Goal: Transaction & Acquisition: Purchase product/service

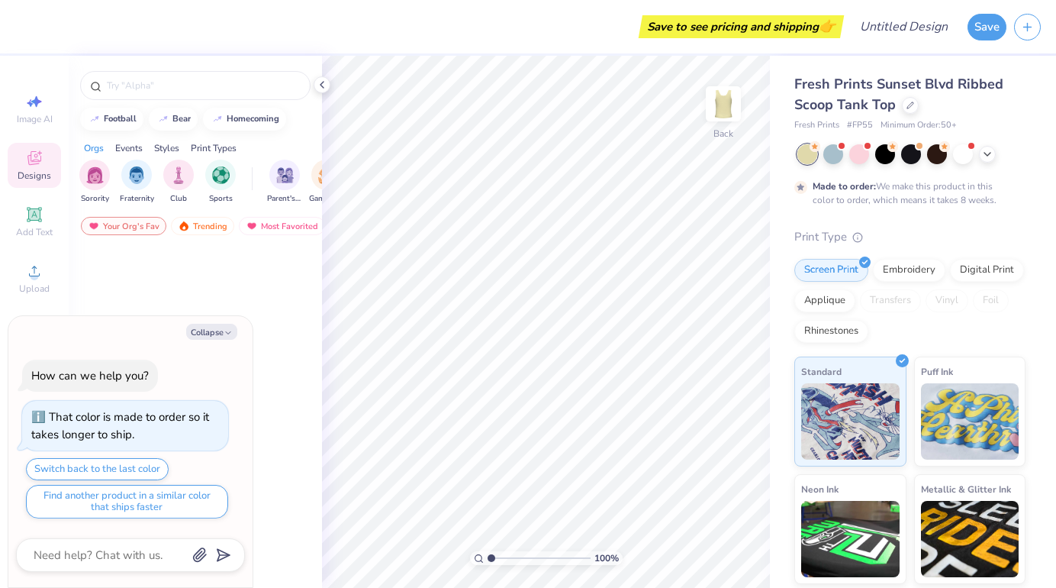
type textarea "x"
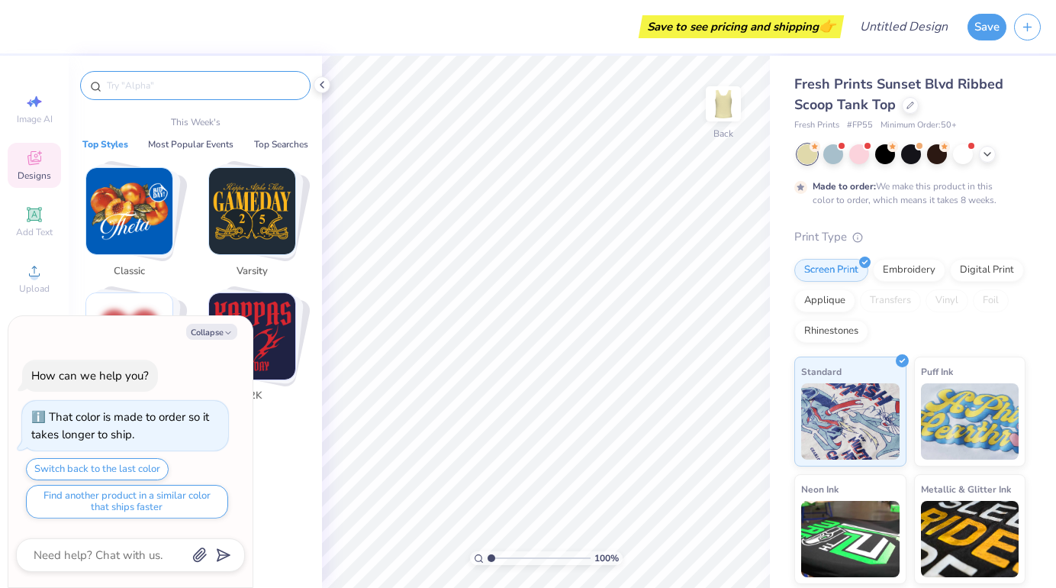
click at [181, 87] on input "text" at bounding box center [202, 85] width 195 height 15
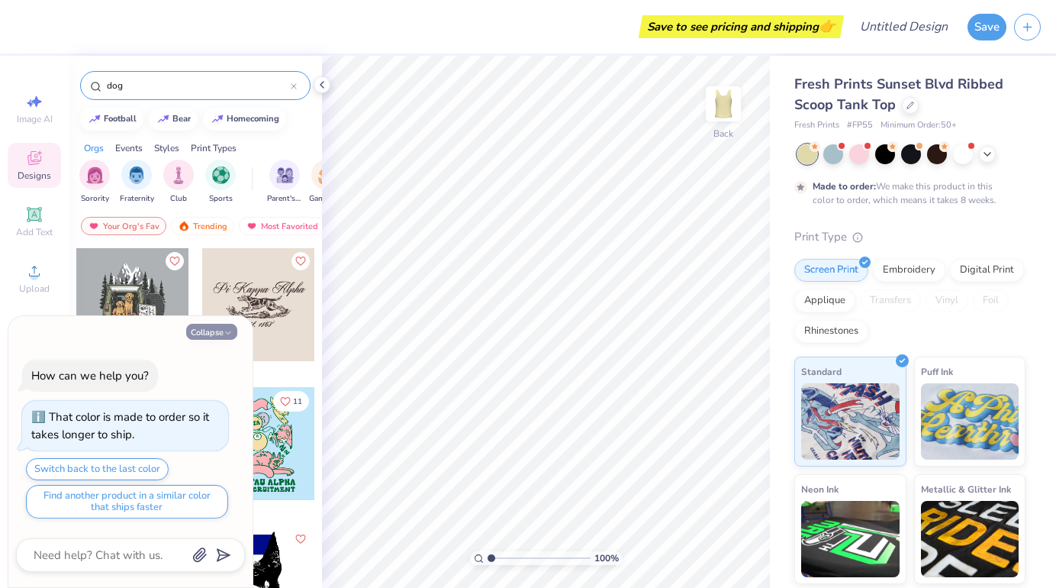
type input "dog"
click at [217, 329] on button "Collapse" at bounding box center [211, 332] width 51 height 16
type textarea "x"
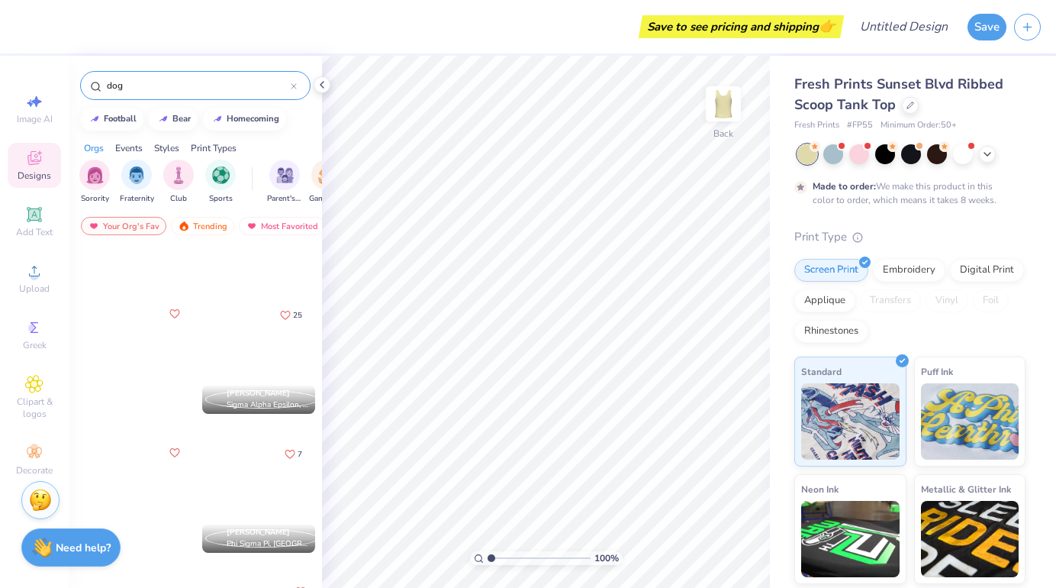
scroll to position [1834, 0]
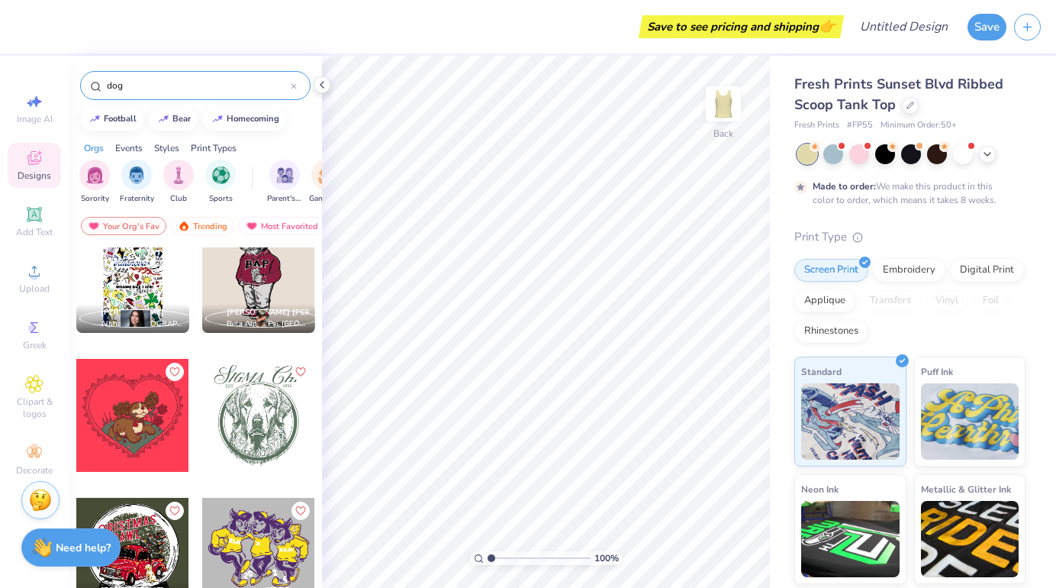
click at [141, 92] on input "dog" at bounding box center [197, 85] width 185 height 15
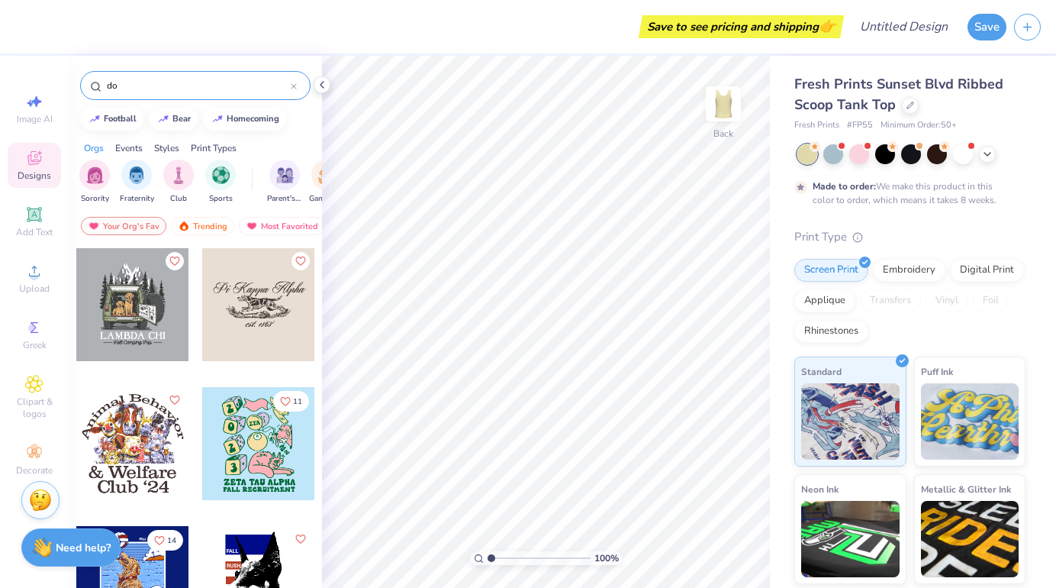
type input "d"
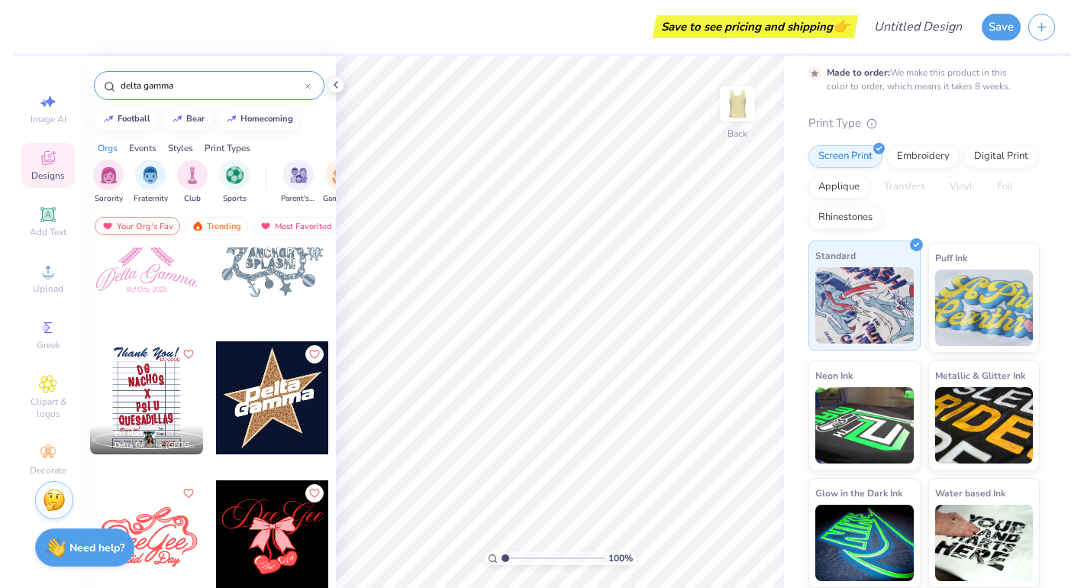
scroll to position [113, 0]
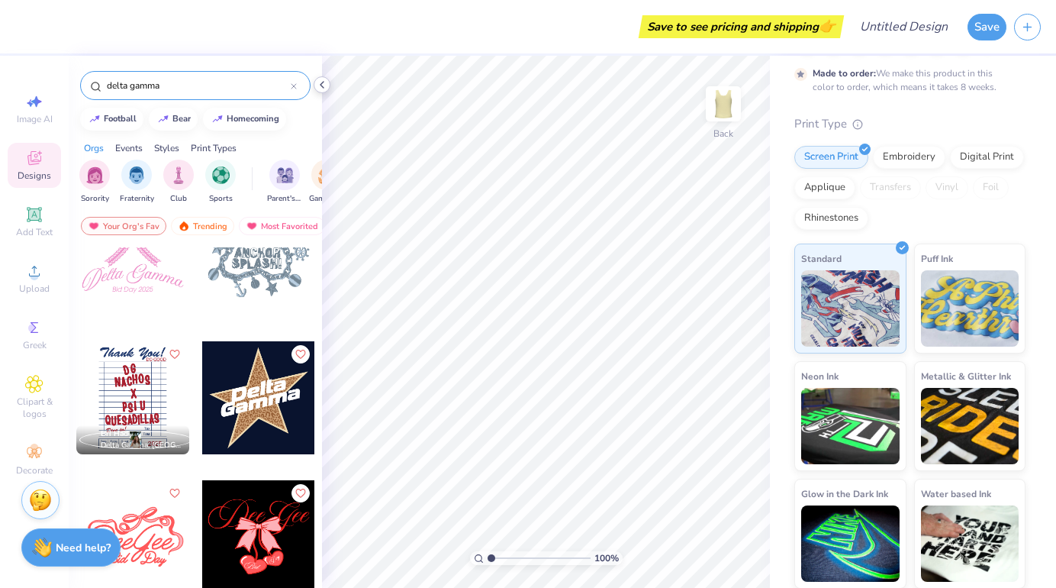
type input "delta gamma"
click at [322, 82] on icon at bounding box center [322, 85] width 12 height 12
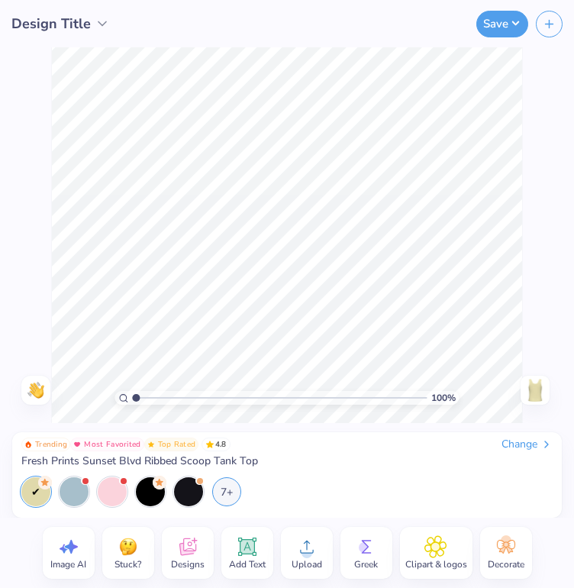
click at [535, 437] on div "Change" at bounding box center [526, 444] width 51 height 14
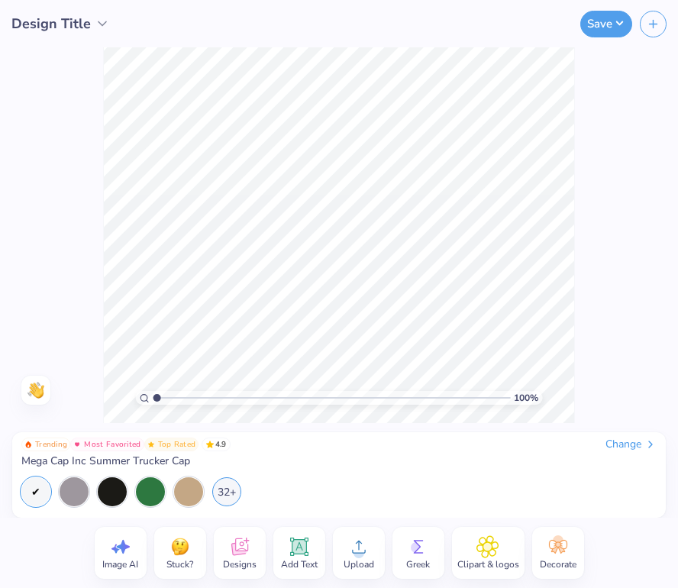
click at [419, 558] on span "Greek" at bounding box center [418, 564] width 24 height 12
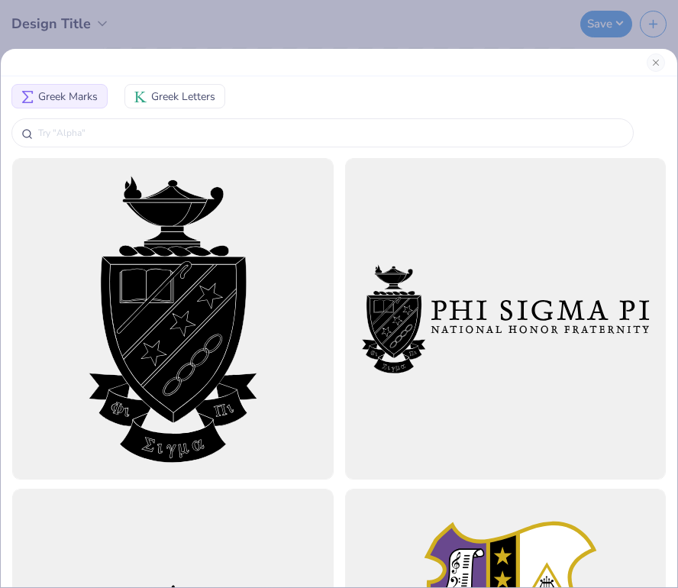
click at [160, 86] on button "Greek Letters" at bounding box center [174, 96] width 101 height 24
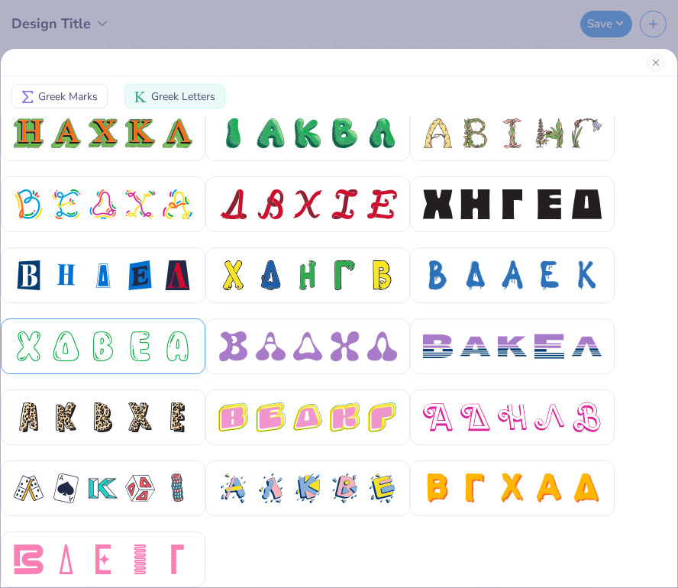
scroll to position [569, 0]
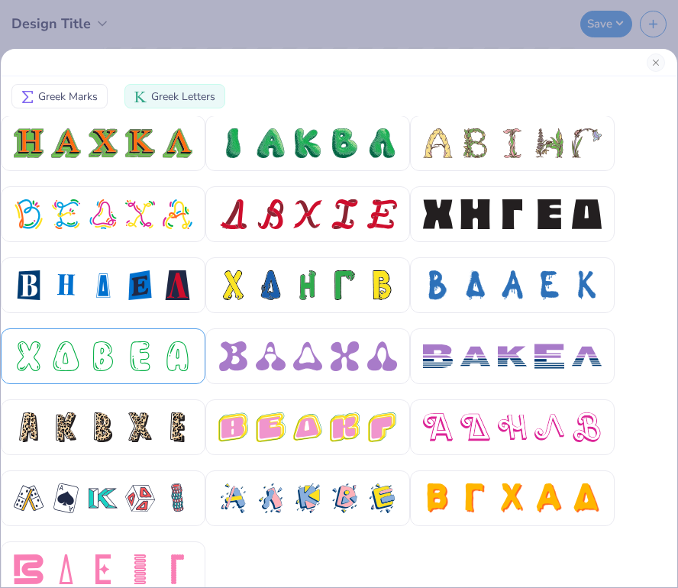
click at [166, 349] on div at bounding box center [178, 356] width 30 height 30
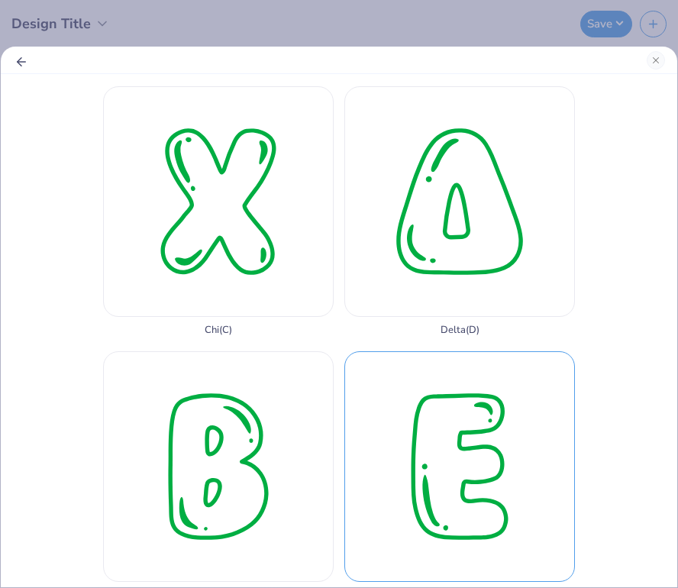
scroll to position [82, 0]
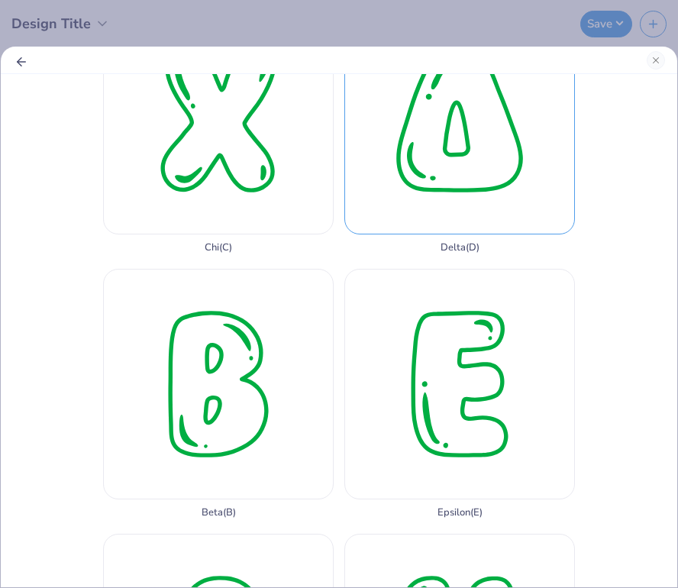
click at [478, 200] on div "Delta ( D )" at bounding box center [459, 129] width 230 height 250
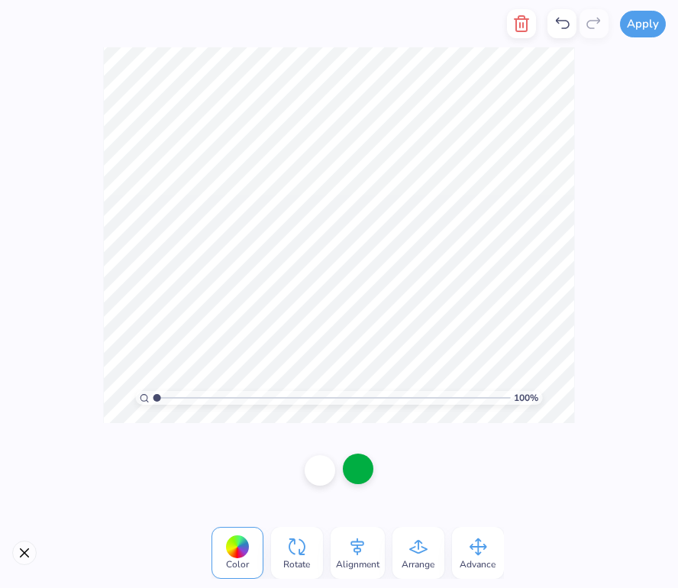
click at [363, 472] on div at bounding box center [358, 468] width 31 height 31
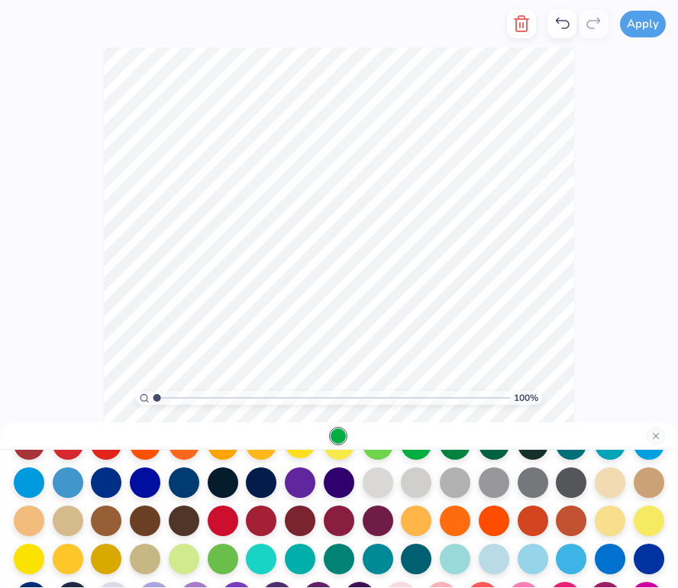
scroll to position [118, 0]
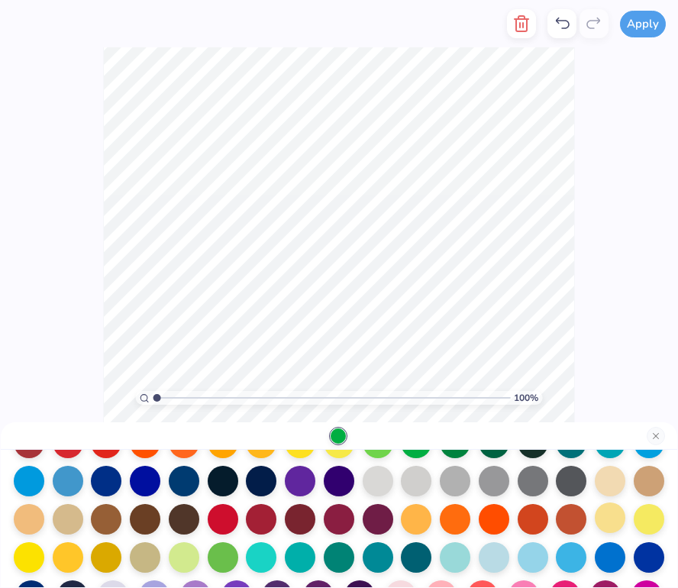
click at [598, 521] on div at bounding box center [609, 517] width 31 height 31
click at [605, 298] on div "100 % Need help? Chat with us." at bounding box center [339, 234] width 678 height 375
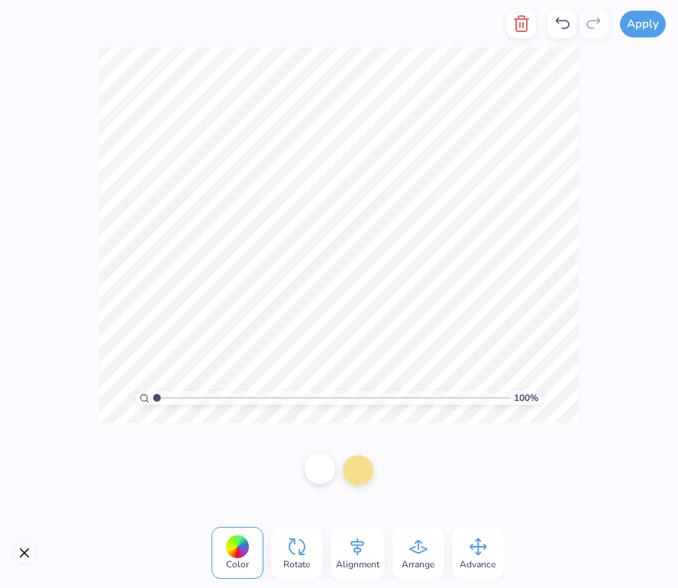
click at [315, 463] on div at bounding box center [319, 468] width 31 height 31
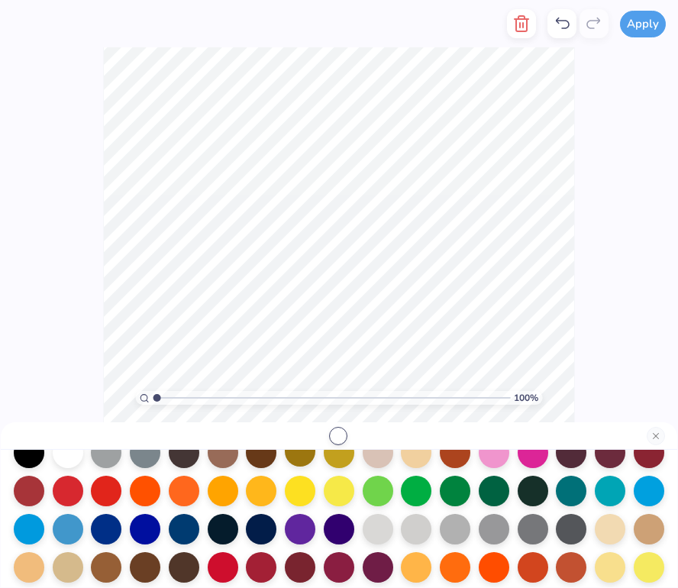
scroll to position [81, 0]
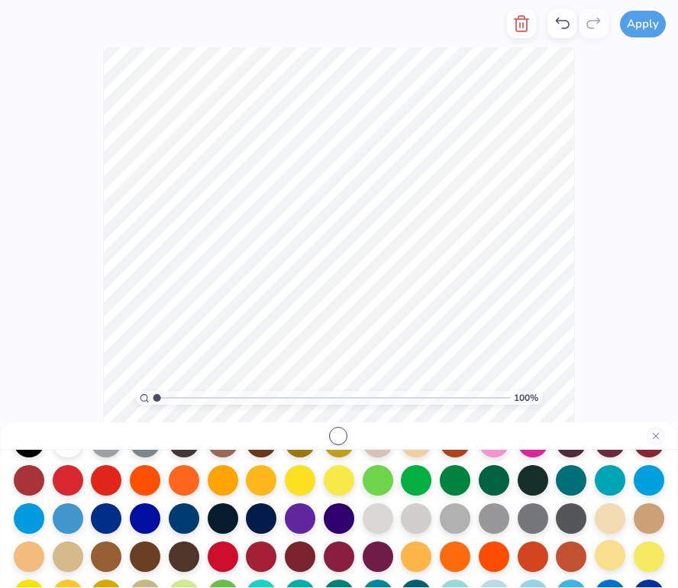
click at [608, 550] on div at bounding box center [609, 555] width 31 height 31
click at [658, 442] on button "Close" at bounding box center [655, 436] width 18 height 18
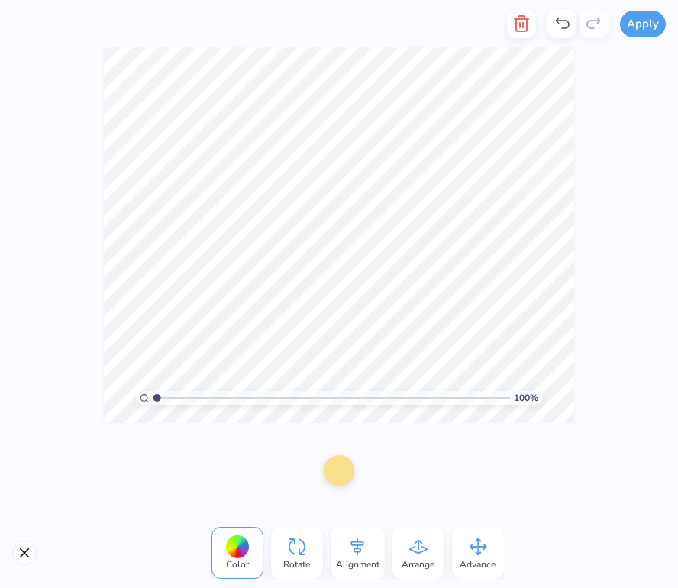
click at [564, 21] on icon at bounding box center [562, 23] width 18 height 18
click at [324, 478] on div at bounding box center [319, 468] width 31 height 31
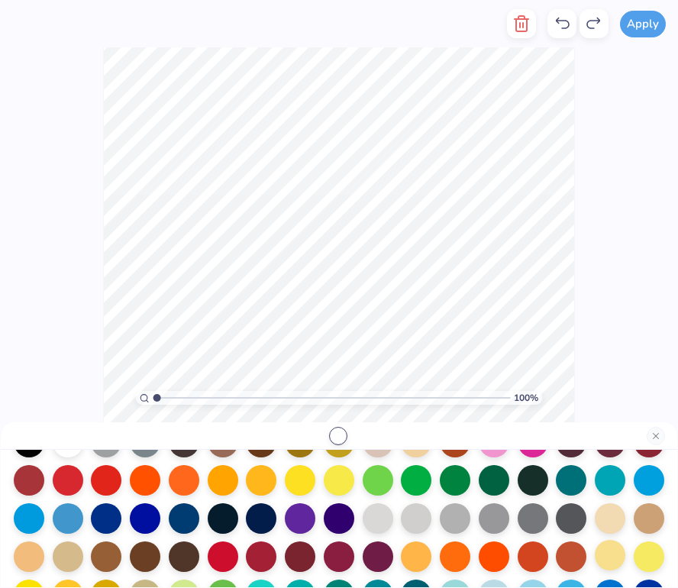
click at [617, 557] on div at bounding box center [609, 555] width 31 height 31
click at [591, 304] on div "100 % Need help? Chat with us." at bounding box center [339, 234] width 678 height 375
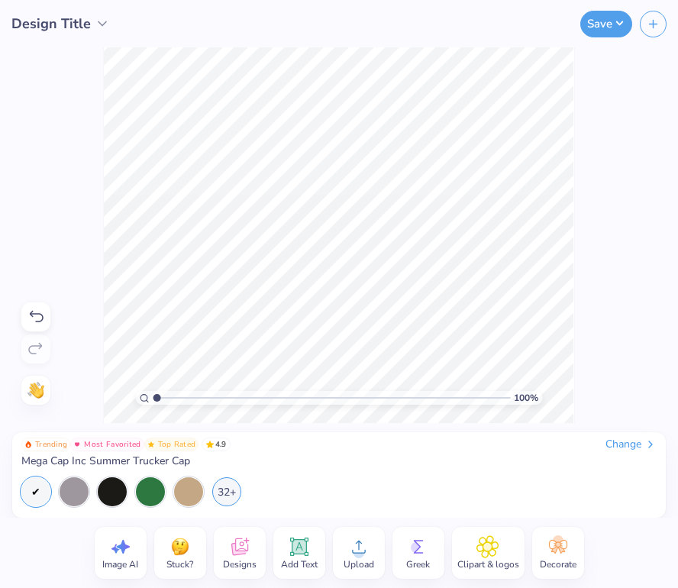
click at [421, 546] on icon at bounding box center [418, 546] width 23 height 23
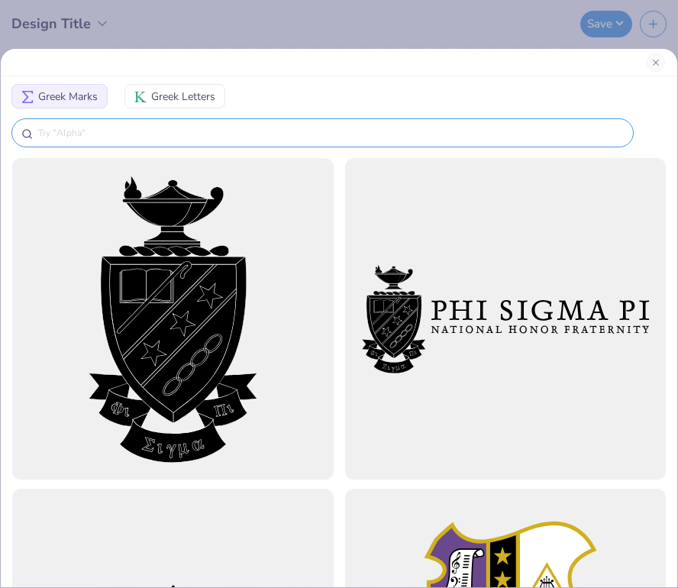
scroll to position [0, 0]
click at [399, 122] on div at bounding box center [322, 132] width 622 height 29
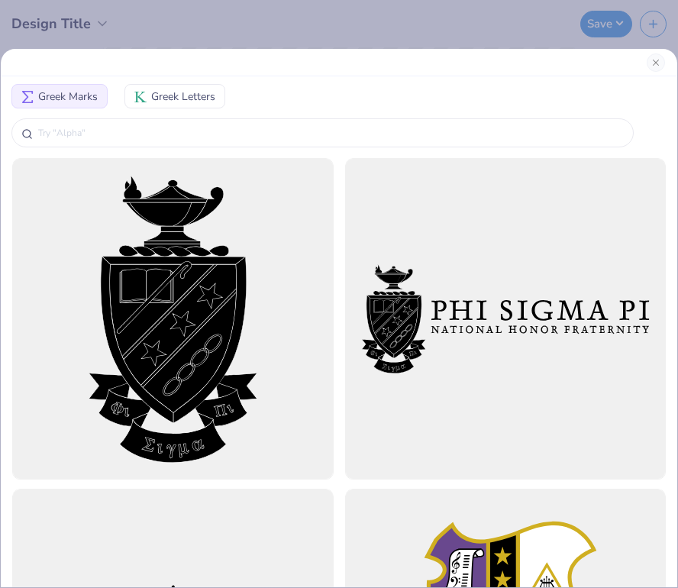
click at [198, 92] on span "Greek Letters" at bounding box center [183, 97] width 64 height 16
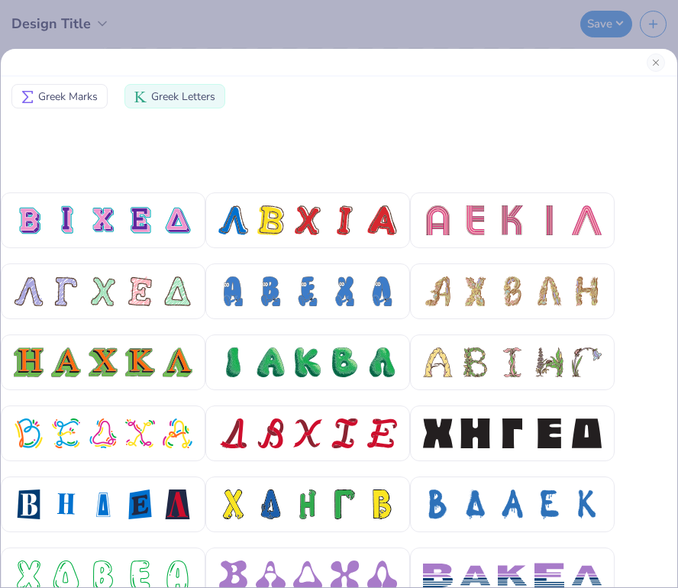
scroll to position [537, 0]
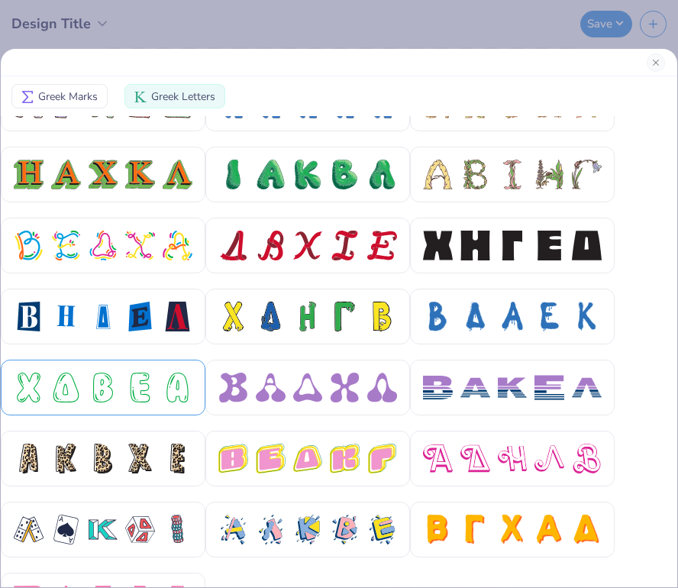
click at [173, 376] on div at bounding box center [178, 387] width 30 height 30
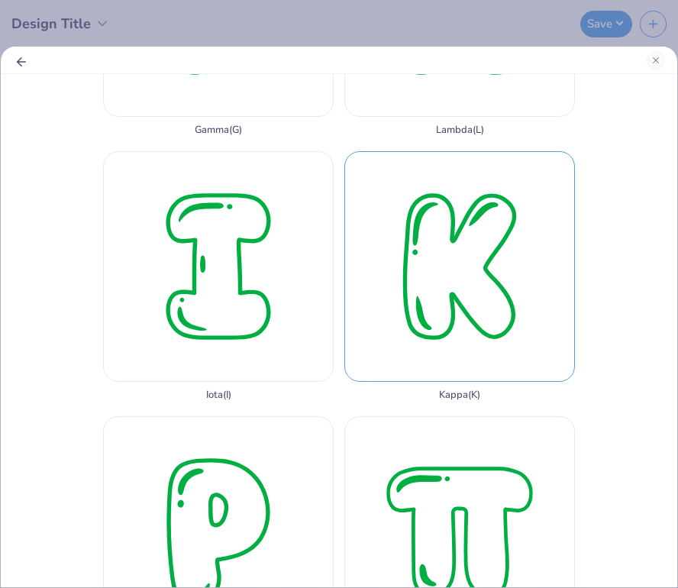
scroll to position [1179, 0]
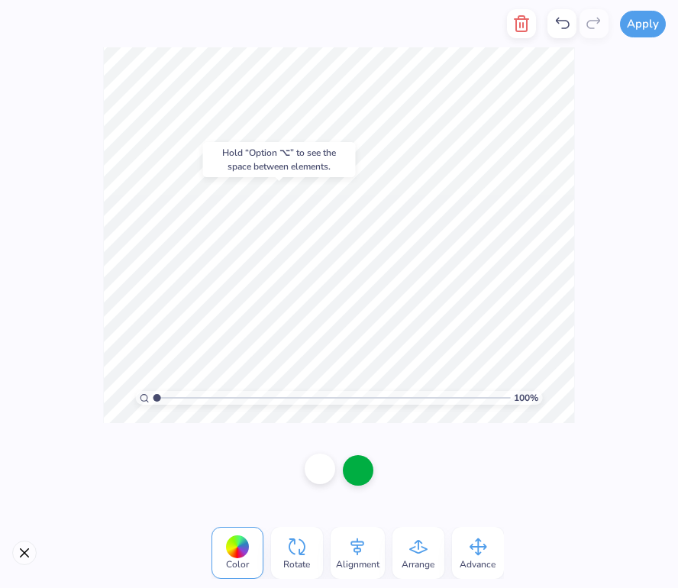
click at [317, 472] on div at bounding box center [319, 468] width 31 height 31
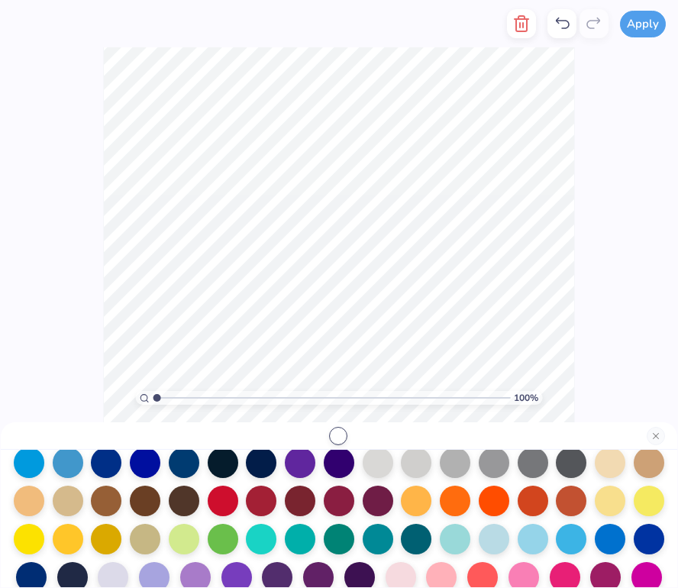
scroll to position [146, 0]
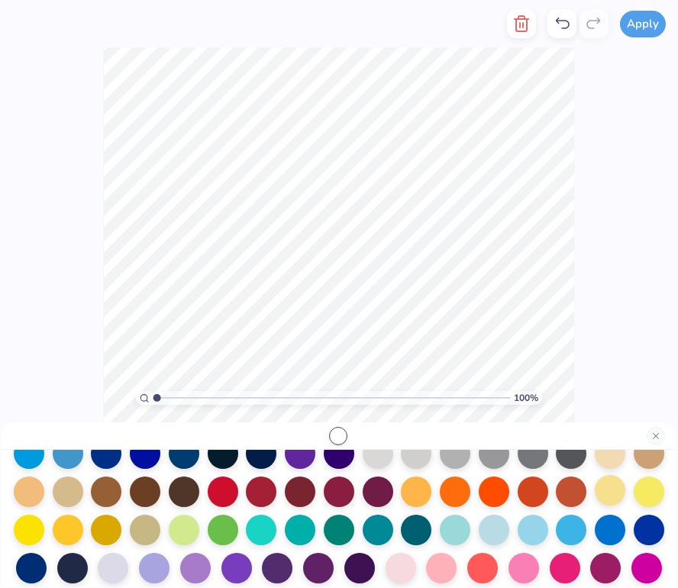
click at [617, 495] on div at bounding box center [609, 490] width 31 height 31
click at [656, 438] on button "Close" at bounding box center [655, 436] width 18 height 18
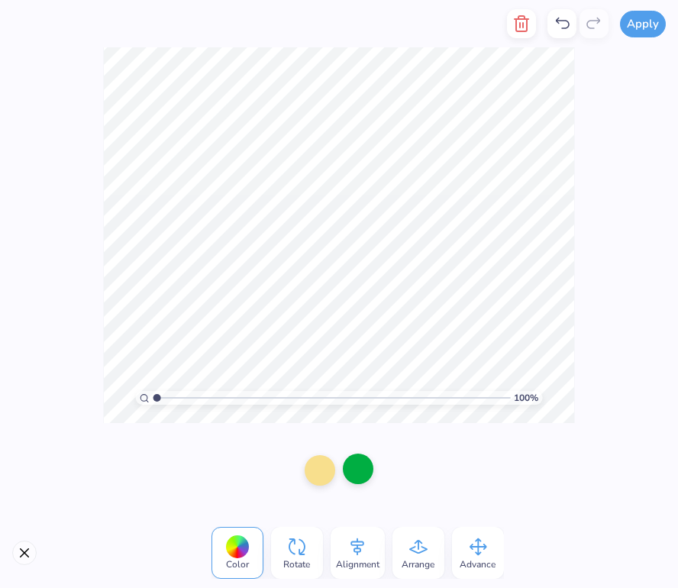
click at [358, 472] on div at bounding box center [358, 468] width 31 height 31
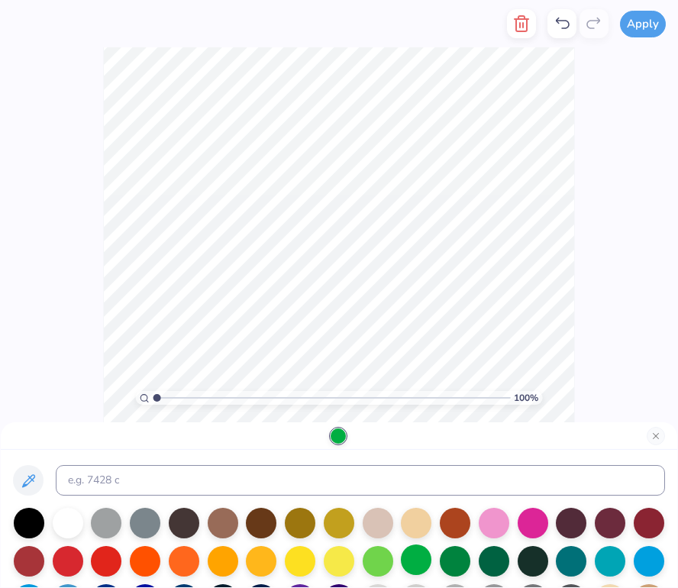
scroll to position [56, 0]
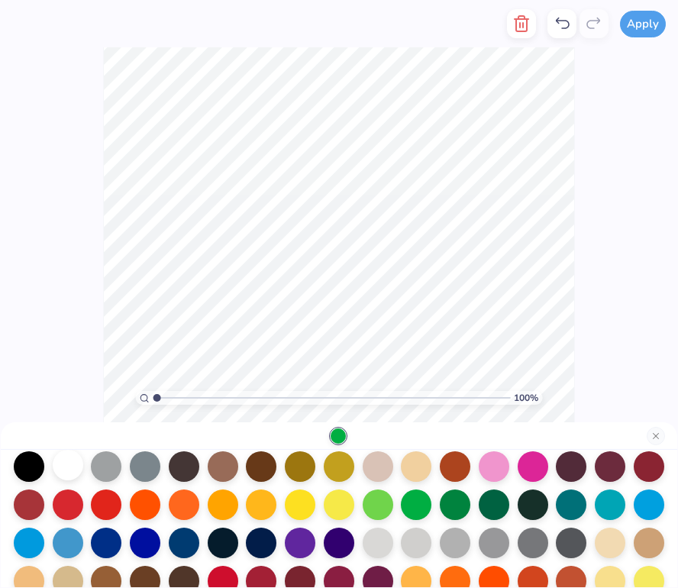
click at [73, 472] on div at bounding box center [68, 464] width 31 height 31
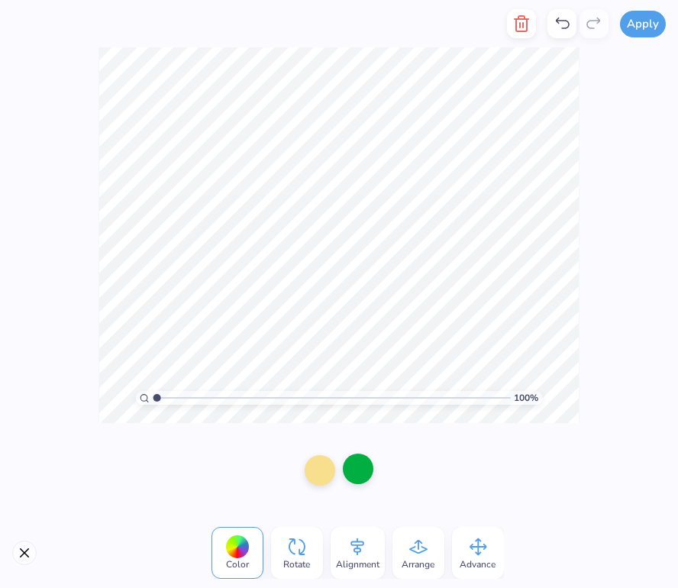
click at [361, 472] on div at bounding box center [358, 468] width 31 height 31
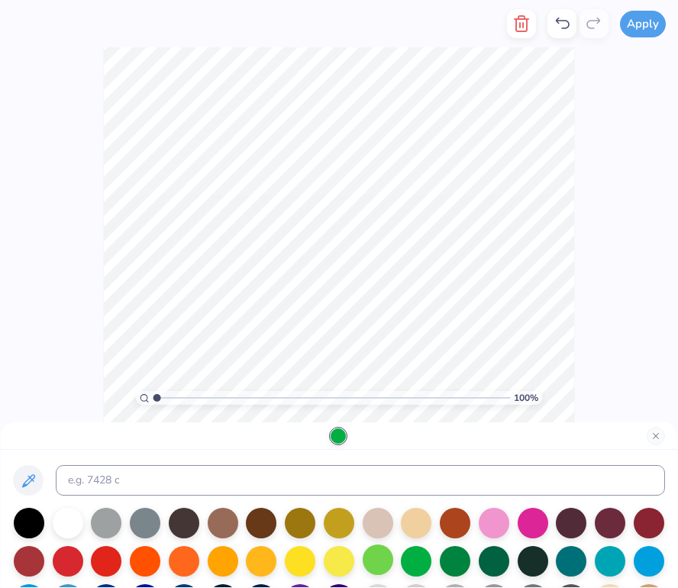
scroll to position [6, 0]
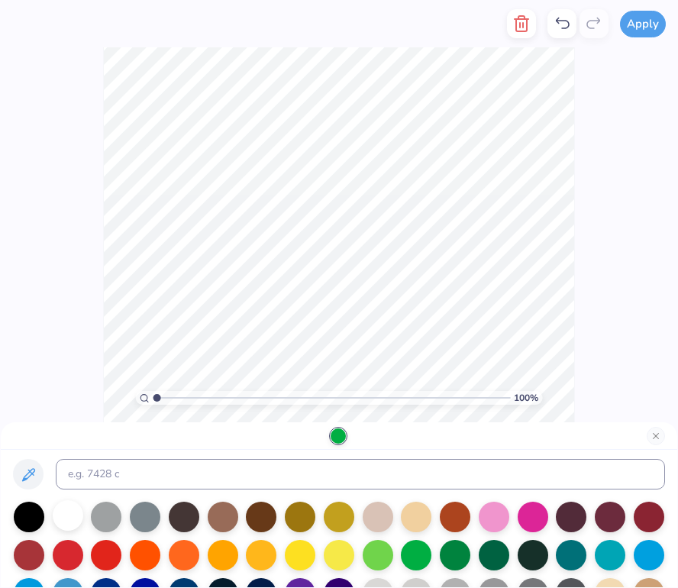
click at [72, 519] on div at bounding box center [68, 515] width 31 height 31
click at [417, 522] on div at bounding box center [416, 515] width 31 height 31
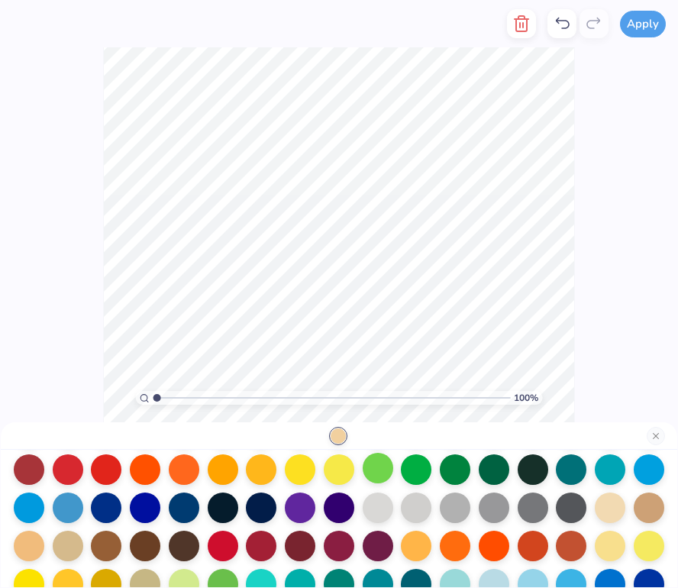
scroll to position [93, 0]
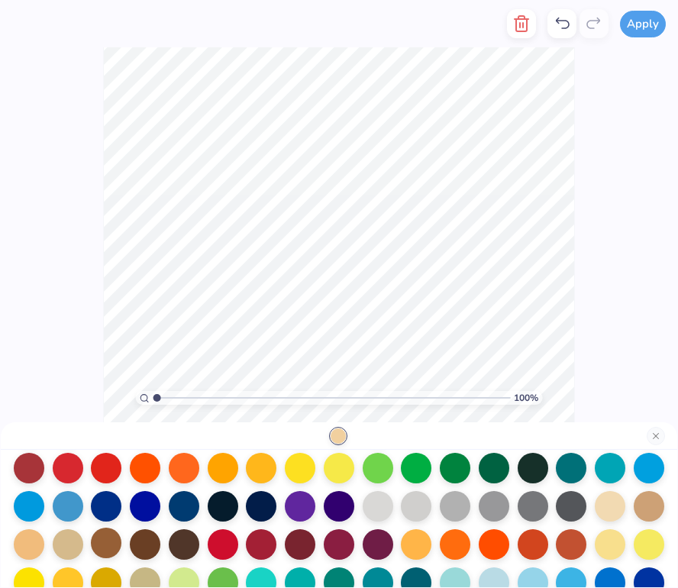
click at [115, 550] on div at bounding box center [106, 542] width 31 height 31
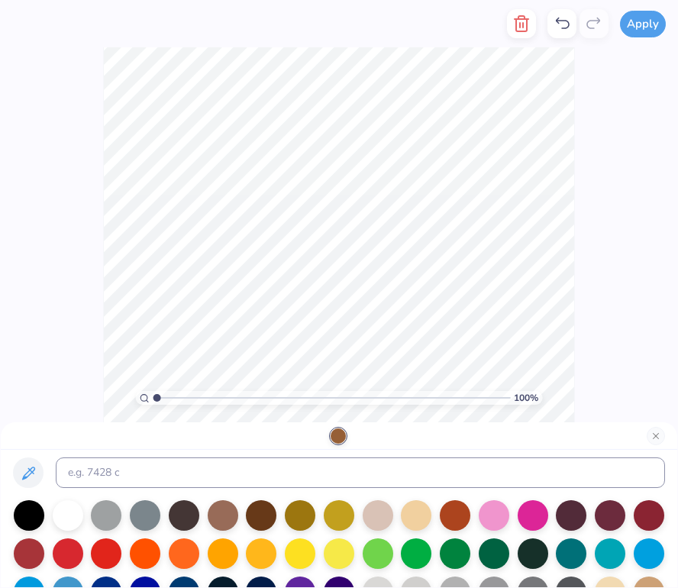
scroll to position [5, 0]
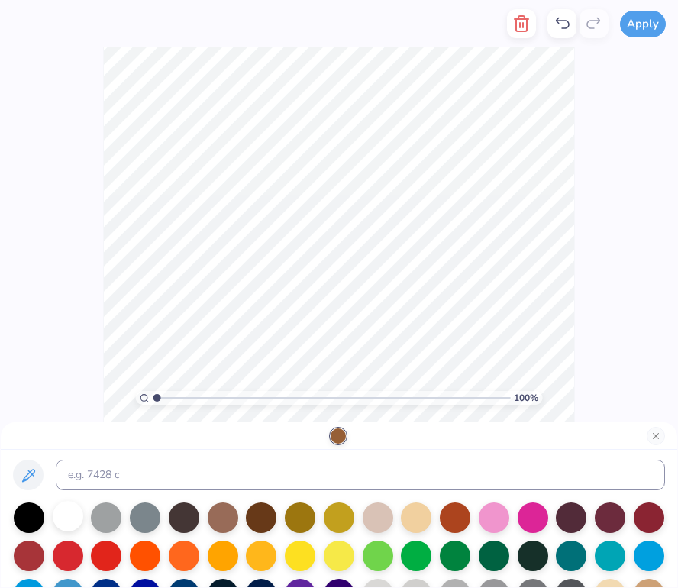
click at [72, 518] on div at bounding box center [68, 516] width 31 height 31
click at [618, 215] on div "100 % Need help? Chat with us." at bounding box center [339, 234] width 678 height 375
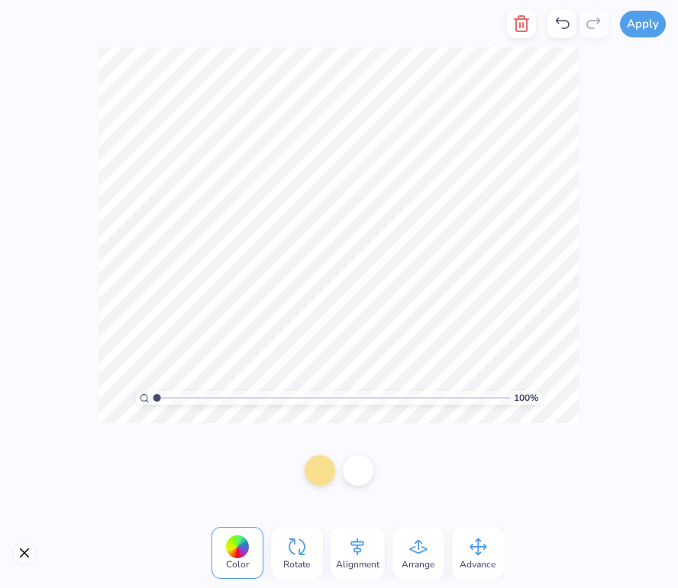
click at [25, 558] on button "Close" at bounding box center [24, 552] width 24 height 24
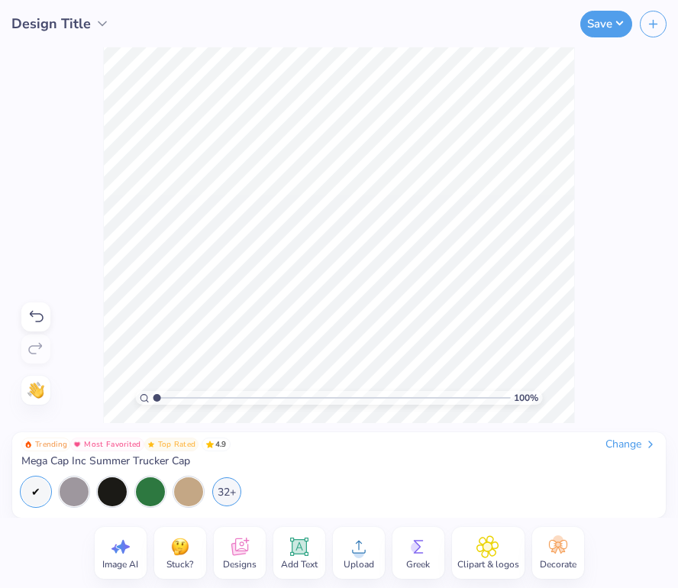
click at [308, 543] on icon at bounding box center [299, 546] width 23 height 23
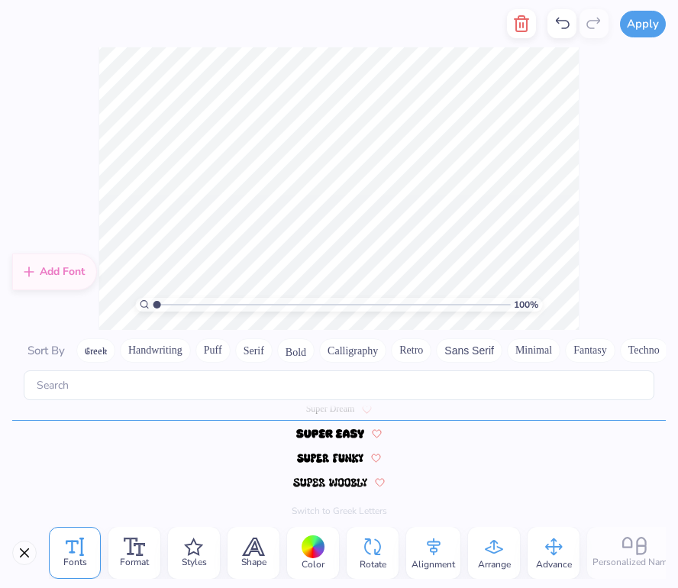
scroll to position [6636, 0]
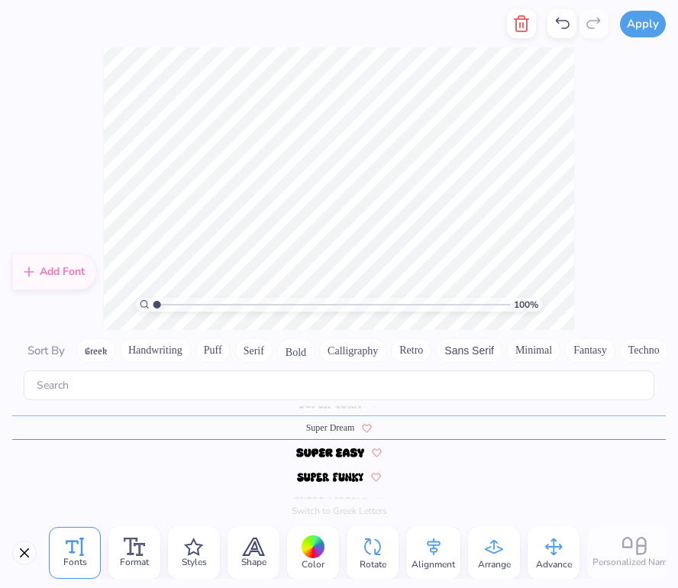
click at [636, 245] on div "100 % Need help? Chat with us." at bounding box center [339, 188] width 678 height 282
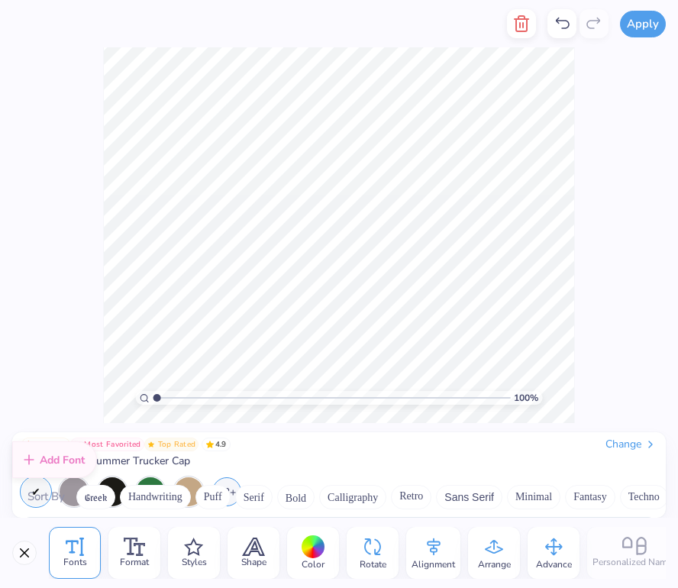
scroll to position [6655, 0]
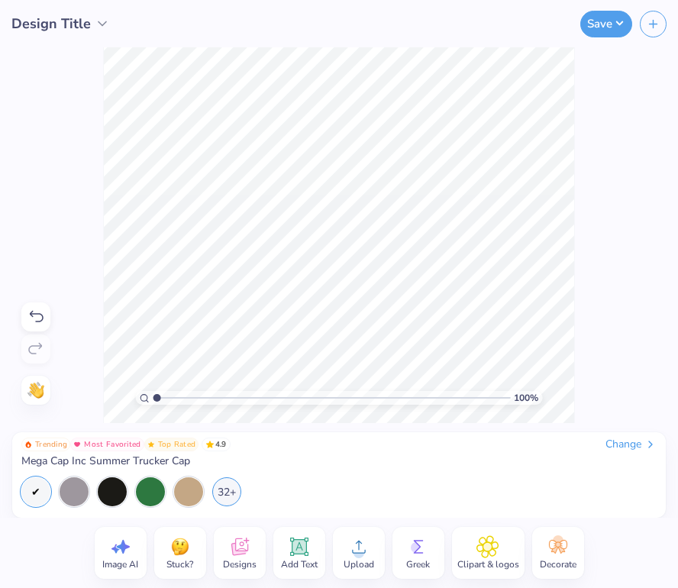
click at [411, 545] on circle at bounding box center [416, 547] width 11 height 11
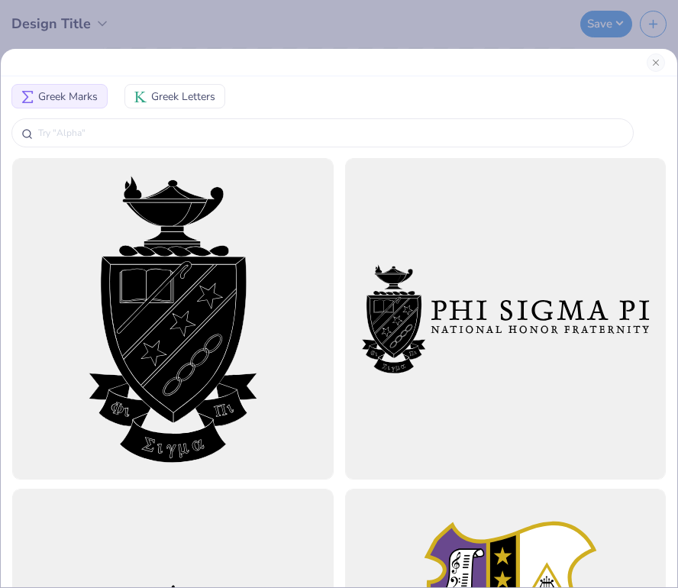
click at [170, 92] on span "Greek Letters" at bounding box center [183, 97] width 64 height 16
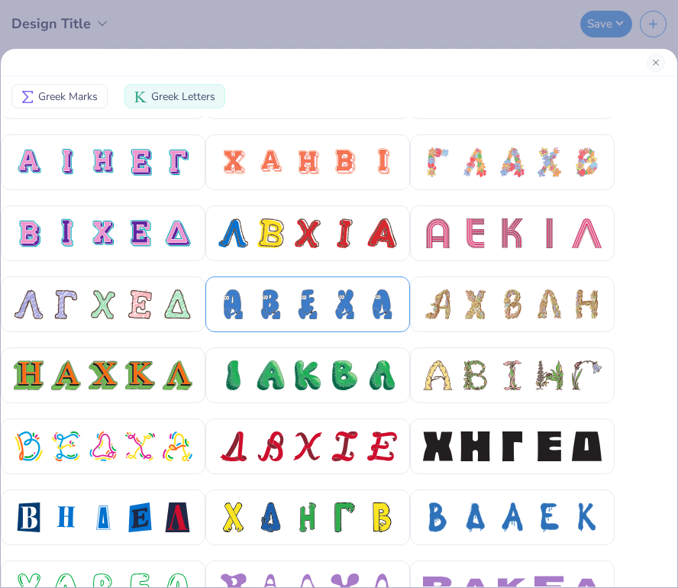
scroll to position [340, 0]
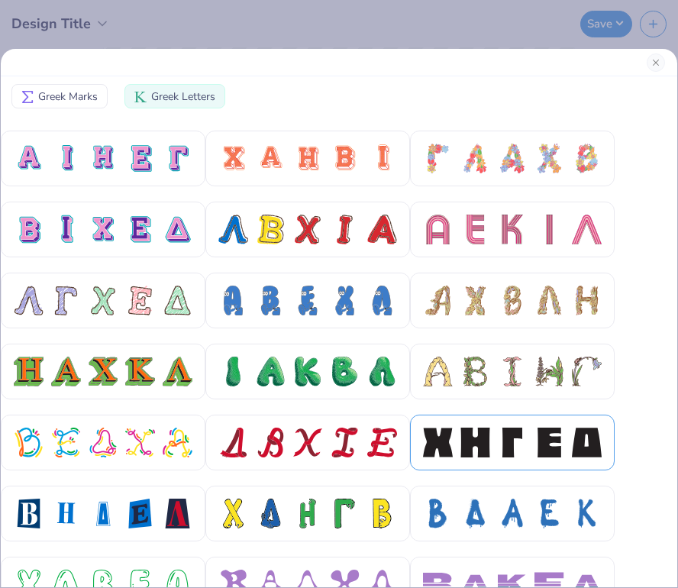
click at [514, 439] on div at bounding box center [513, 442] width 30 height 30
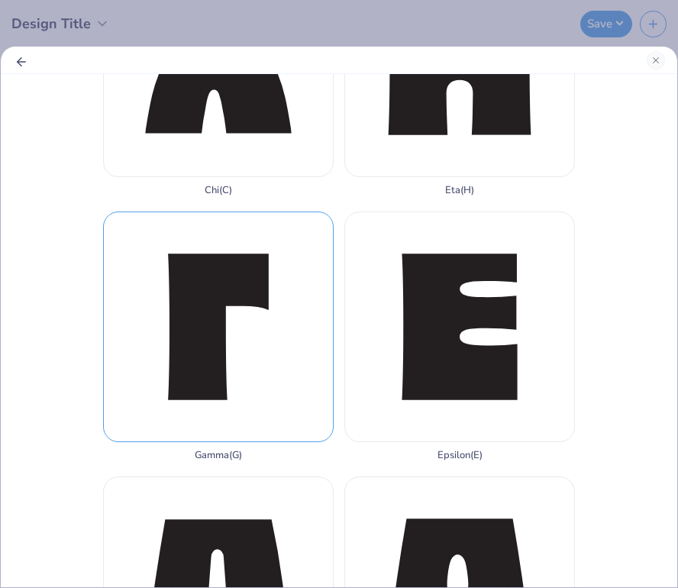
scroll to position [140, 0]
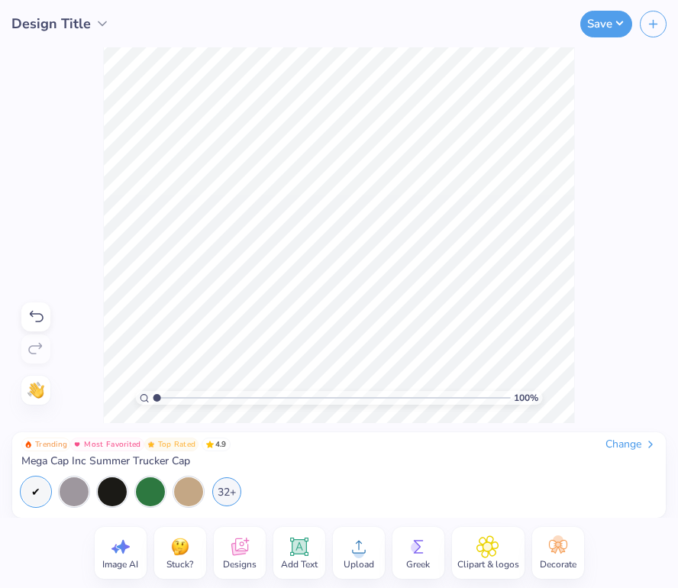
click at [485, 547] on icon at bounding box center [487, 546] width 9 height 9
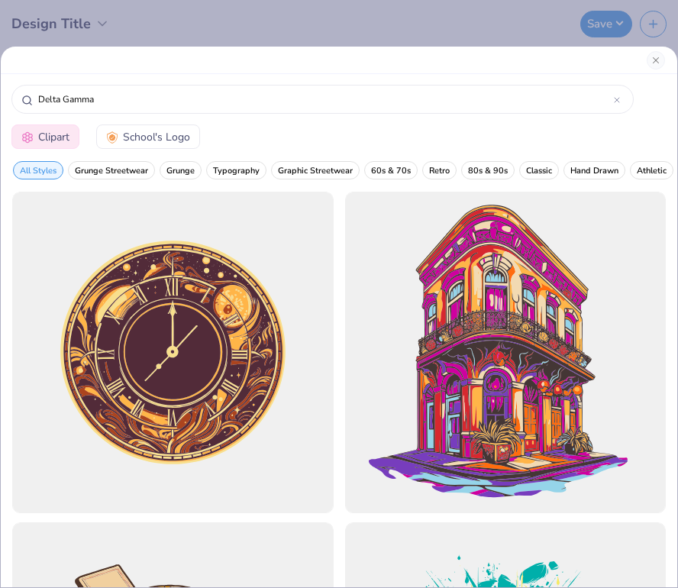
type input "Delta Gamma"
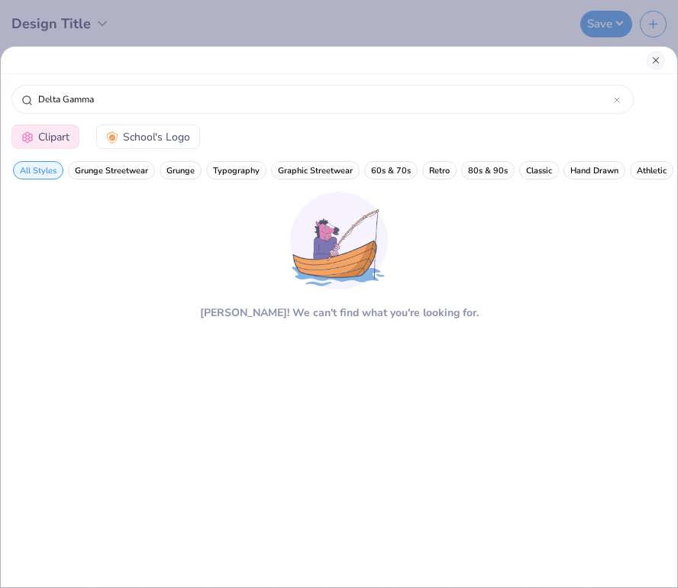
click at [658, 60] on button "Close" at bounding box center [655, 60] width 18 height 18
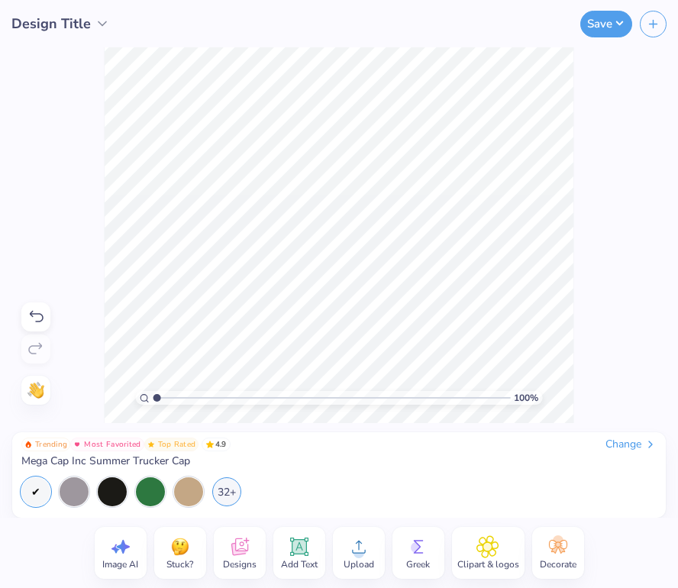
click at [412, 552] on icon at bounding box center [418, 546] width 23 height 23
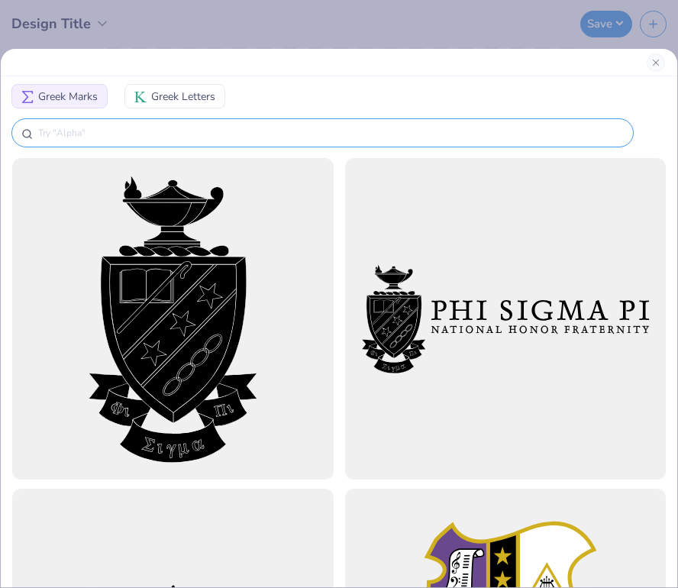
click at [220, 127] on input "text" at bounding box center [330, 132] width 587 height 15
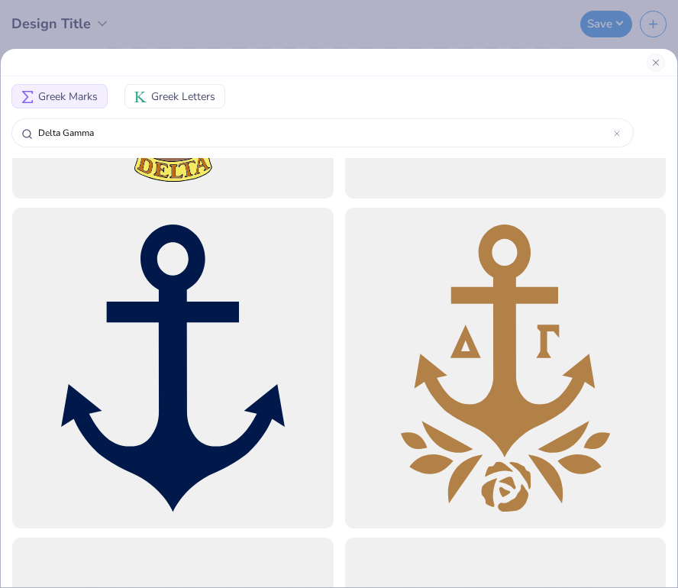
scroll to position [282, 0]
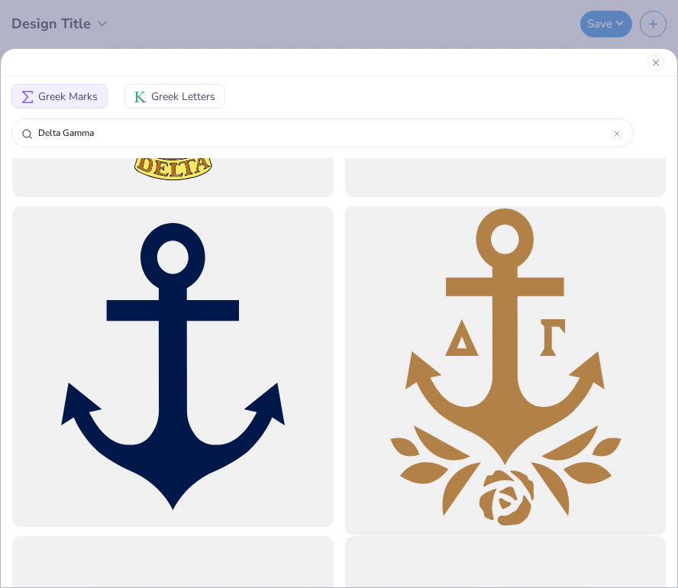
type input "Delta Gamma"
click at [489, 366] on div at bounding box center [504, 365] width 353 height 353
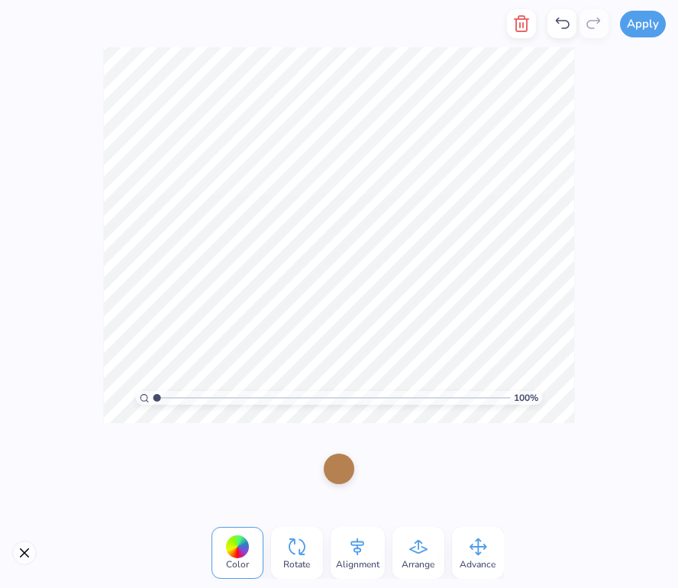
click at [336, 468] on div at bounding box center [339, 468] width 31 height 31
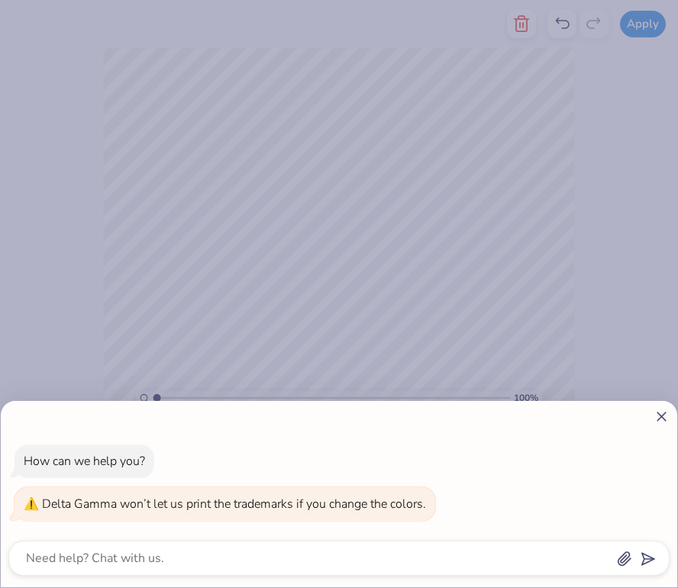
click at [662, 414] on icon at bounding box center [661, 416] width 16 height 16
type textarea "x"
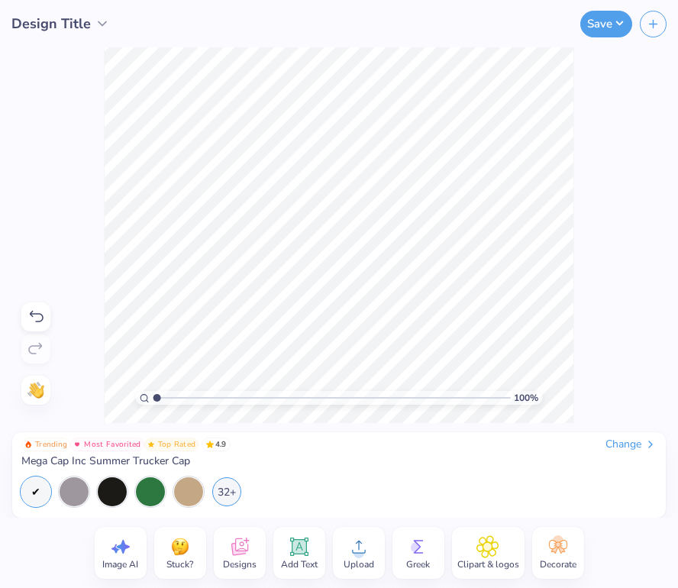
click at [414, 554] on icon at bounding box center [418, 546] width 23 height 23
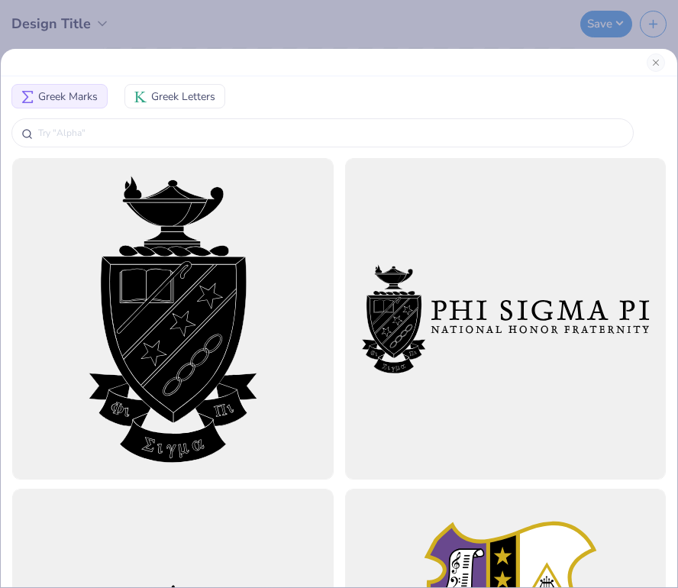
click at [178, 97] on span "Greek Letters" at bounding box center [183, 97] width 64 height 16
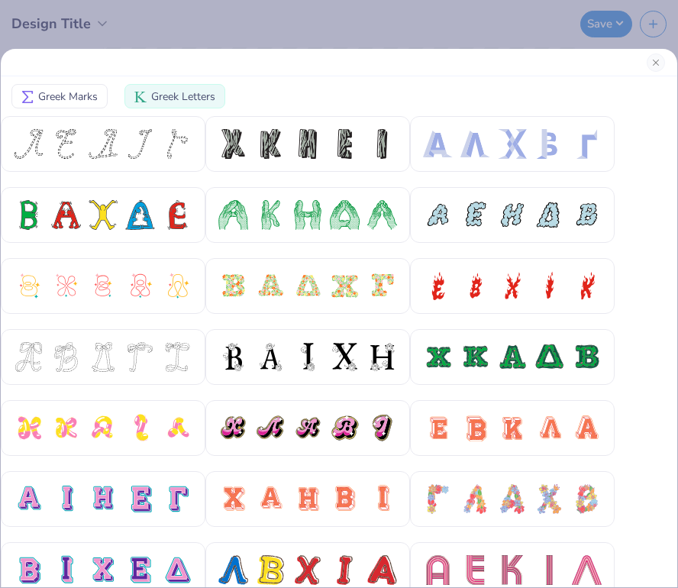
click at [77, 98] on span "Greek Marks" at bounding box center [68, 97] width 60 height 16
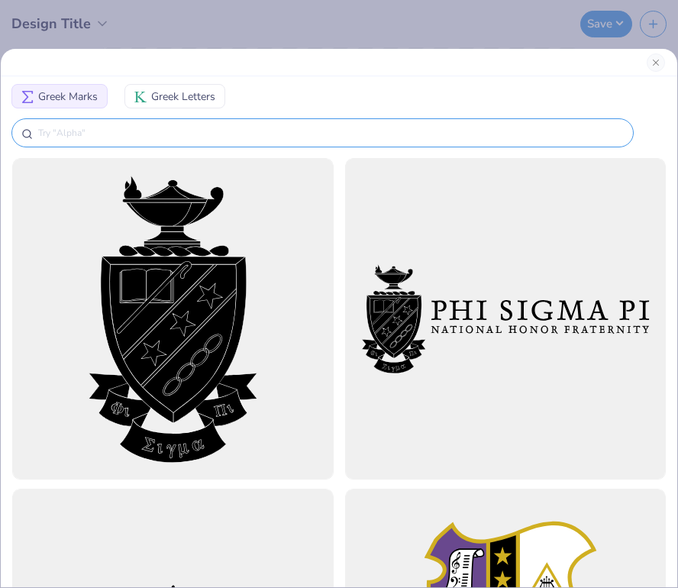
click at [135, 134] on input "text" at bounding box center [330, 132] width 587 height 15
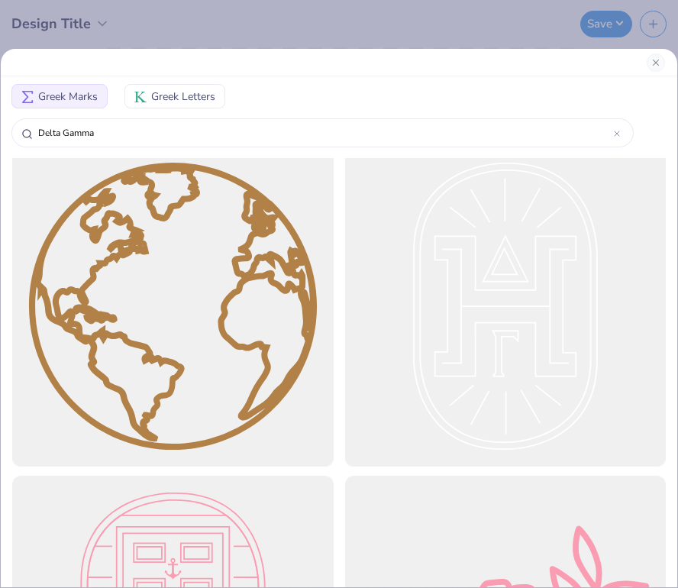
scroll to position [12233, 0]
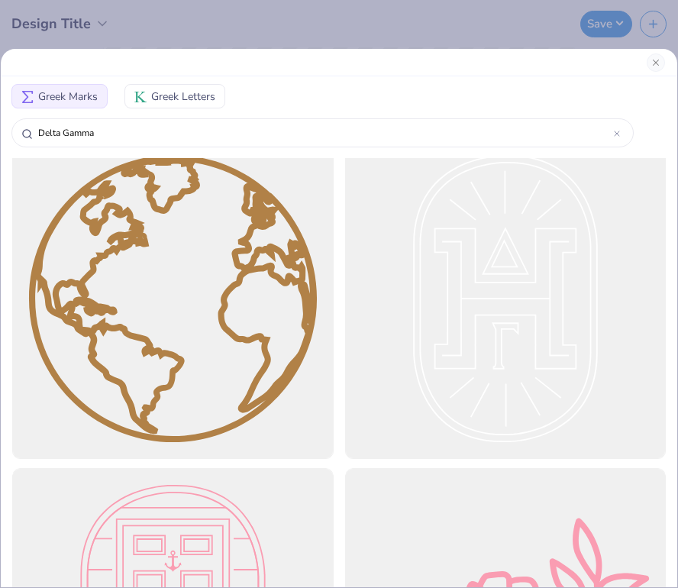
type input "Delta Gamma"
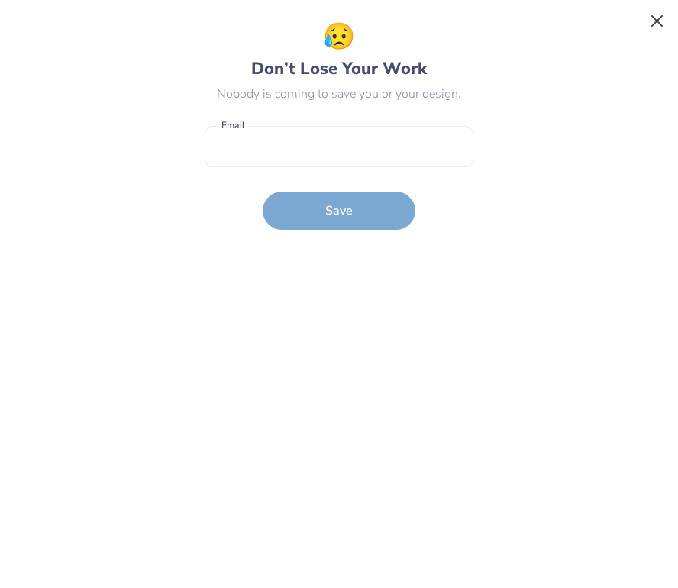
click at [656, 18] on button "Close" at bounding box center [657, 21] width 29 height 29
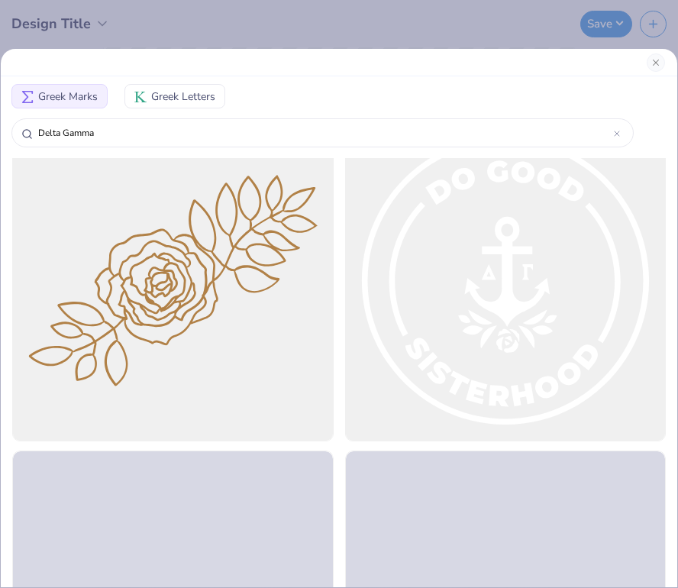
scroll to position [13946, 0]
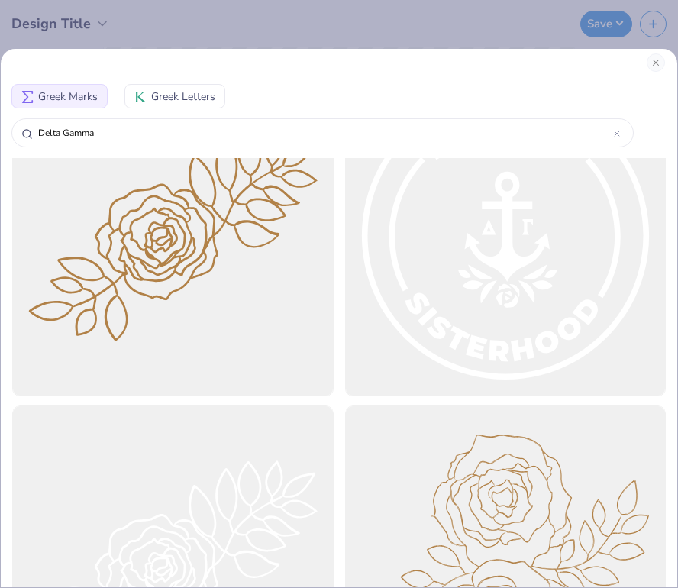
click at [179, 87] on button "Greek Letters" at bounding box center [174, 96] width 101 height 24
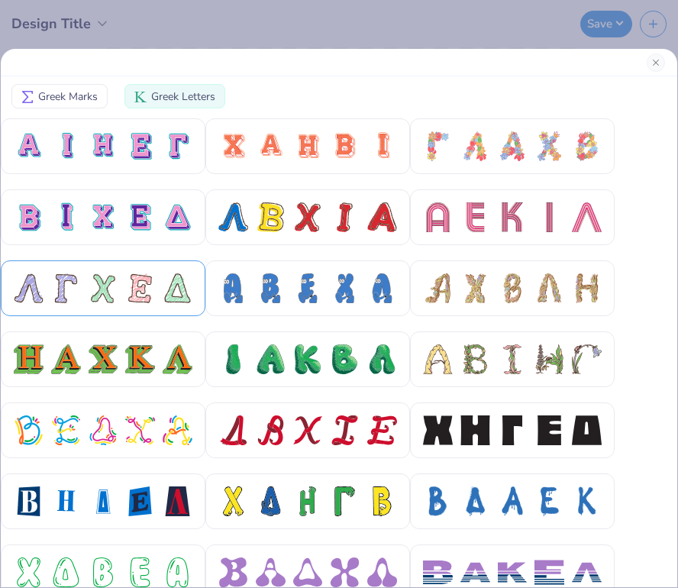
scroll to position [366, 0]
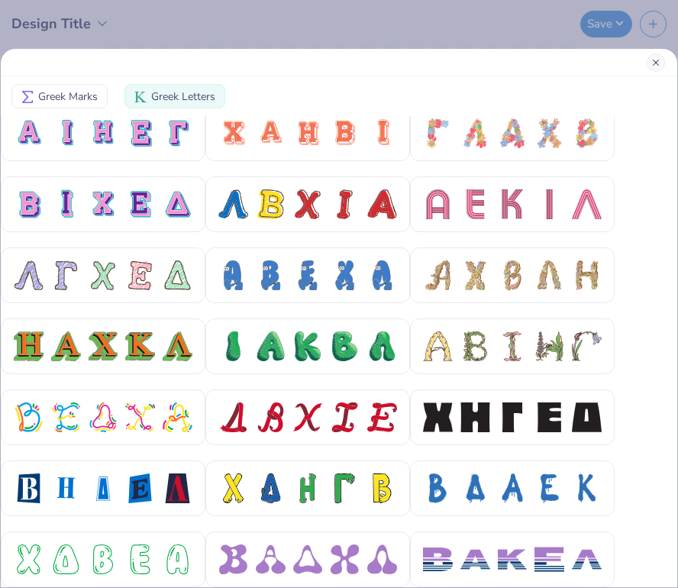
click at [656, 62] on button "Close" at bounding box center [655, 62] width 18 height 18
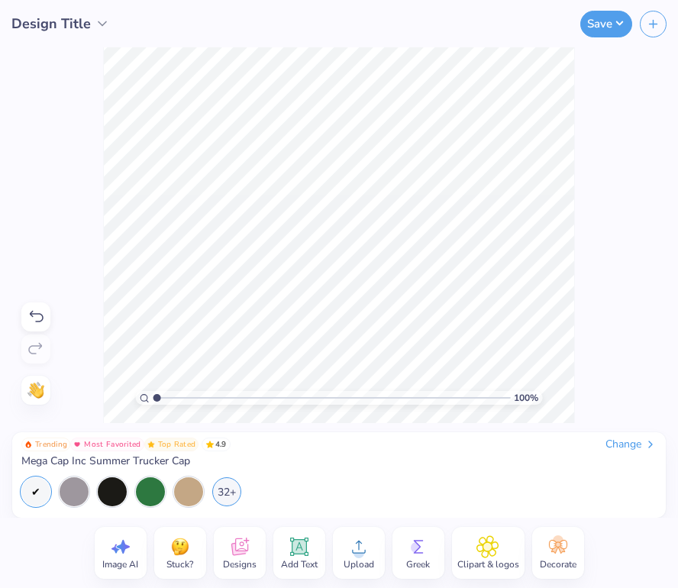
click at [237, 559] on span "Designs" at bounding box center [240, 564] width 34 height 12
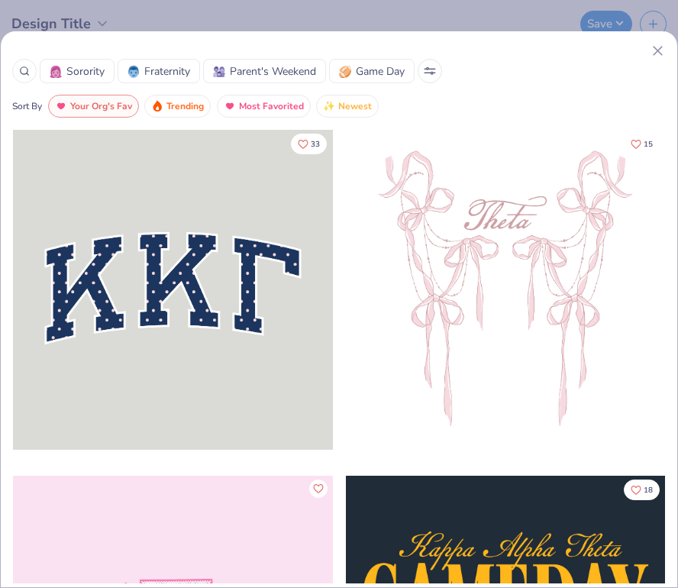
click at [89, 72] on span "Sorority" at bounding box center [85, 71] width 38 height 16
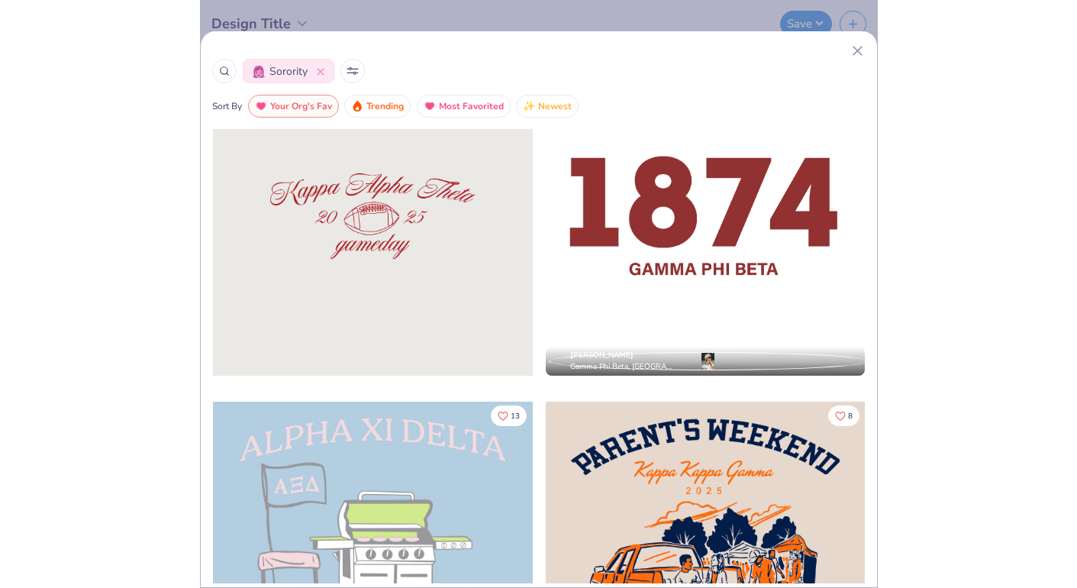
scroll to position [5305, 0]
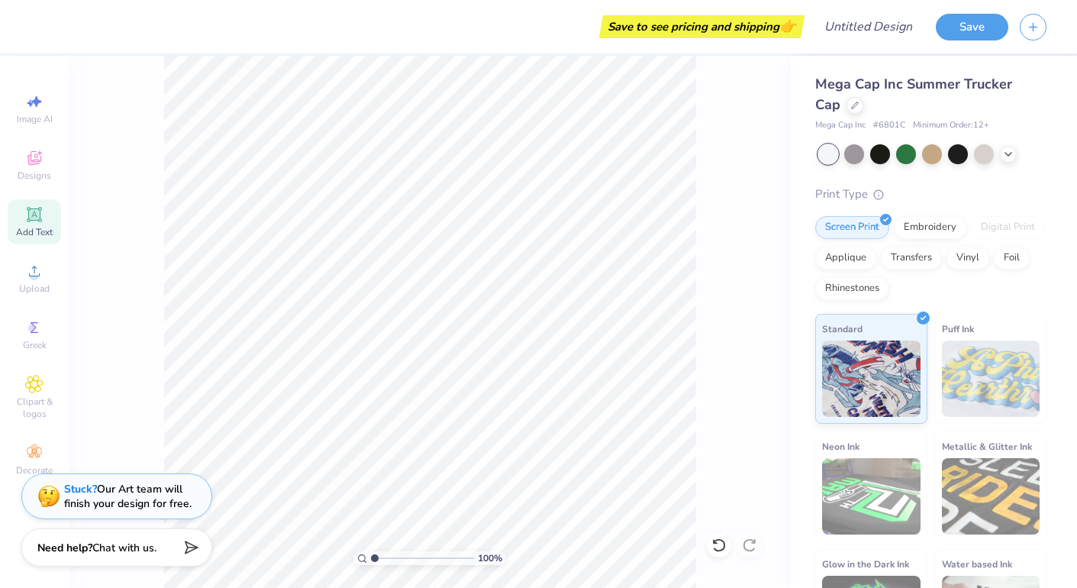
click at [29, 227] on span "Add Text" at bounding box center [34, 232] width 37 height 12
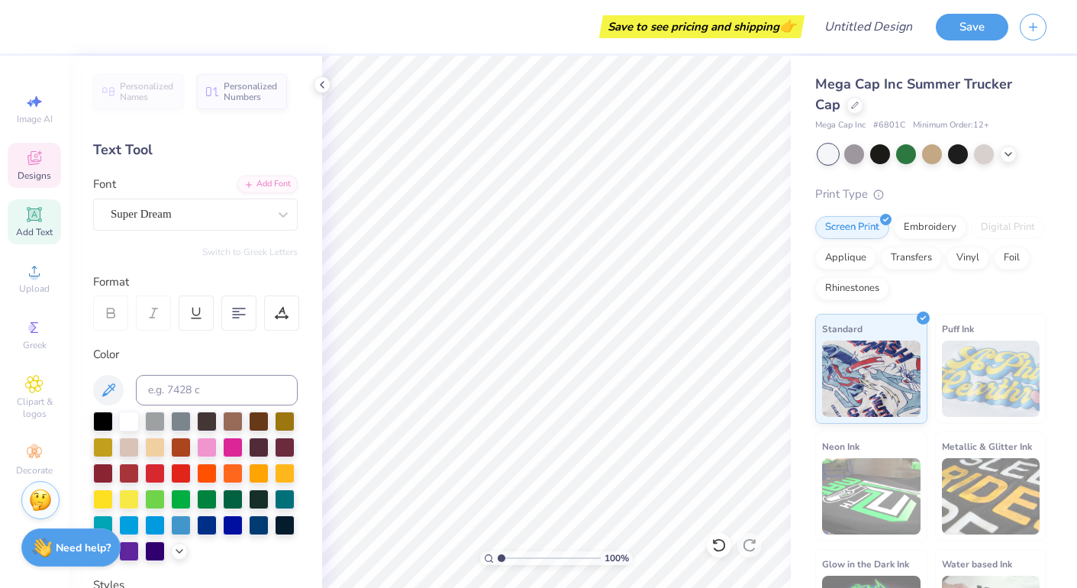
click at [34, 148] on div "Designs" at bounding box center [34, 165] width 53 height 45
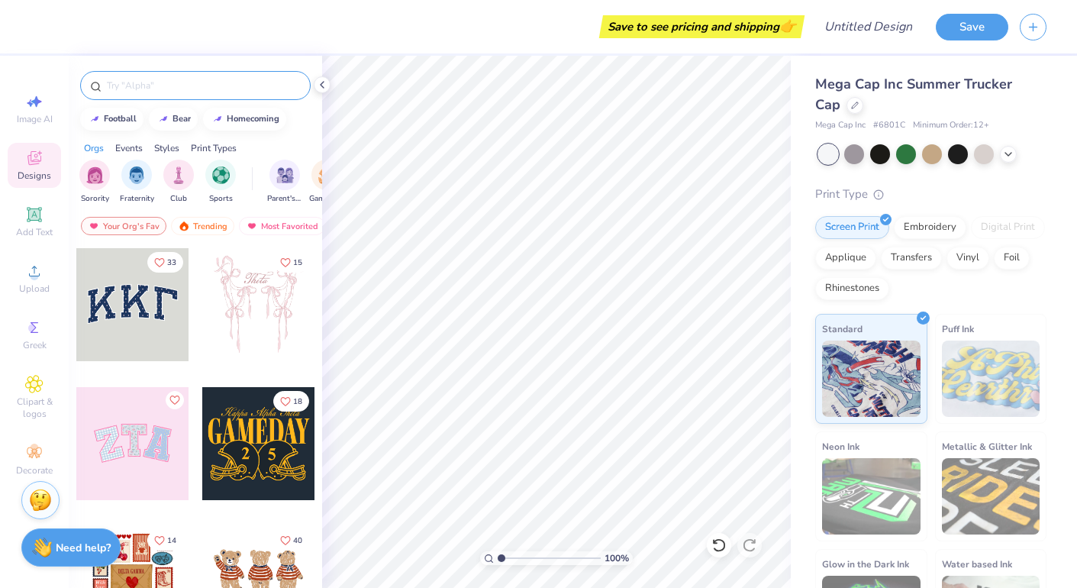
click at [189, 89] on input "text" at bounding box center [202, 85] width 195 height 15
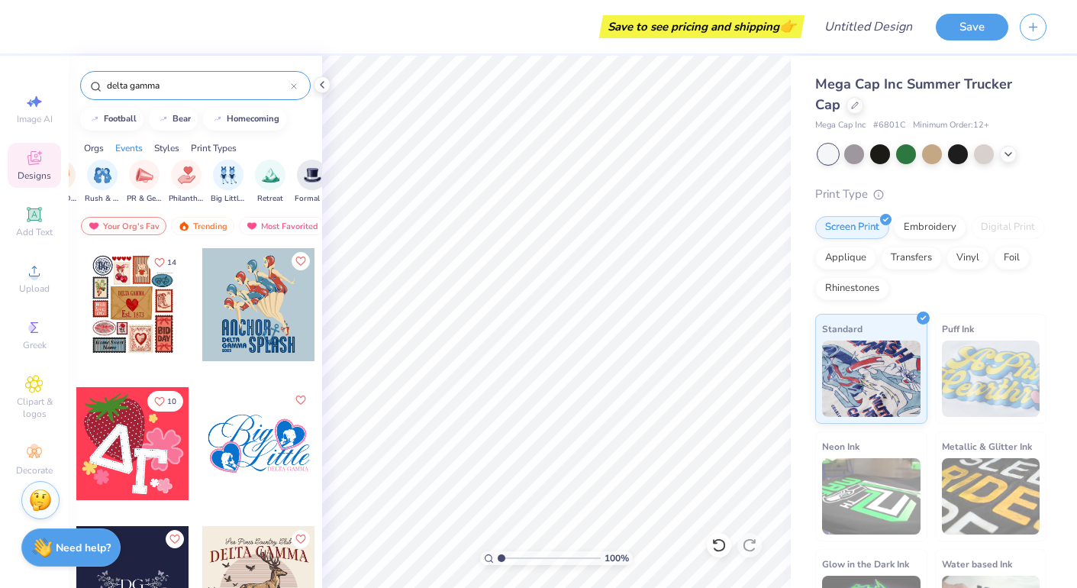
scroll to position [0, 288]
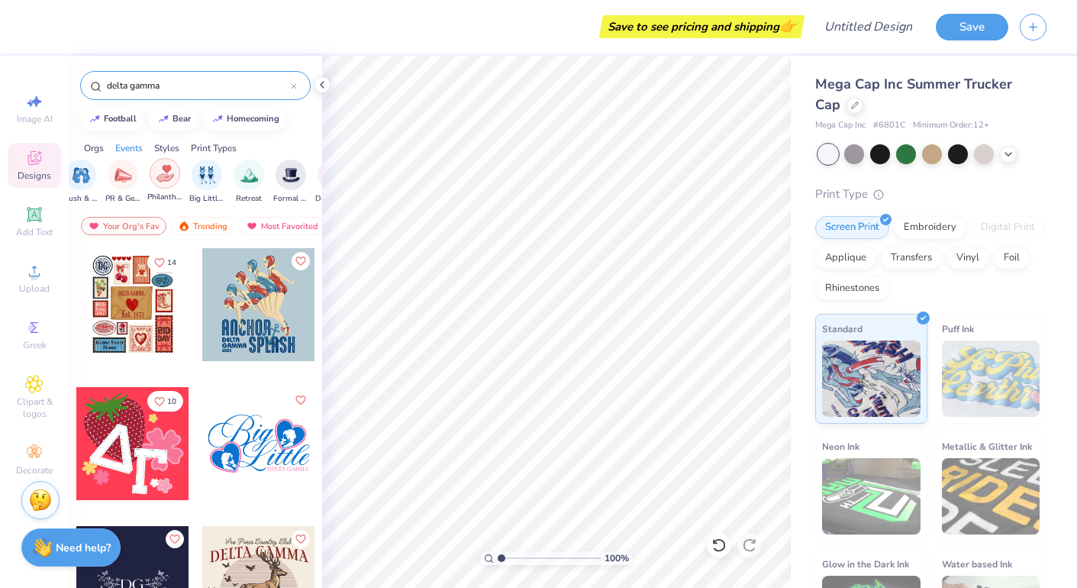
type input "delta gamma"
click at [172, 177] on img "filter for Philanthropy" at bounding box center [165, 174] width 18 height 18
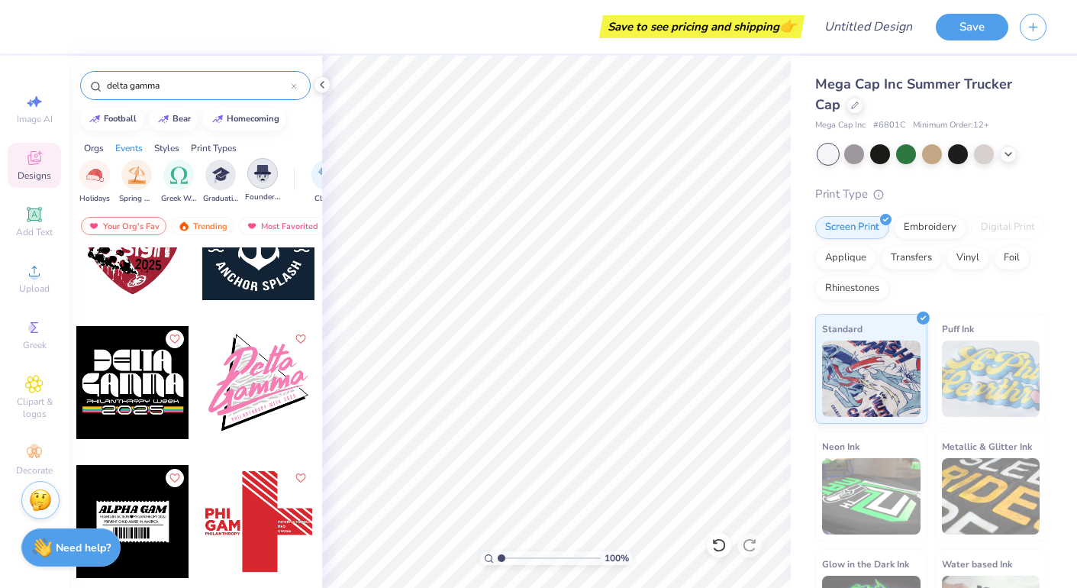
scroll to position [0, 616]
click at [134, 174] on img "filter for Greek Week" at bounding box center [131, 174] width 18 height 18
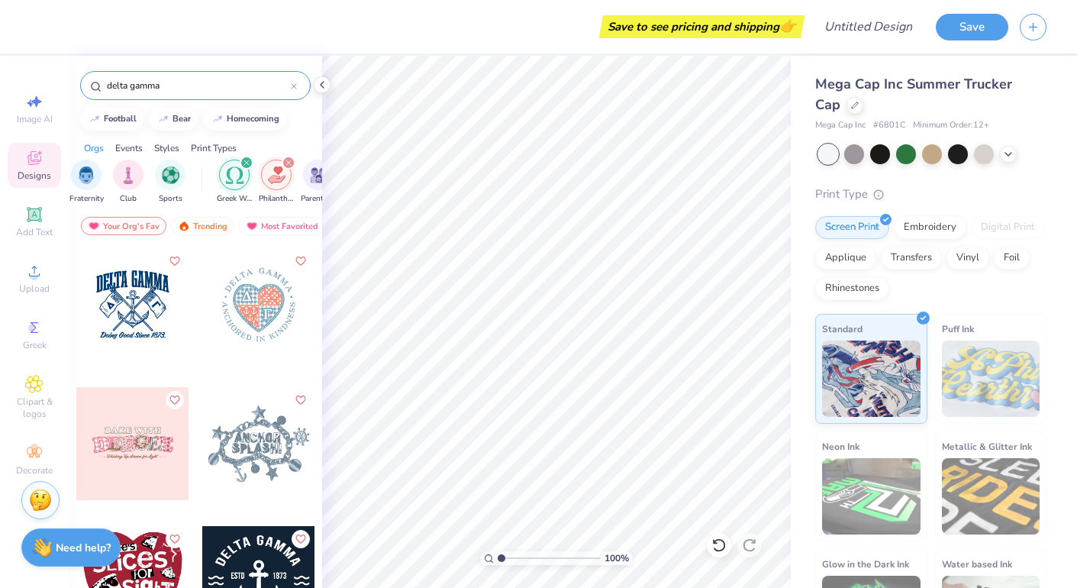
scroll to position [0, 97]
click at [243, 160] on icon "filter for Philanthropy" at bounding box center [242, 162] width 6 height 6
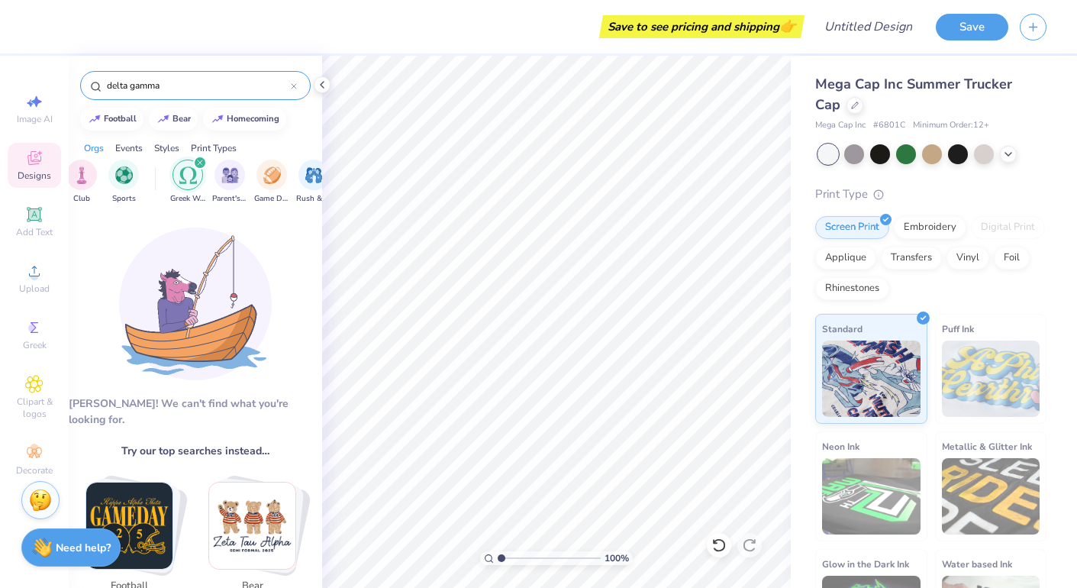
scroll to position [0, 0]
click at [201, 162] on icon "filter for Greek Week" at bounding box center [200, 162] width 5 height 5
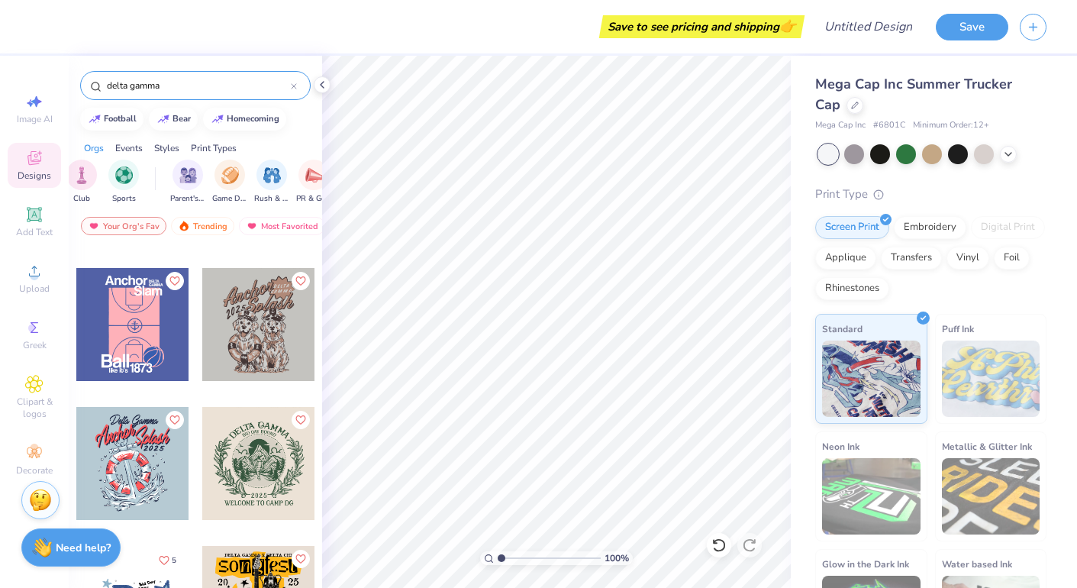
scroll to position [1787, 0]
click at [208, 145] on div "Print Types" at bounding box center [214, 148] width 46 height 14
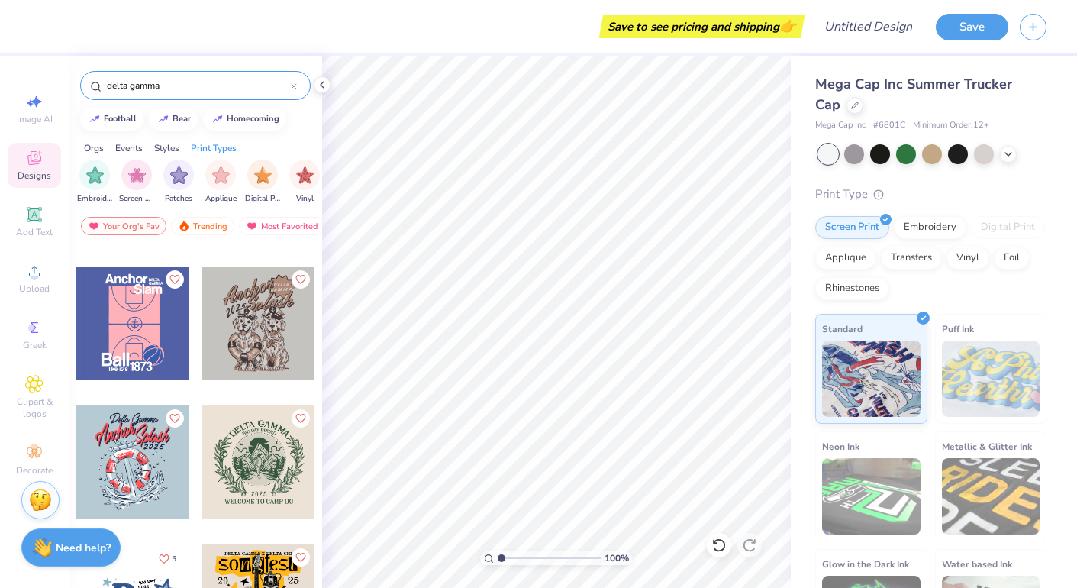
click at [176, 147] on div "Styles" at bounding box center [166, 148] width 25 height 14
click at [134, 145] on div "Events" at bounding box center [128, 148] width 27 height 14
click at [104, 148] on div "Orgs" at bounding box center [94, 148] width 20 height 14
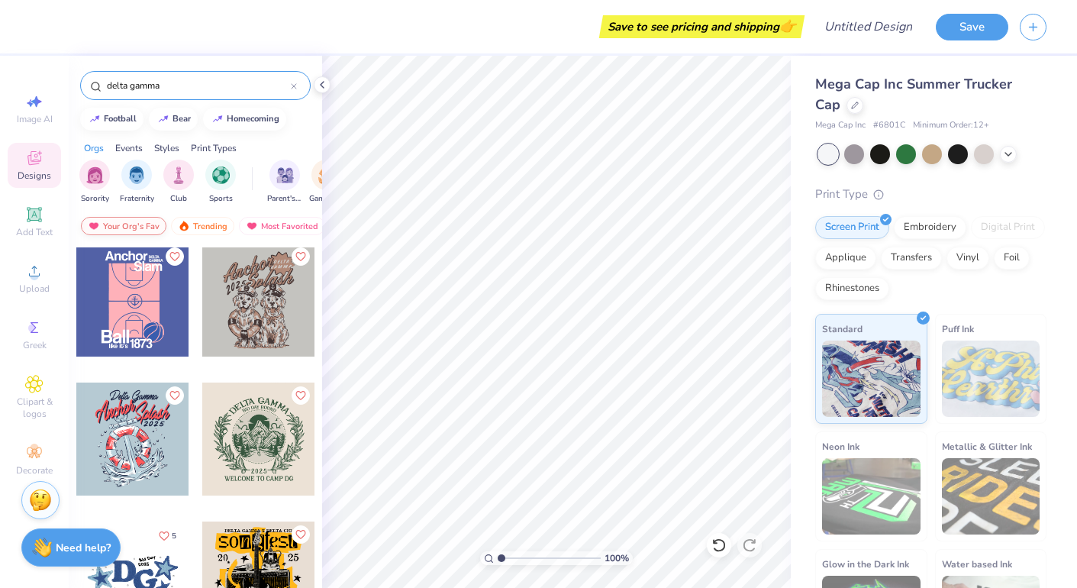
scroll to position [0, 0]
click at [111, 227] on div "Your Org's Fav" at bounding box center [123, 226] width 85 height 18
click at [130, 228] on div "Your Org's Fav" at bounding box center [123, 226] width 85 height 18
click at [217, 230] on div "Trending" at bounding box center [202, 226] width 63 height 18
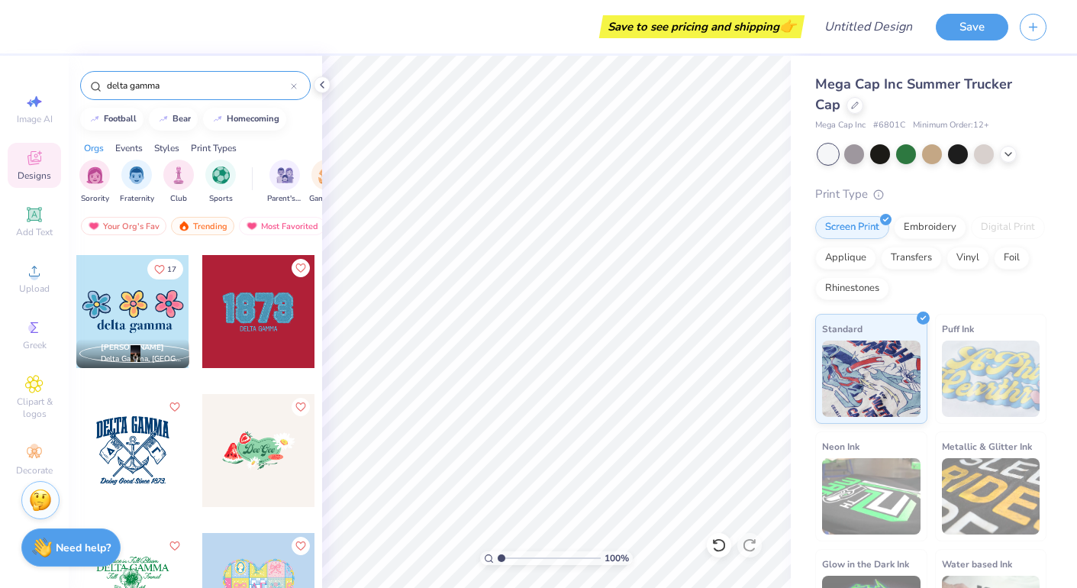
scroll to position [539, 0]
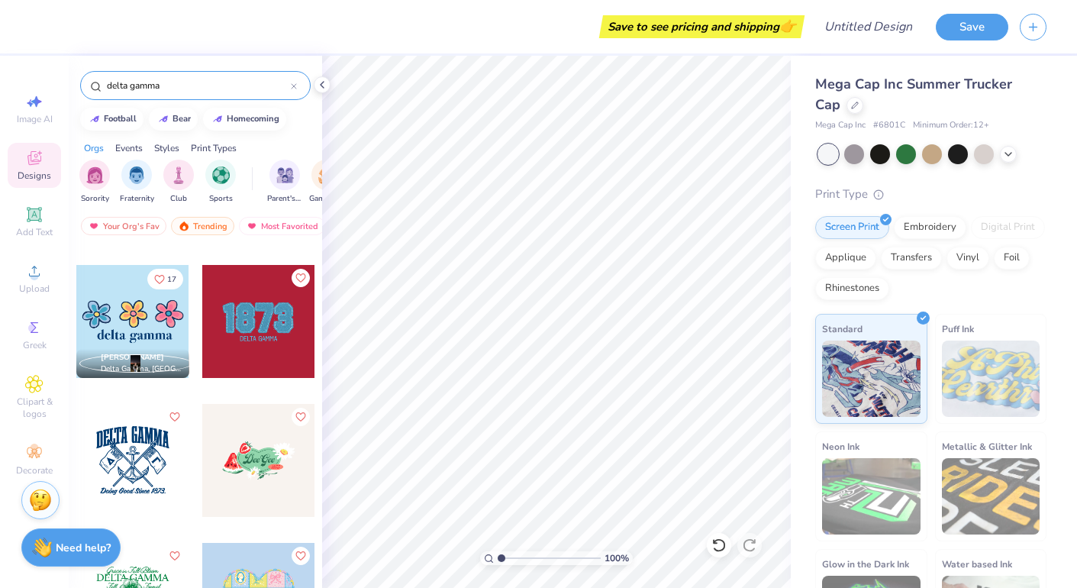
click at [264, 328] on div at bounding box center [258, 321] width 113 height 113
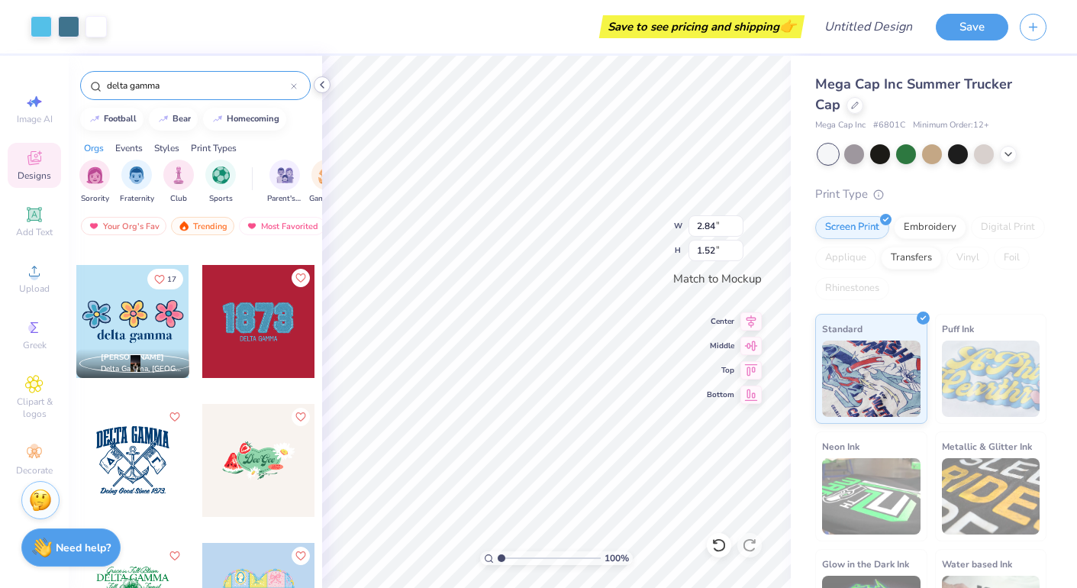
click at [324, 79] on icon at bounding box center [322, 85] width 12 height 12
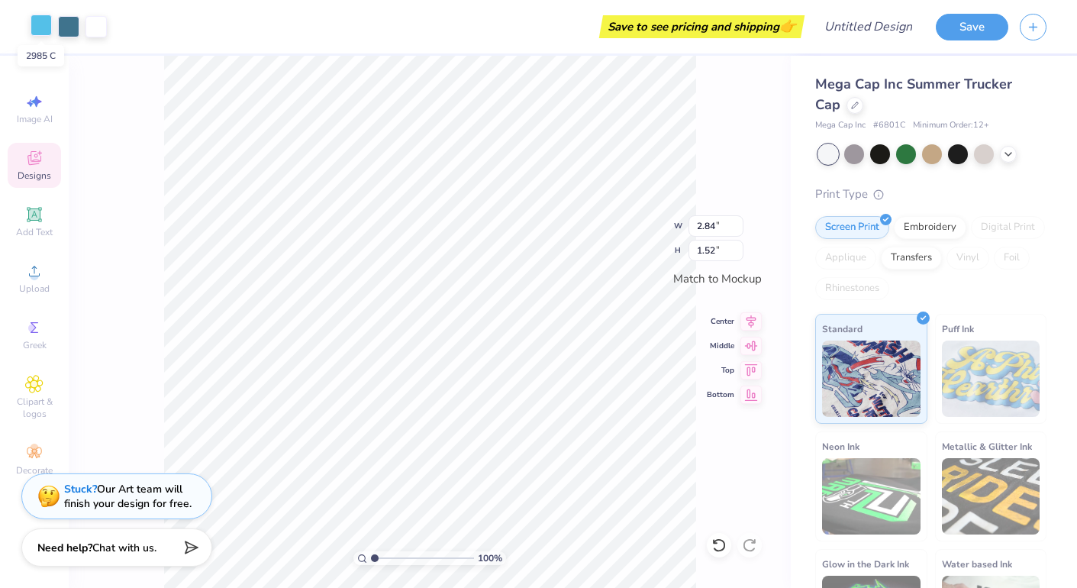
click at [48, 27] on div at bounding box center [41, 24] width 21 height 21
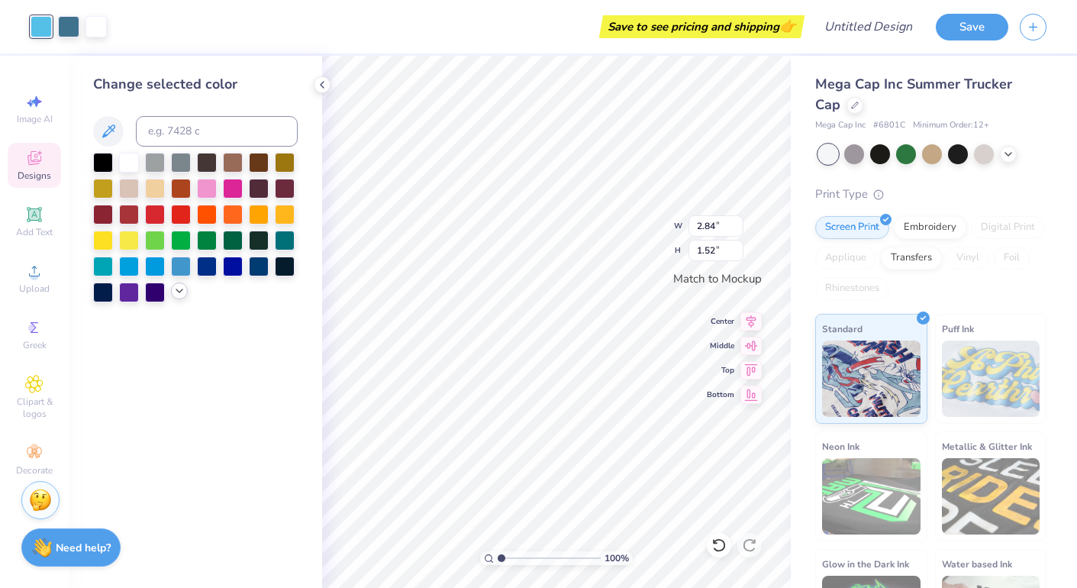
click at [178, 294] on icon at bounding box center [179, 291] width 12 height 12
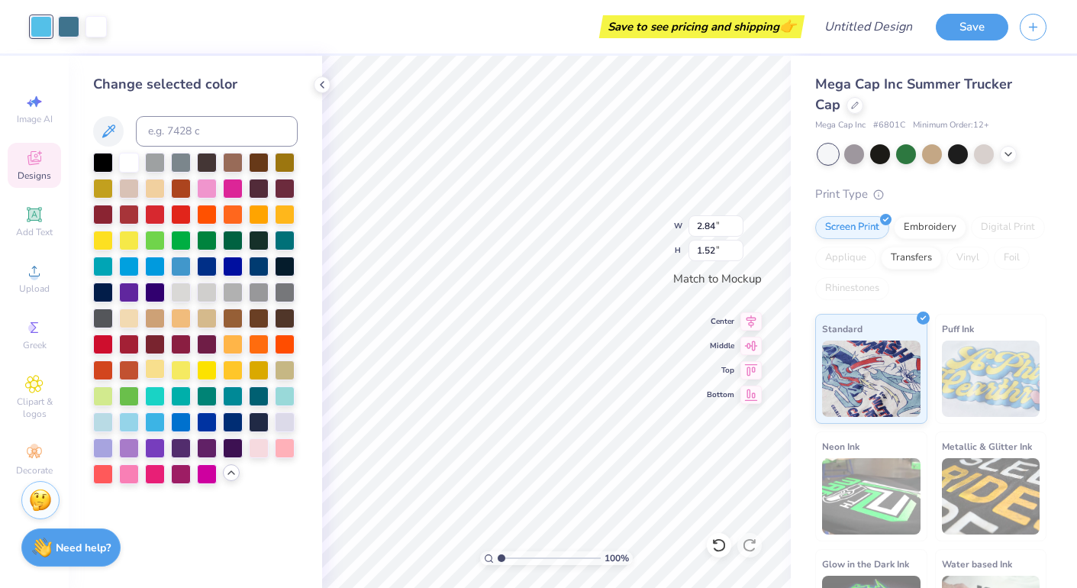
click at [161, 369] on div at bounding box center [155, 369] width 20 height 20
click at [72, 24] on div at bounding box center [68, 24] width 21 height 21
click at [134, 243] on div at bounding box center [129, 239] width 20 height 20
click at [177, 374] on div at bounding box center [181, 369] width 20 height 20
click at [176, 376] on div at bounding box center [181, 369] width 20 height 20
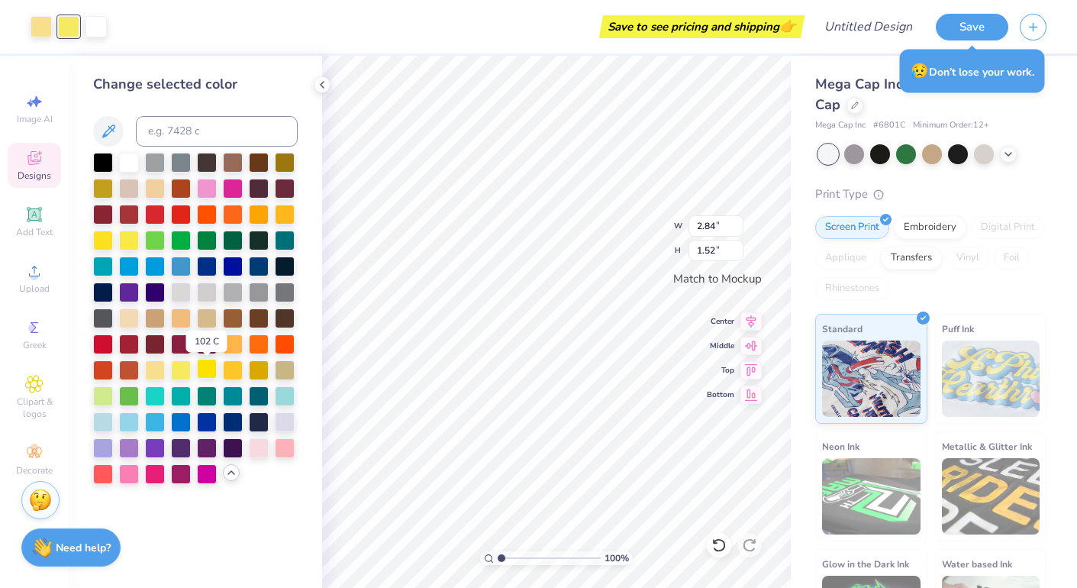
click at [208, 374] on div at bounding box center [207, 369] width 20 height 20
click at [160, 373] on div at bounding box center [155, 369] width 20 height 20
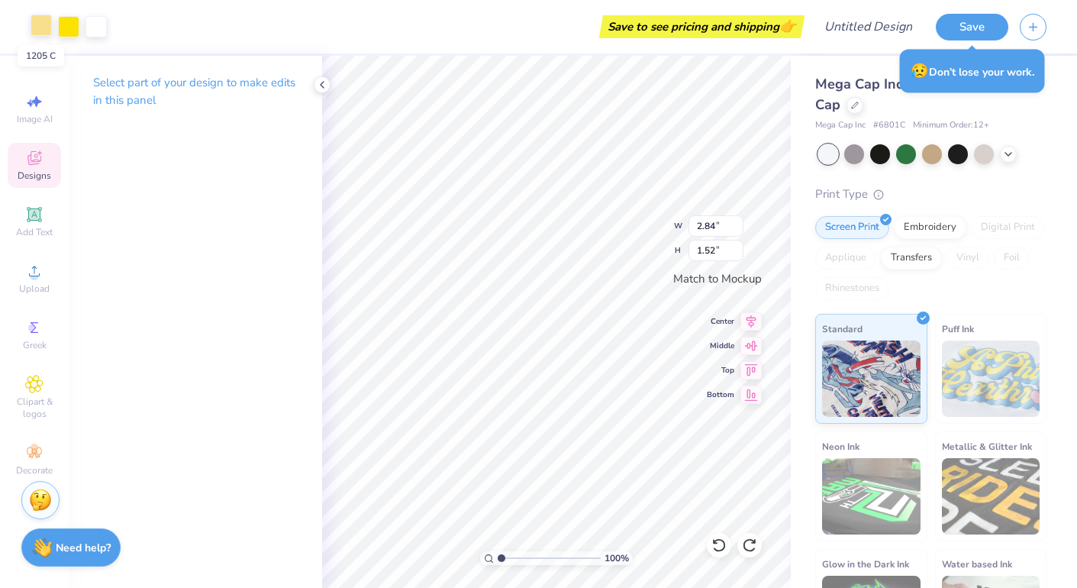
click at [46, 24] on div at bounding box center [41, 24] width 21 height 21
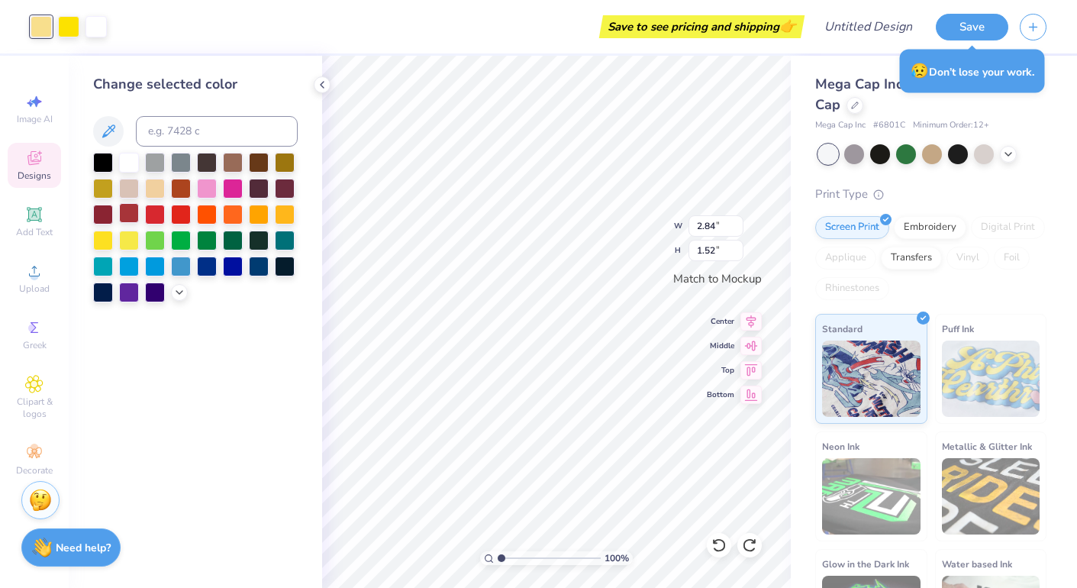
click at [130, 212] on div at bounding box center [129, 213] width 20 height 20
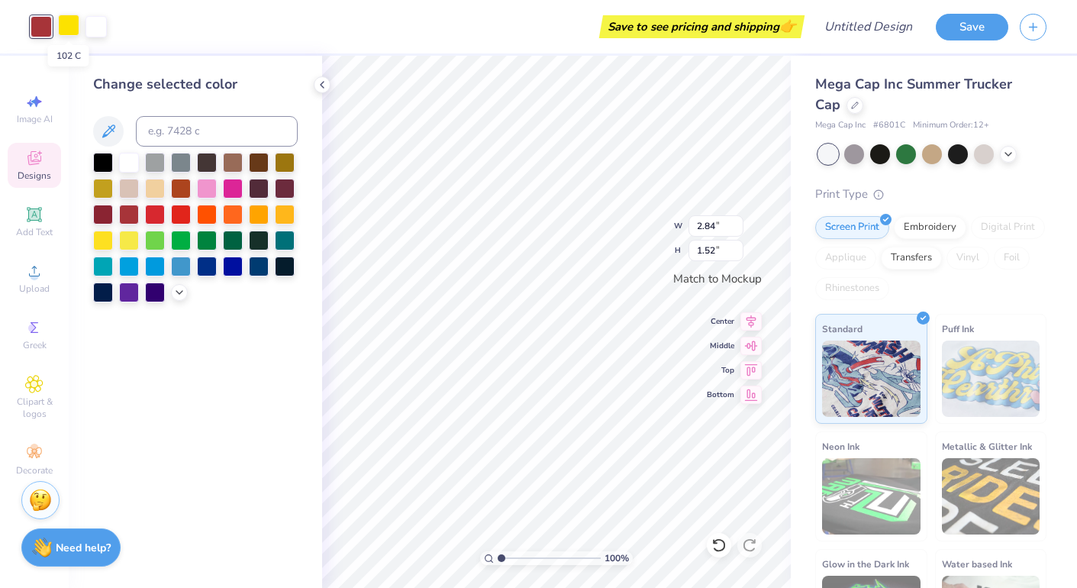
click at [74, 19] on div at bounding box center [68, 24] width 21 height 21
click at [181, 295] on icon at bounding box center [179, 291] width 12 height 12
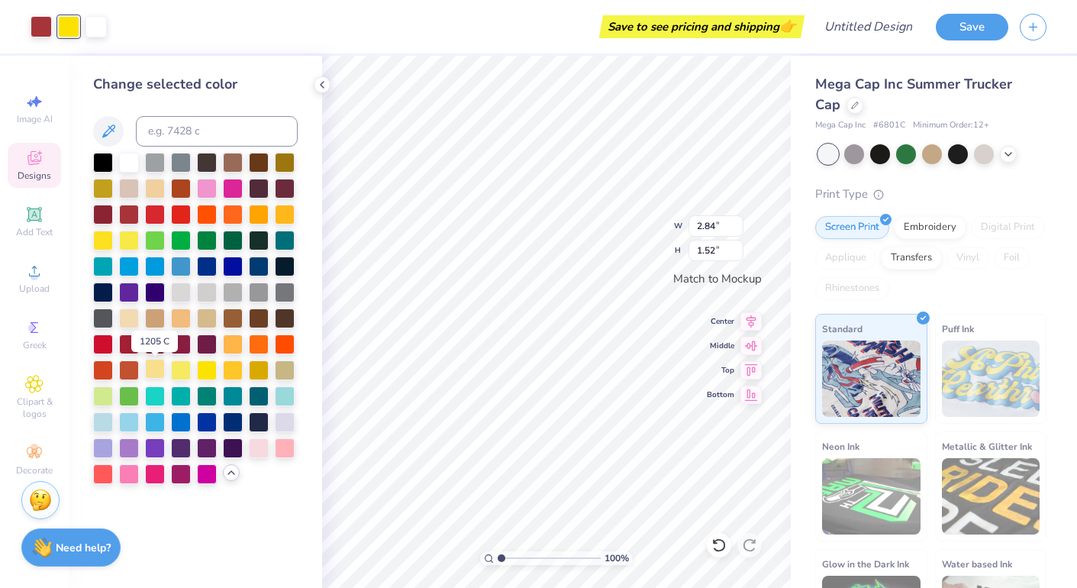
click at [155, 377] on div at bounding box center [155, 369] width 20 height 20
click at [158, 373] on div at bounding box center [155, 369] width 20 height 20
click at [43, 21] on div at bounding box center [41, 24] width 21 height 21
click at [186, 367] on div at bounding box center [181, 369] width 20 height 20
click at [209, 374] on div at bounding box center [207, 369] width 20 height 20
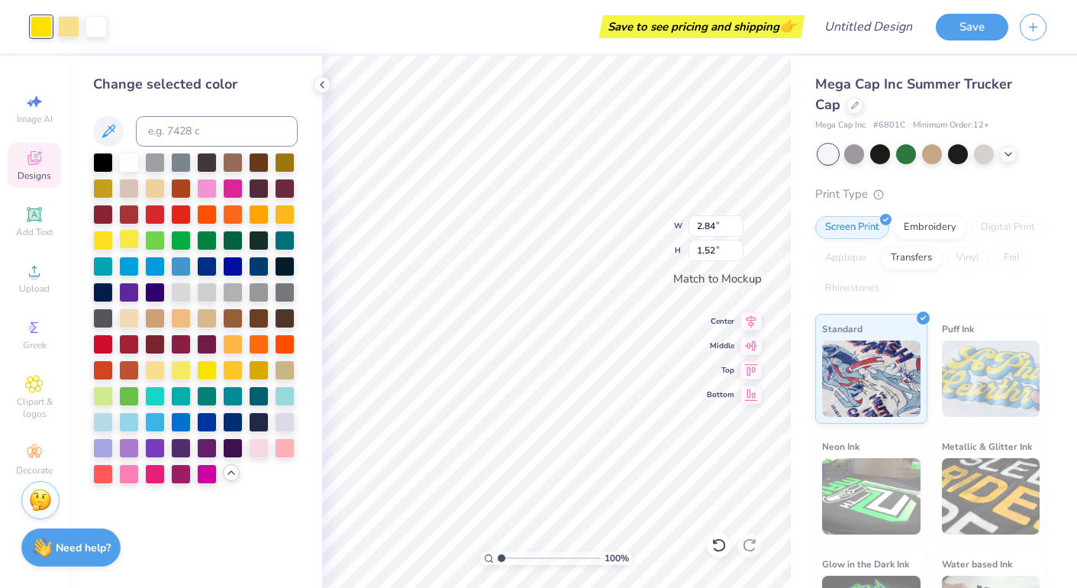
click at [129, 242] on div at bounding box center [129, 239] width 20 height 20
click at [98, 243] on div at bounding box center [103, 239] width 20 height 20
type input "3.45"
type input "1.85"
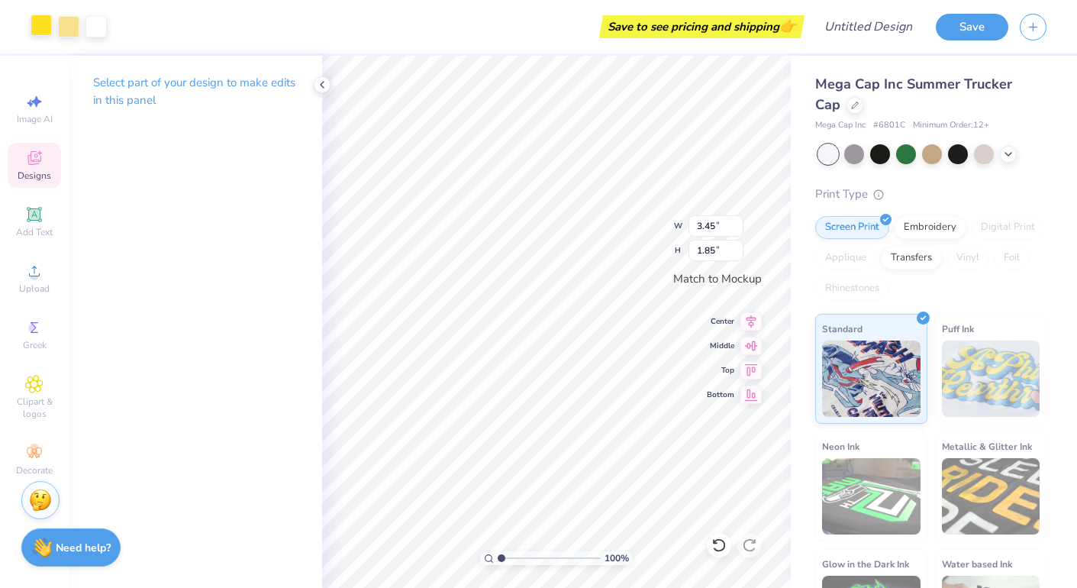
click at [45, 31] on div at bounding box center [41, 24] width 21 height 21
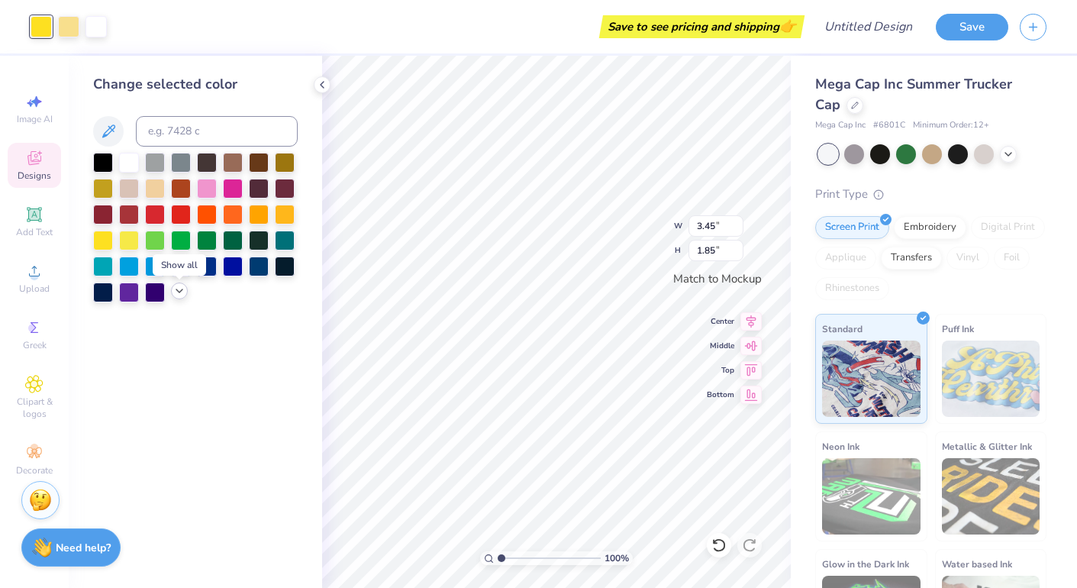
click at [178, 297] on icon at bounding box center [179, 291] width 12 height 12
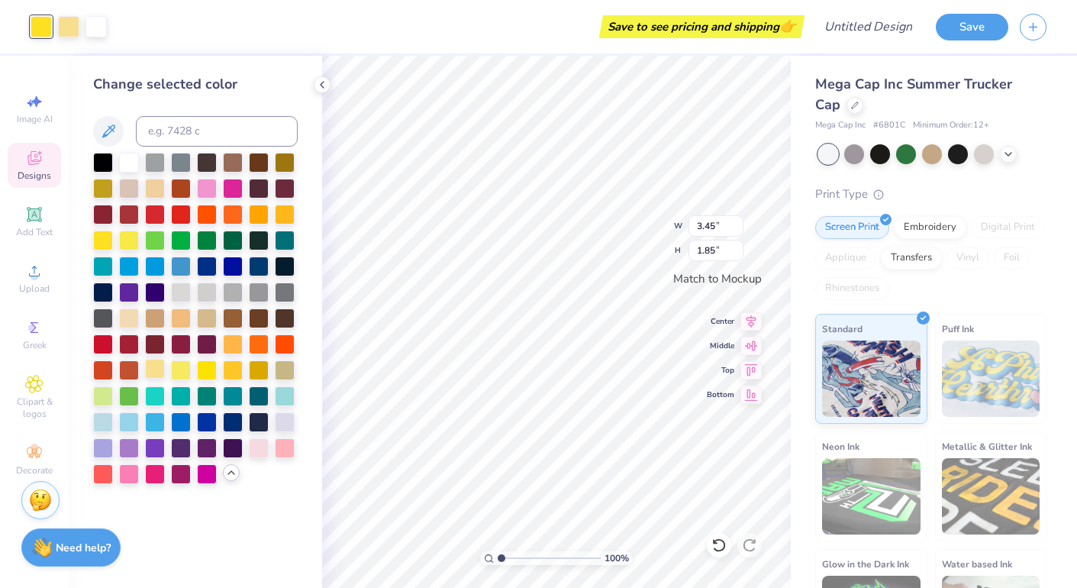
click at [161, 369] on div at bounding box center [155, 369] width 20 height 20
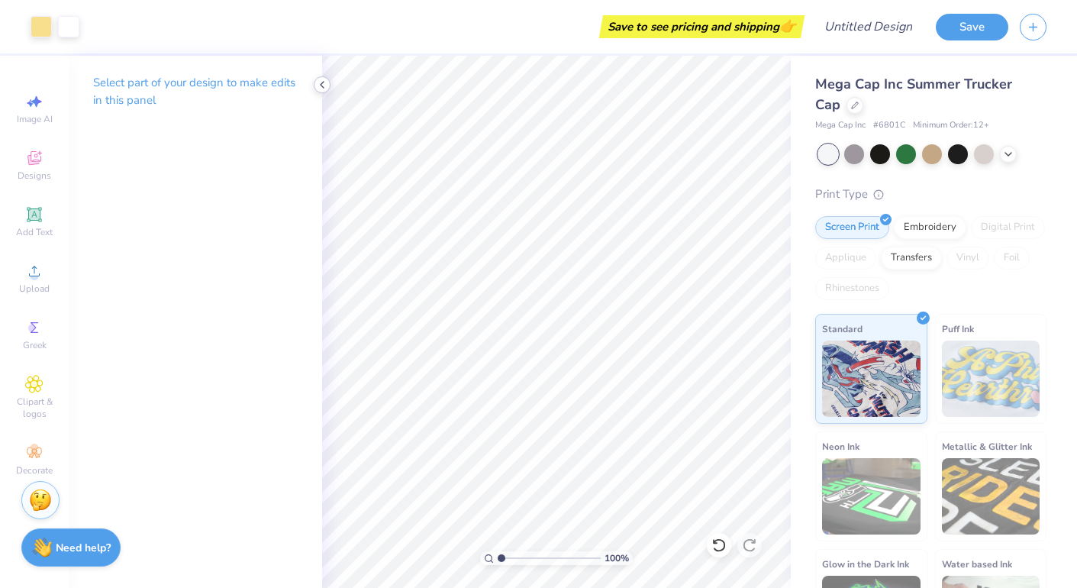
click at [322, 79] on icon at bounding box center [322, 85] width 12 height 12
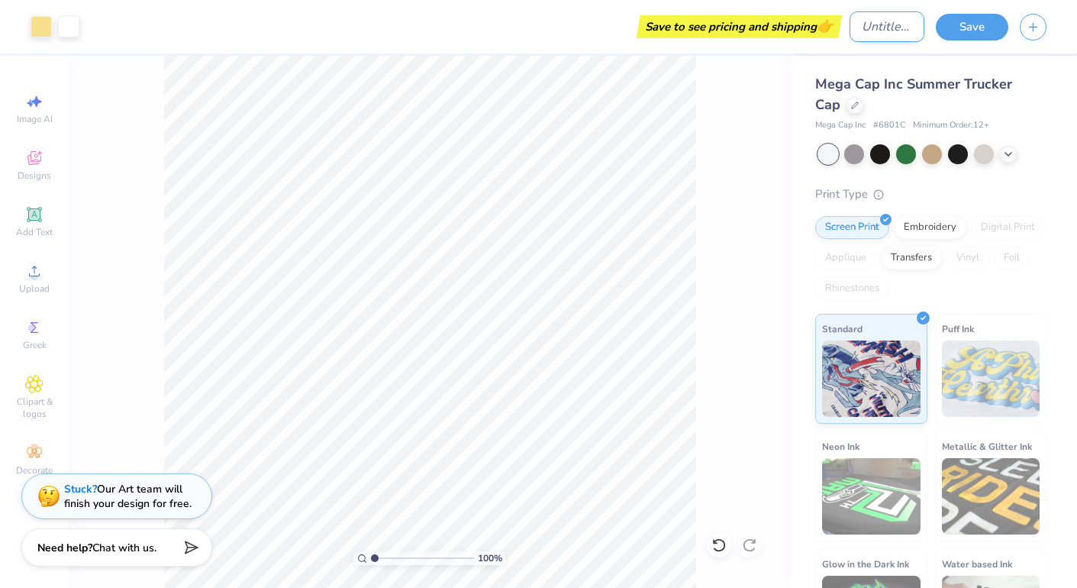
click at [677, 26] on input "Design Title" at bounding box center [886, 26] width 75 height 31
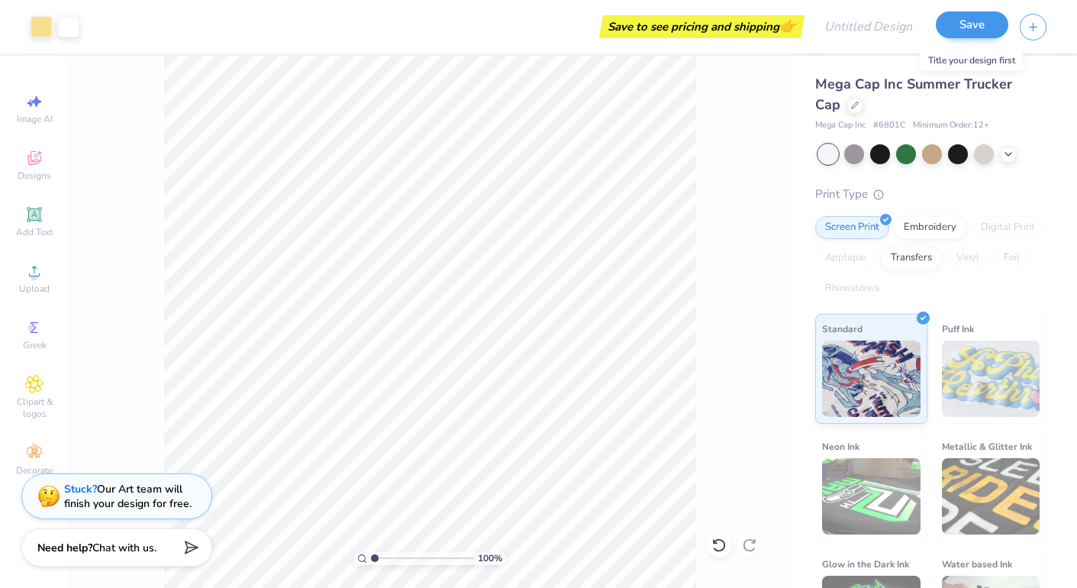
click at [677, 29] on button "Save" at bounding box center [972, 24] width 72 height 27
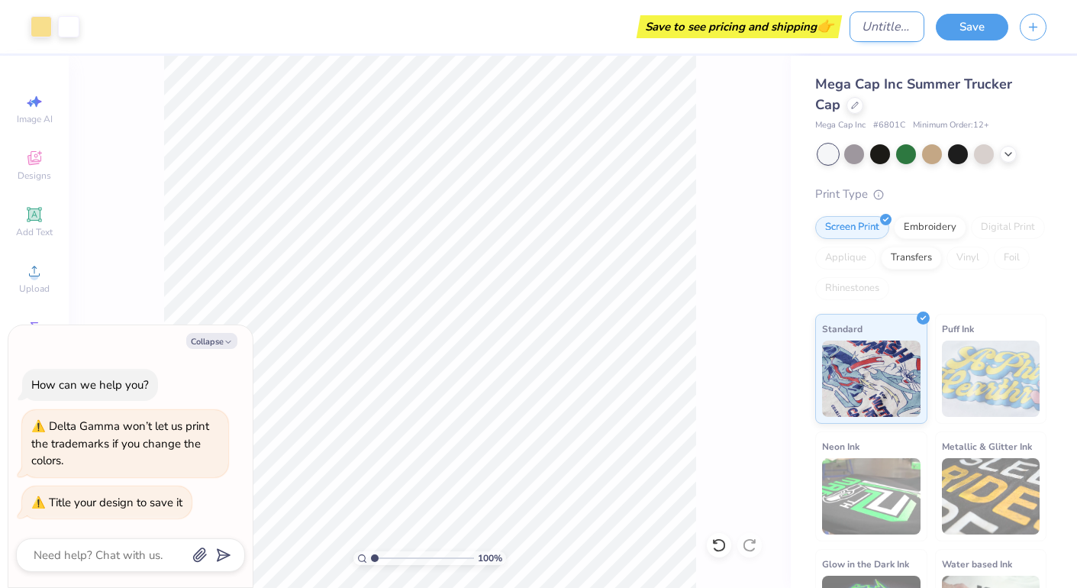
click at [677, 20] on input "Design Title" at bounding box center [886, 26] width 75 height 31
type textarea "x"
type input "d"
type textarea "x"
type input "dg"
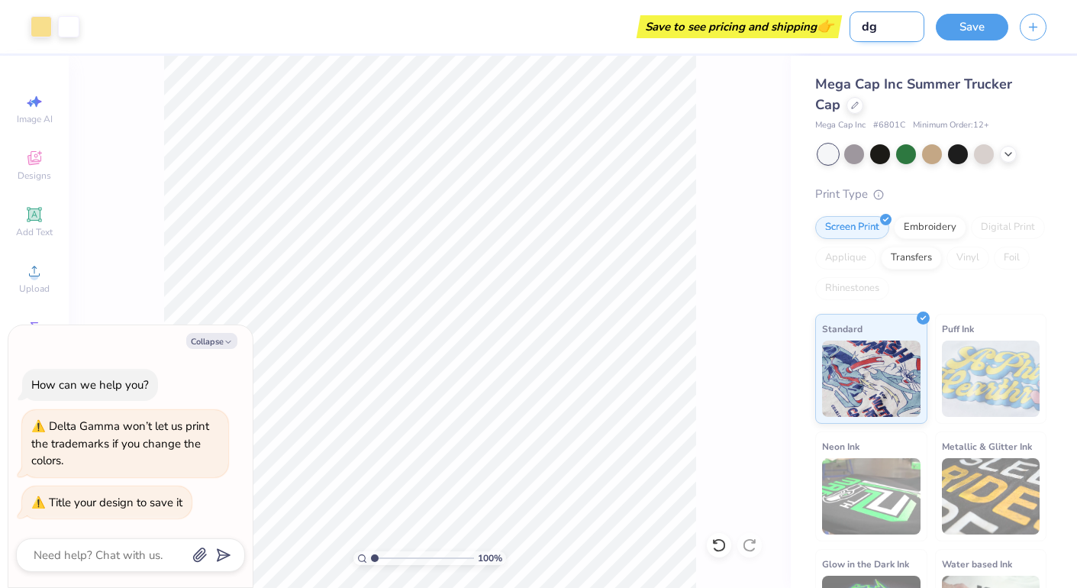
type textarea "x"
type input "dg"
type textarea "x"
type input "dg p"
type textarea "x"
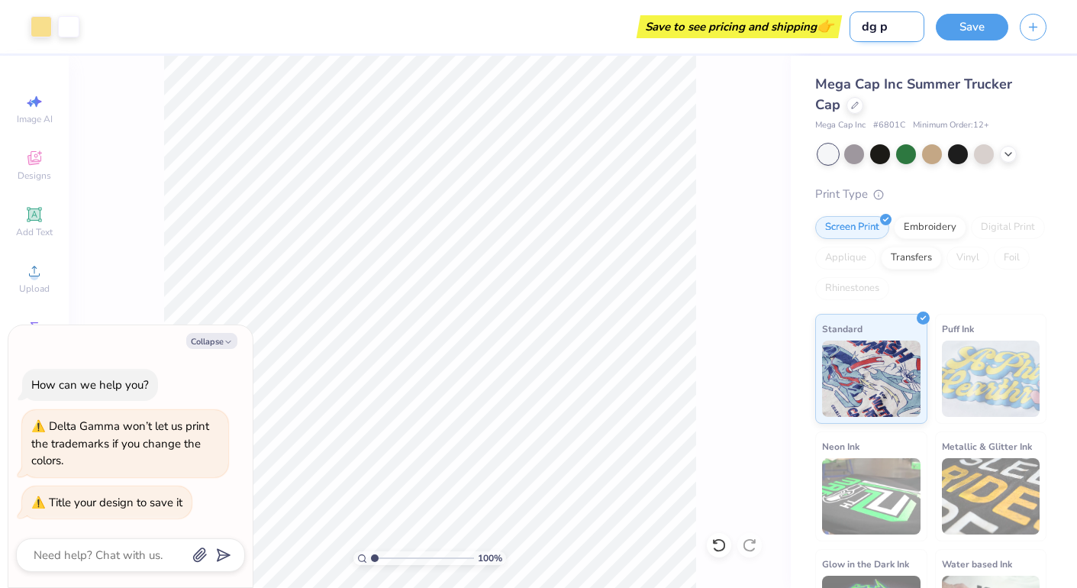
type input "dg ph"
type textarea "x"
type input "dg phi"
type textarea "x"
type input "dg philo"
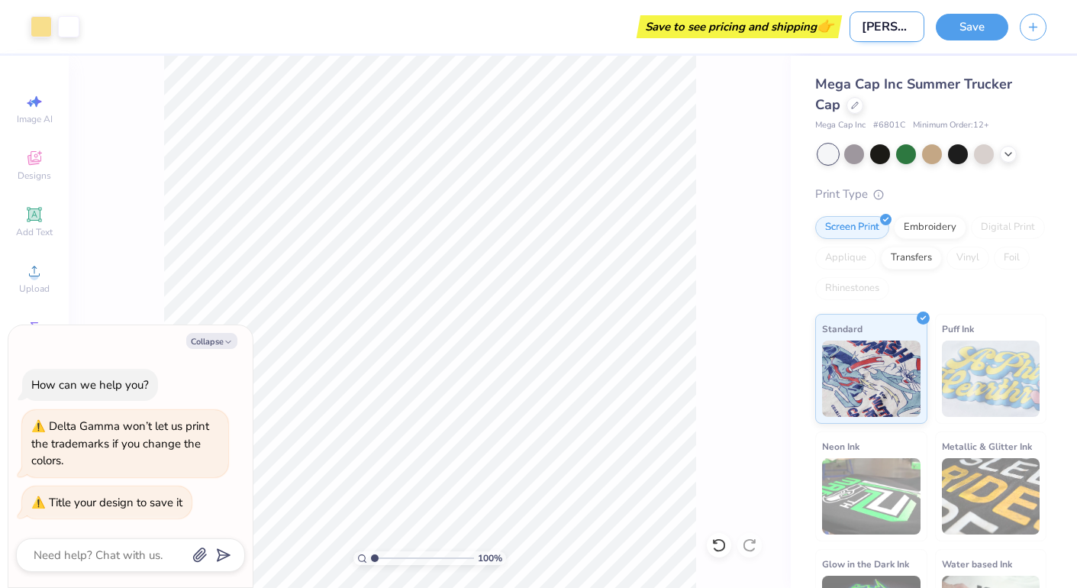
type textarea "x"
type input "dg philo h"
type textarea "x"
type input "dg philo ha"
type textarea "x"
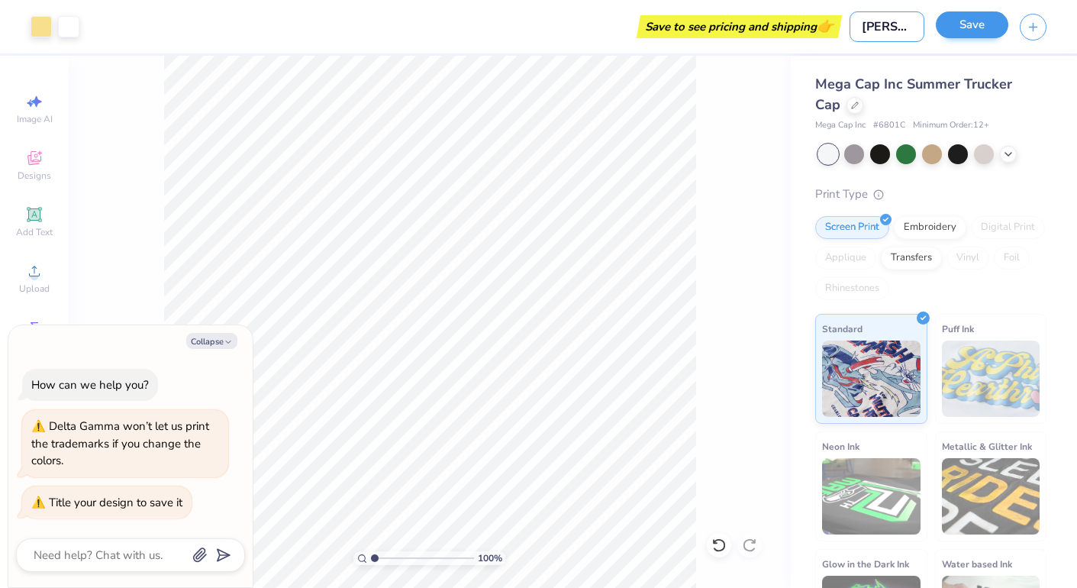
type input "dg philo hat"
click at [677, 27] on button "Save" at bounding box center [972, 24] width 72 height 27
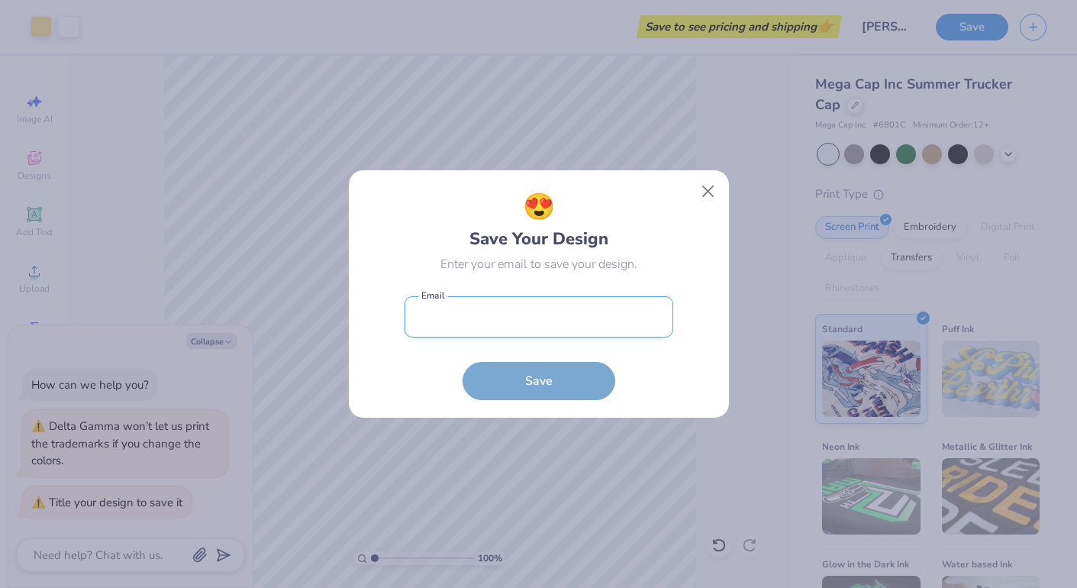
click at [553, 323] on input "email" at bounding box center [538, 317] width 269 height 42
type input "ella"
type input "ella@zuromski.com"
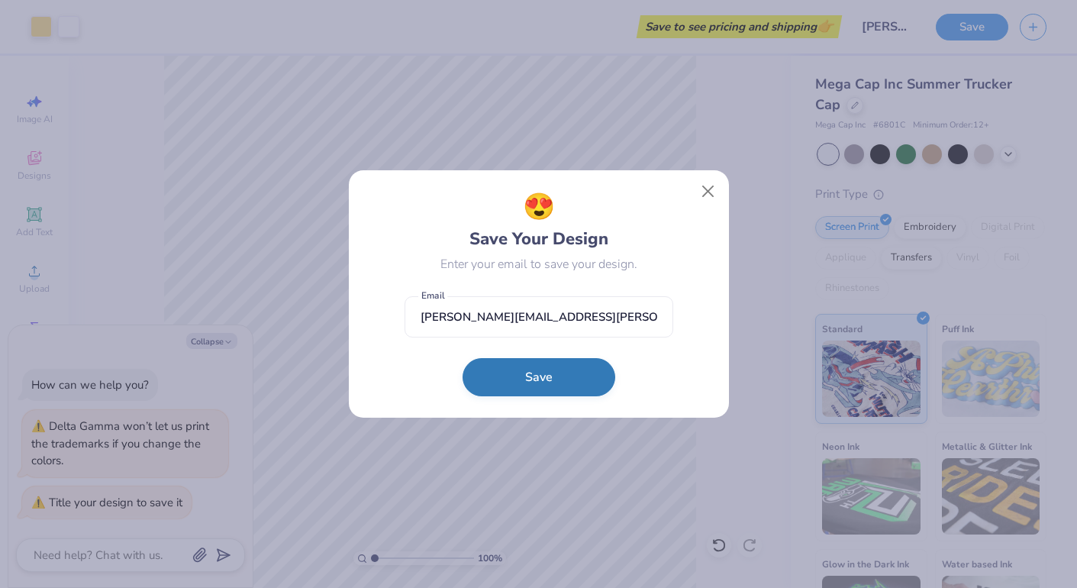
click at [514, 375] on button "Save" at bounding box center [538, 377] width 153 height 38
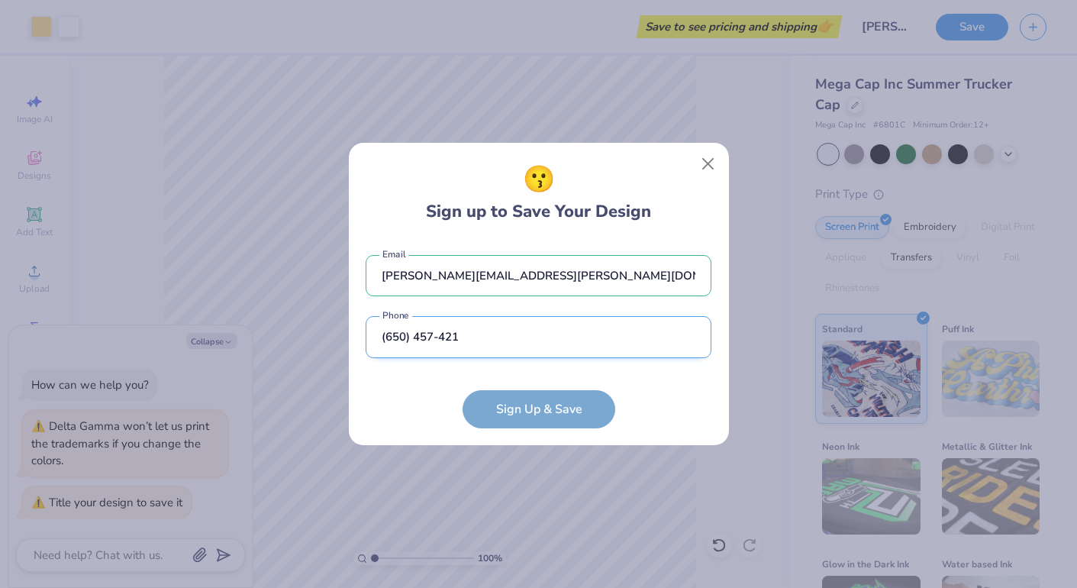
type input "(650) 457-4214"
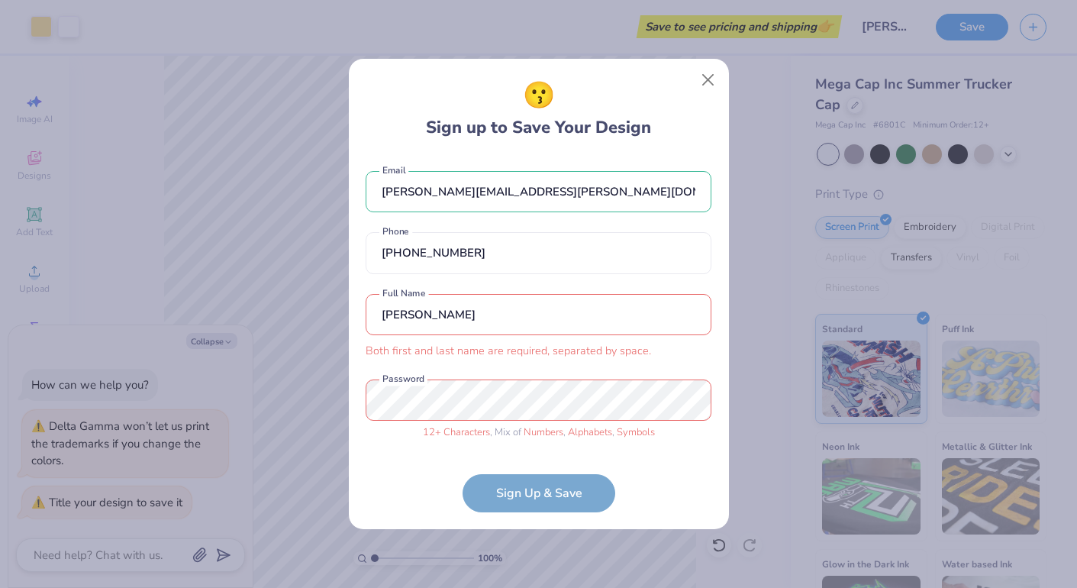
click at [519, 313] on input "Ella" at bounding box center [539, 315] width 346 height 42
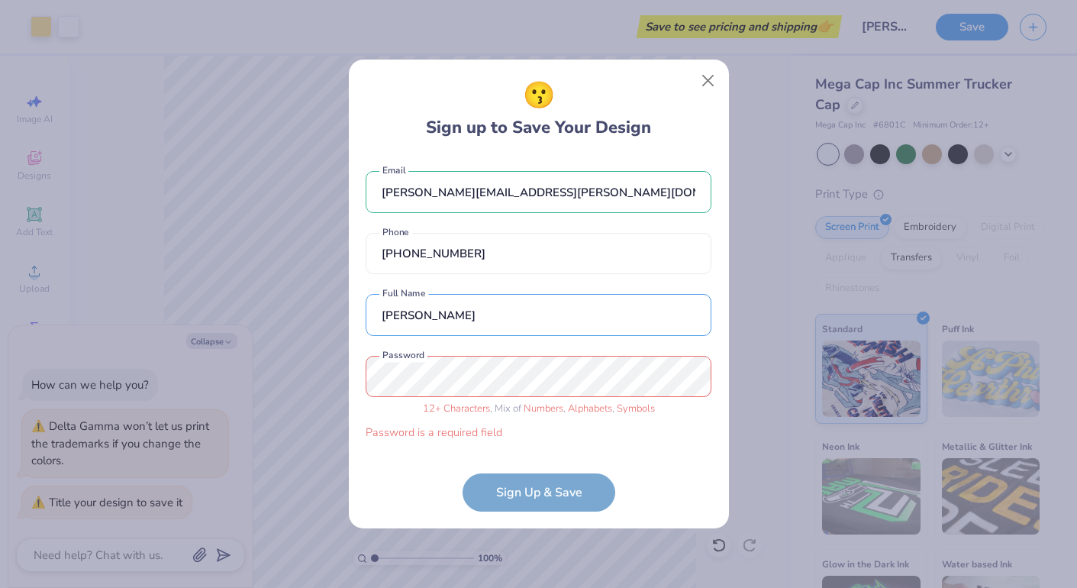
type input "Ella Zuromski"
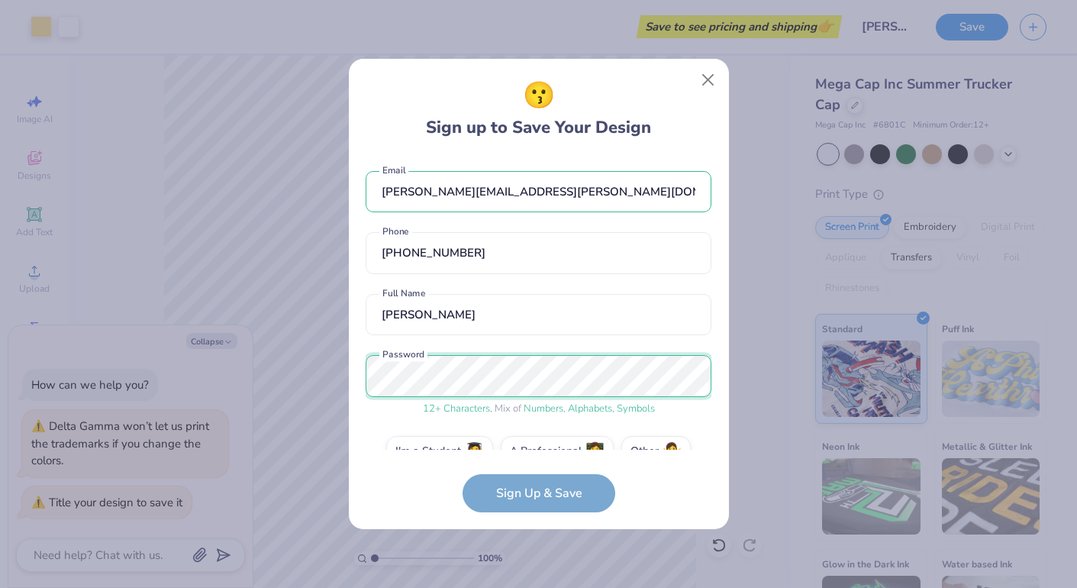
scroll to position [32, 0]
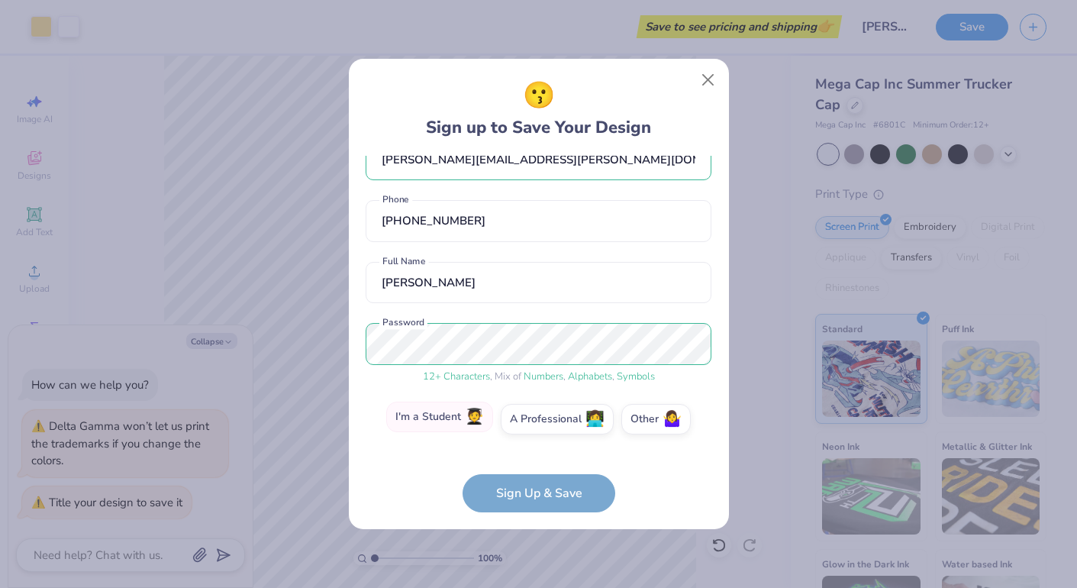
click at [462, 420] on label "I'm a Student 🧑‍🎓" at bounding box center [439, 416] width 107 height 31
click at [533, 450] on input "I'm a Student 🧑‍🎓" at bounding box center [538, 455] width 10 height 10
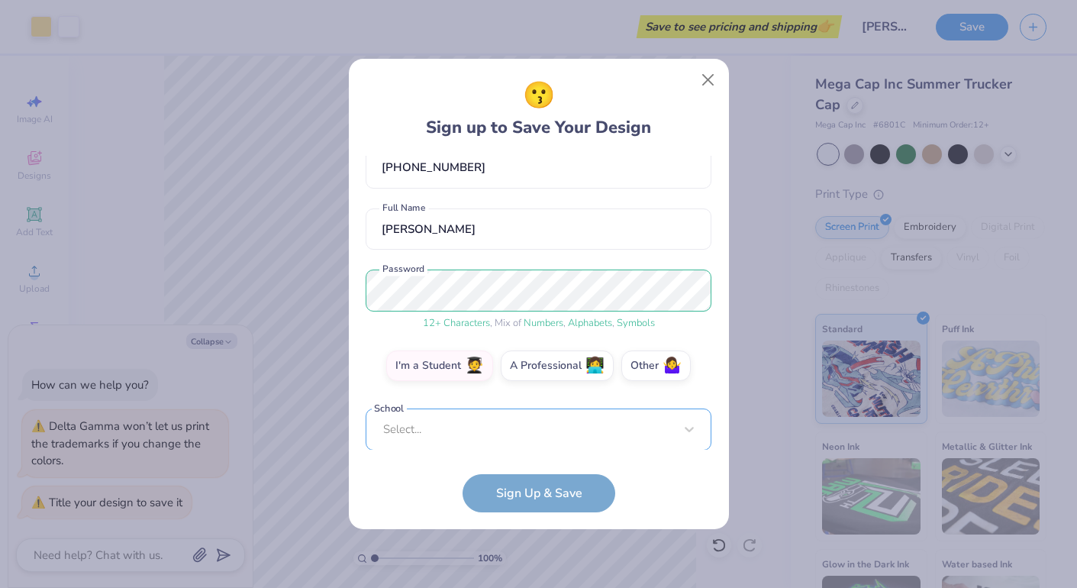
click at [486, 420] on div "Select..." at bounding box center [539, 429] width 346 height 42
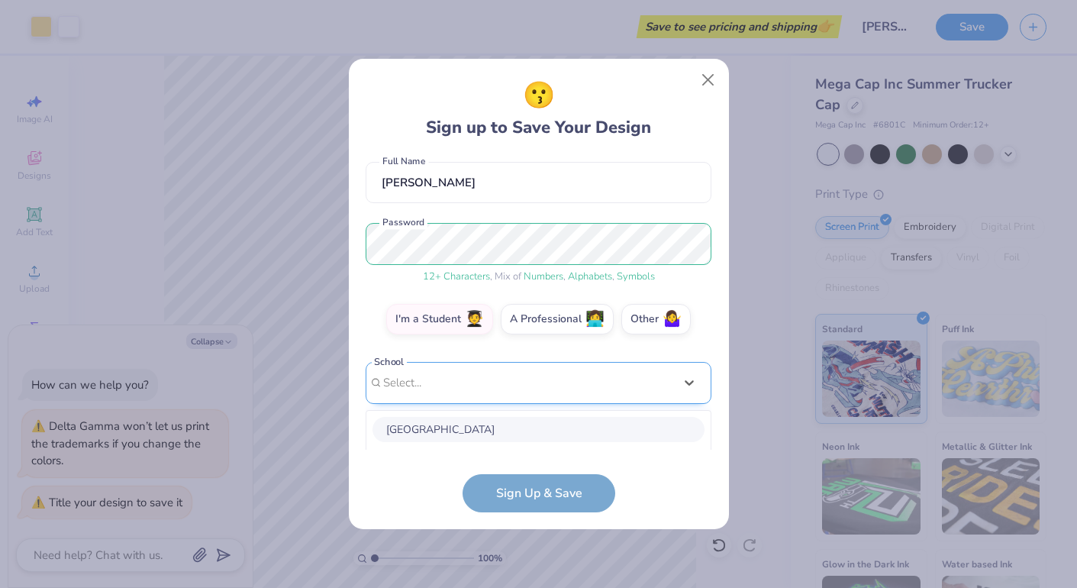
scroll to position [323, 0]
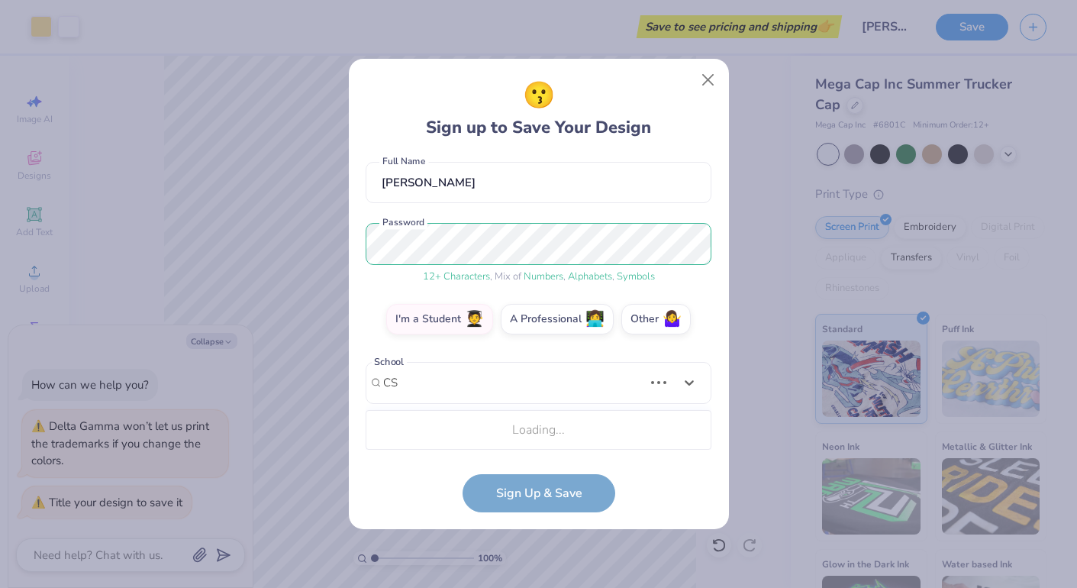
type input "C"
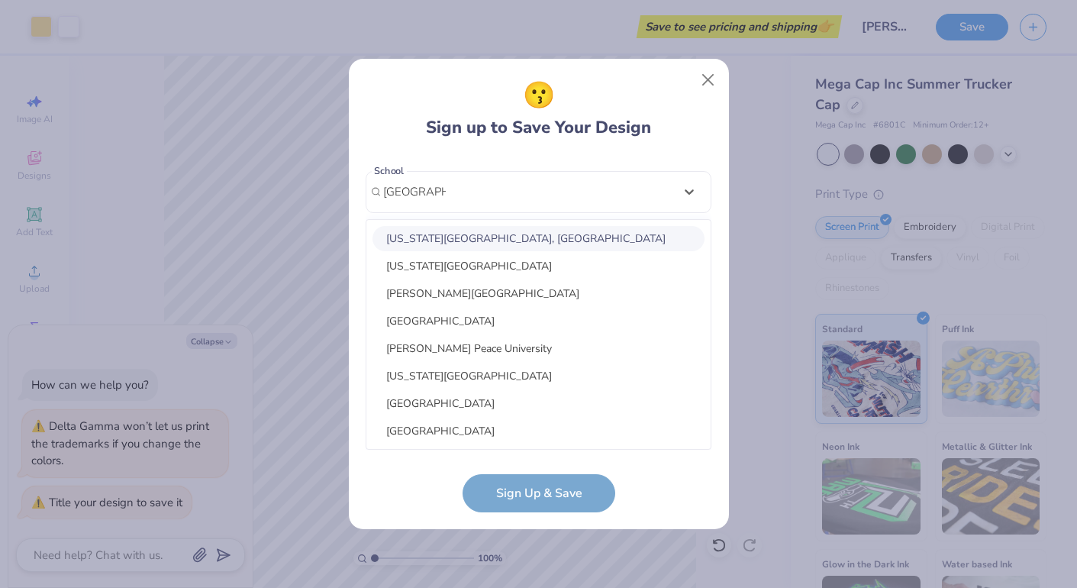
click at [522, 227] on div "California State University, Long Beach" at bounding box center [538, 238] width 332 height 25
type input "Long Beach"
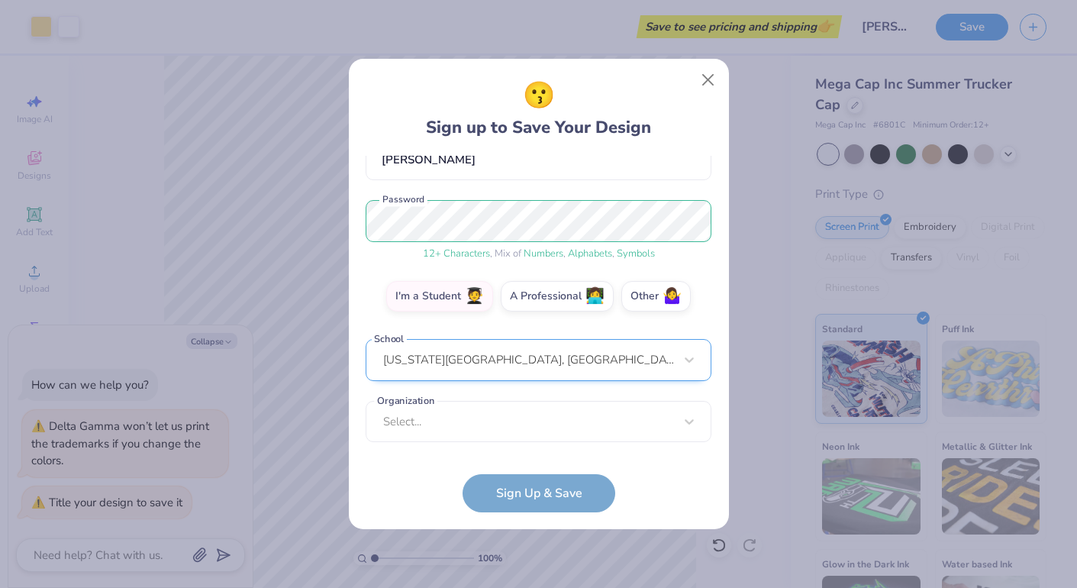
scroll to position [155, 0]
click at [509, 497] on form "ella@zuromski.com Email (650) 457-4214 Phone Ella Zuromski Full Name 12 + Chara…" at bounding box center [539, 334] width 346 height 356
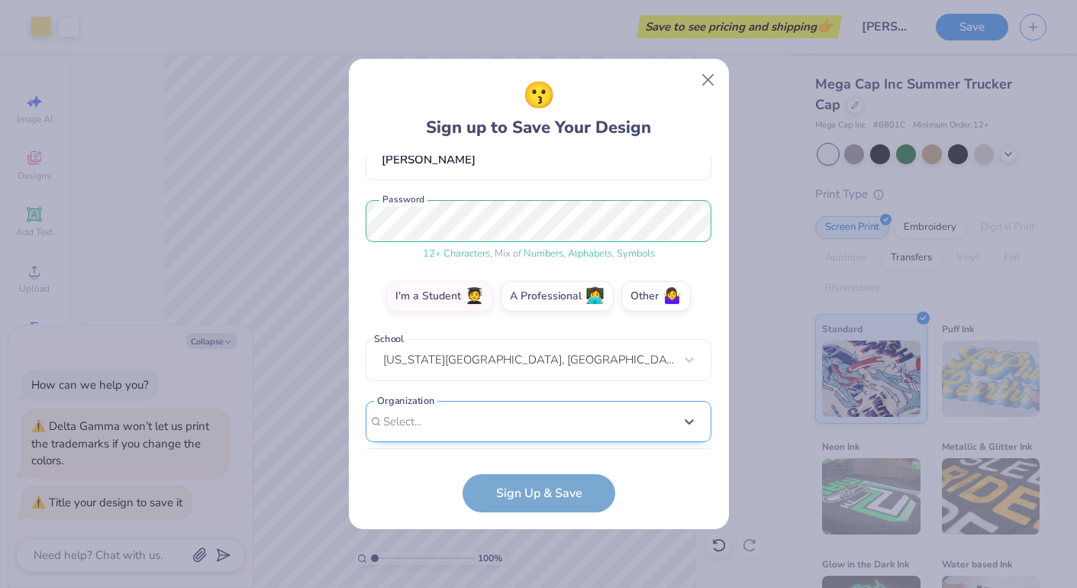
click at [501, 433] on div "option focused, 1 of 15. 15 results available. Use Up and Down to choose option…" at bounding box center [539, 540] width 346 height 279
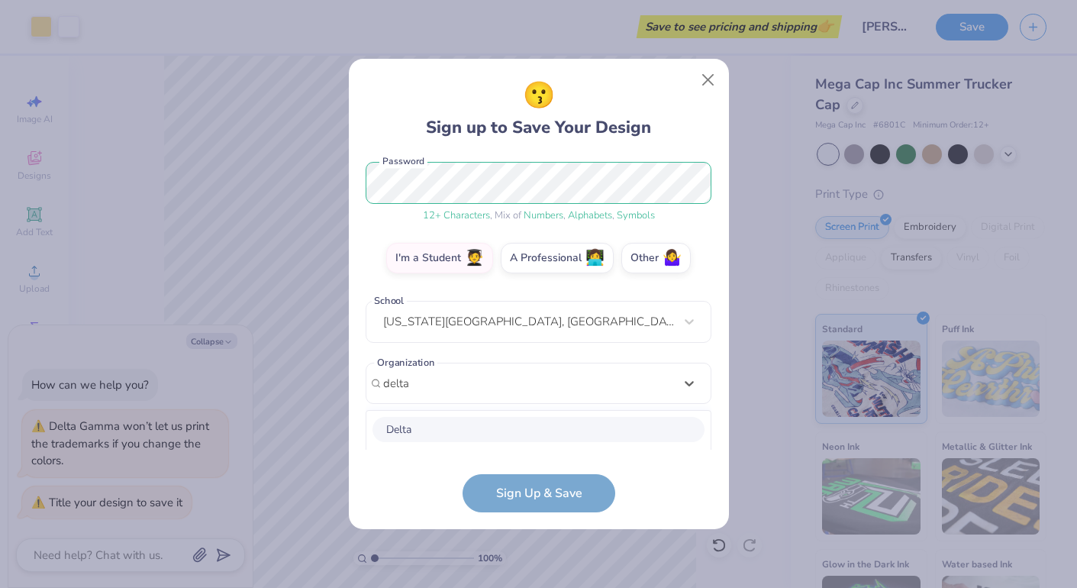
scroll to position [384, 0]
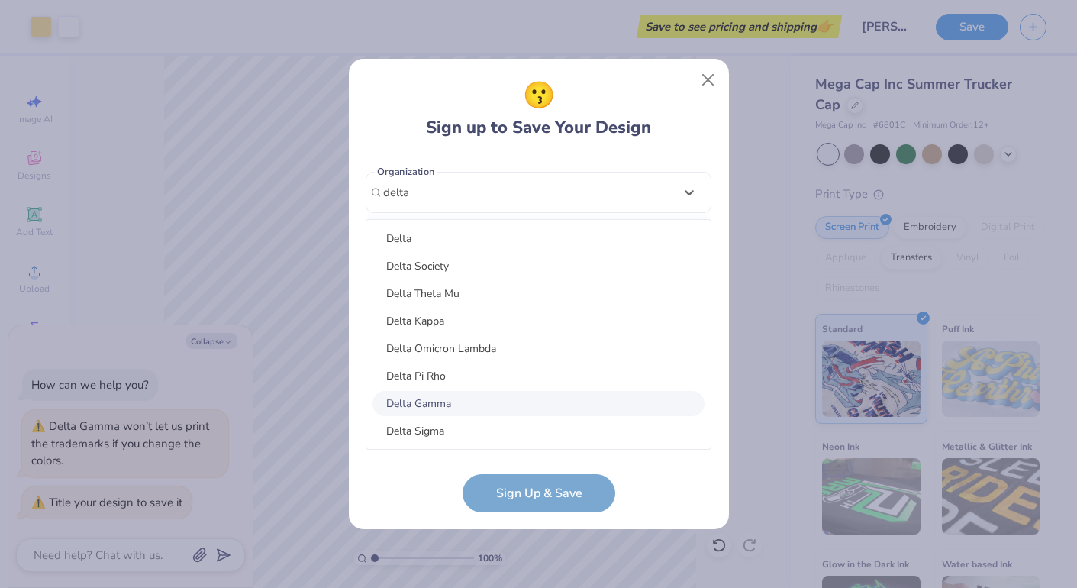
click at [469, 398] on div "Delta Gamma" at bounding box center [538, 403] width 332 height 25
type input "delta"
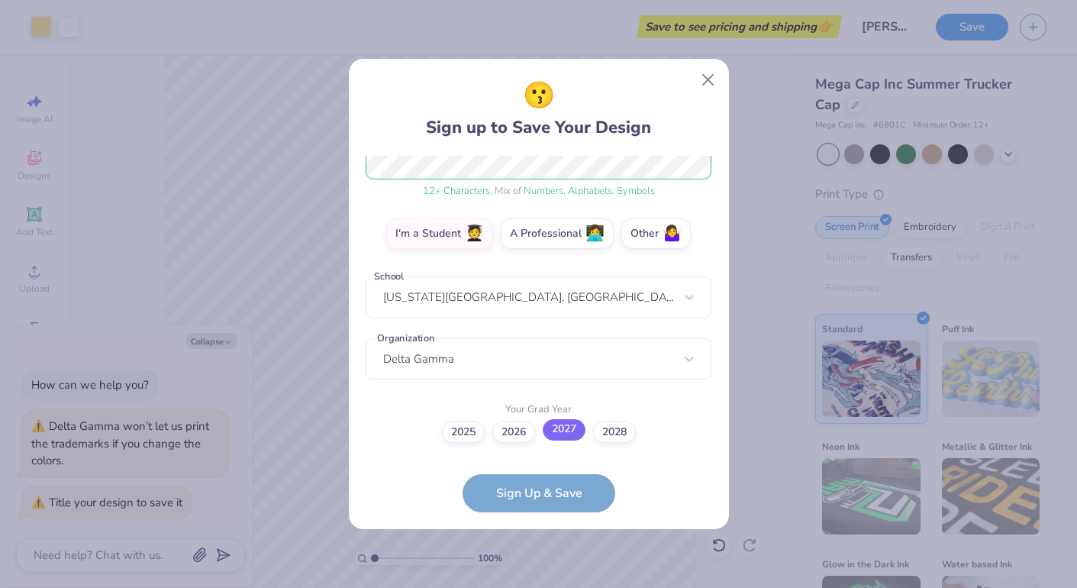
click at [563, 438] on label "2027" at bounding box center [564, 429] width 43 height 21
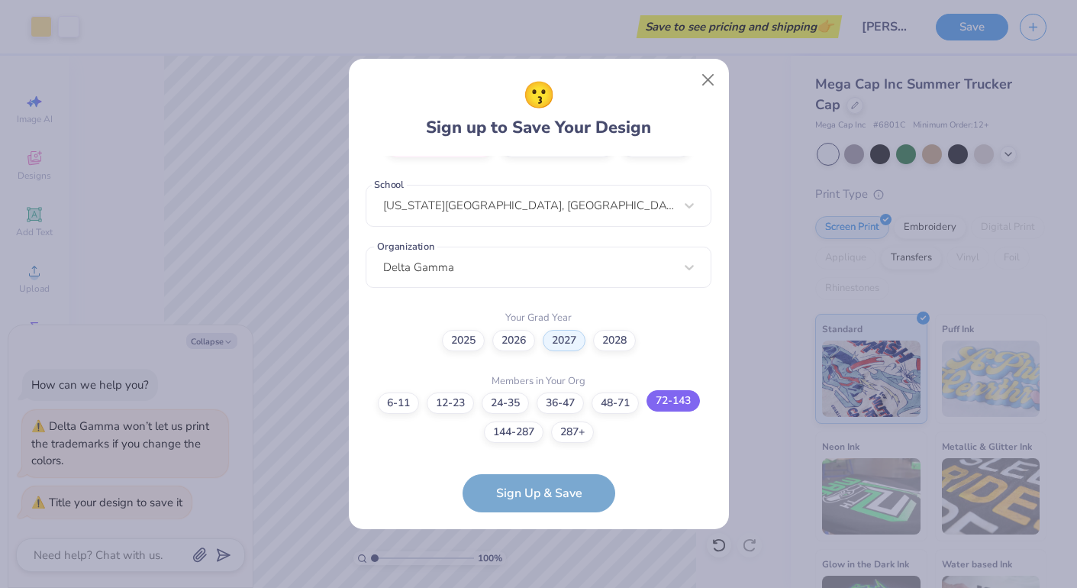
click at [677, 403] on label "72-143" at bounding box center [672, 400] width 53 height 21
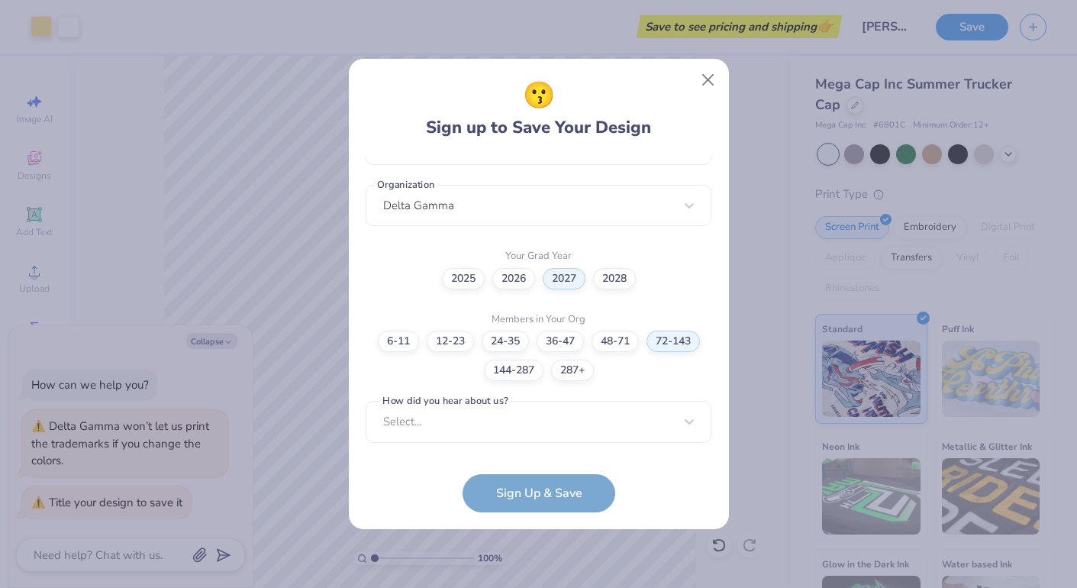
click at [538, 498] on form "ella@zuromski.com Email (650) 457-4214 Phone Ella Zuromski Full Name 12 + Chara…" at bounding box center [539, 334] width 346 height 356
click at [522, 431] on div "Select..." at bounding box center [539, 422] width 346 height 42
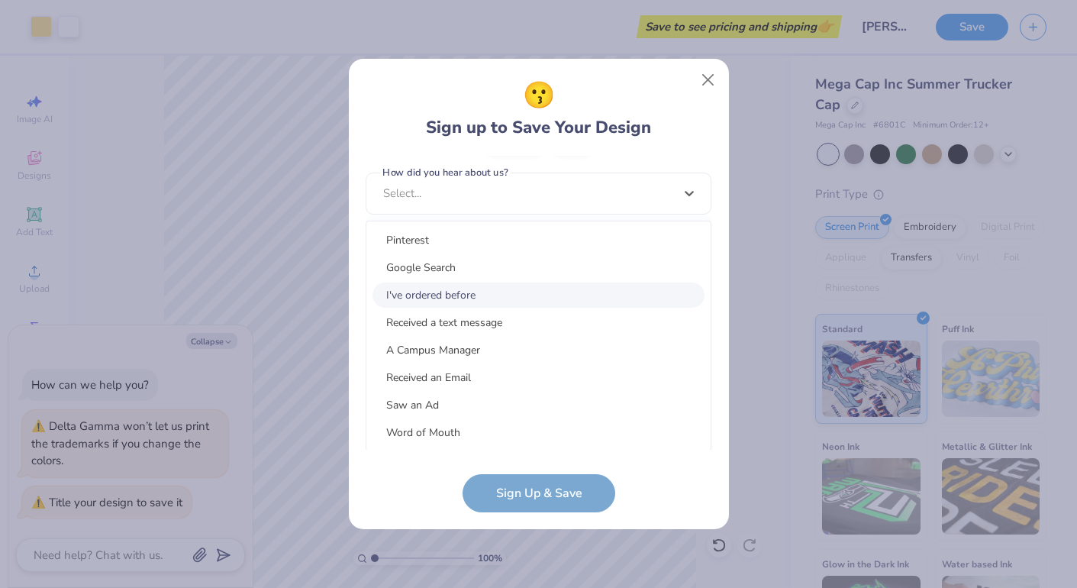
click at [492, 301] on div "I've ordered before" at bounding box center [538, 294] width 332 height 25
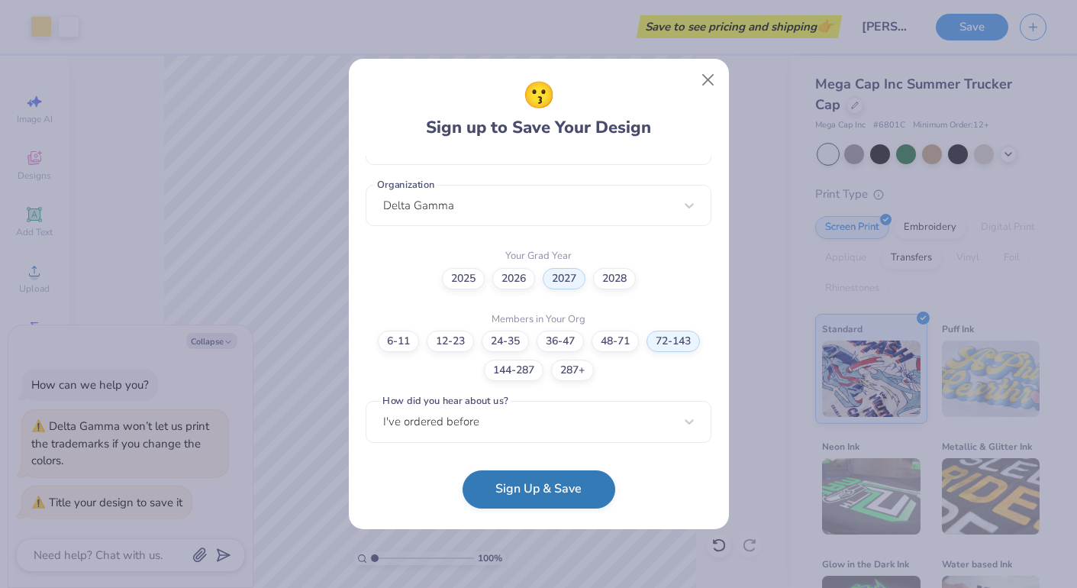
click at [508, 490] on button "Sign Up & Save" at bounding box center [538, 489] width 153 height 38
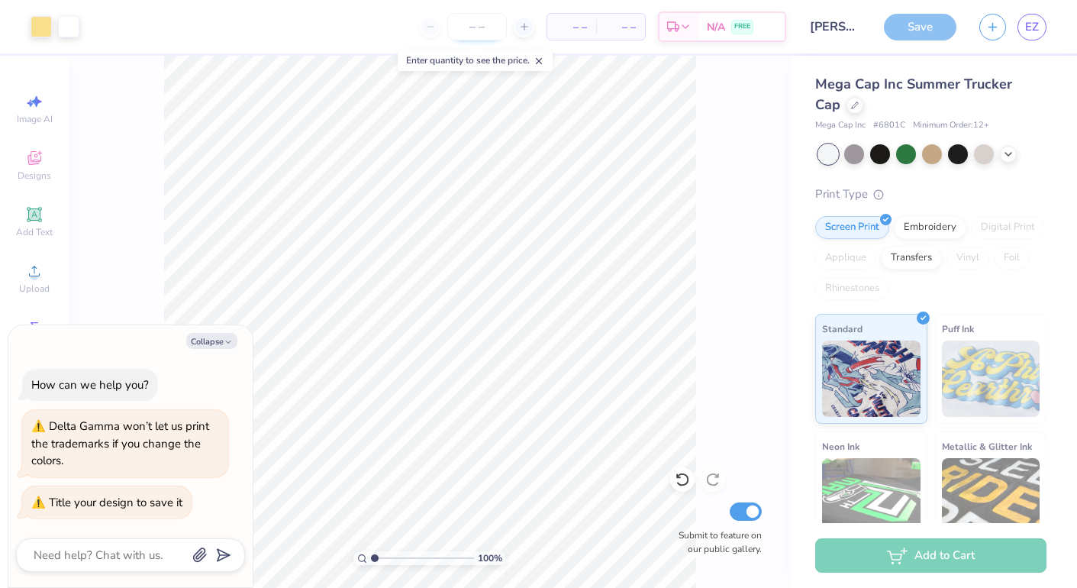
type textarea "x"
click at [485, 31] on input "number" at bounding box center [477, 26] width 60 height 27
type input "140"
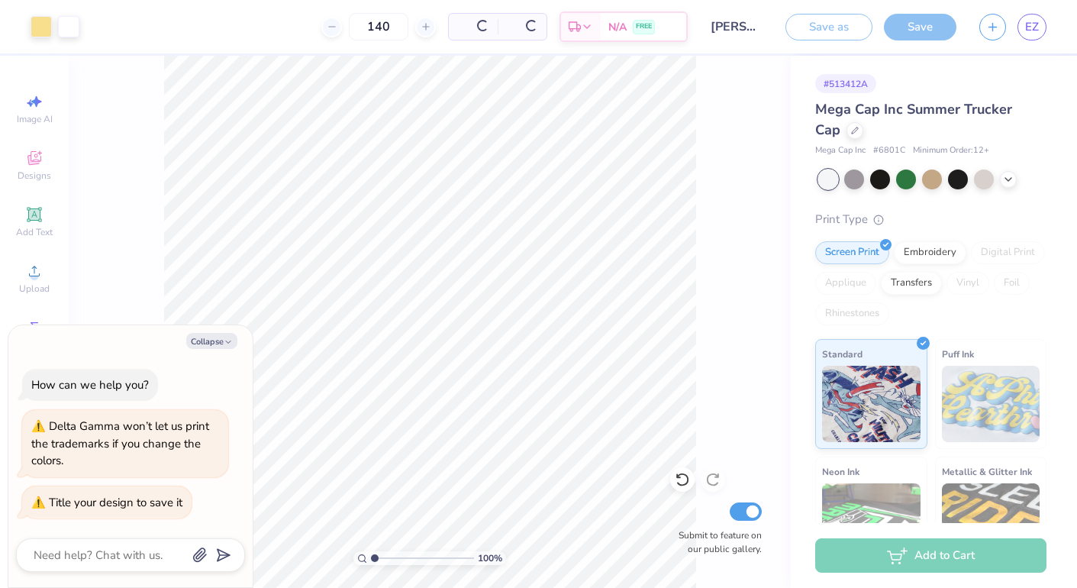
type textarea "x"
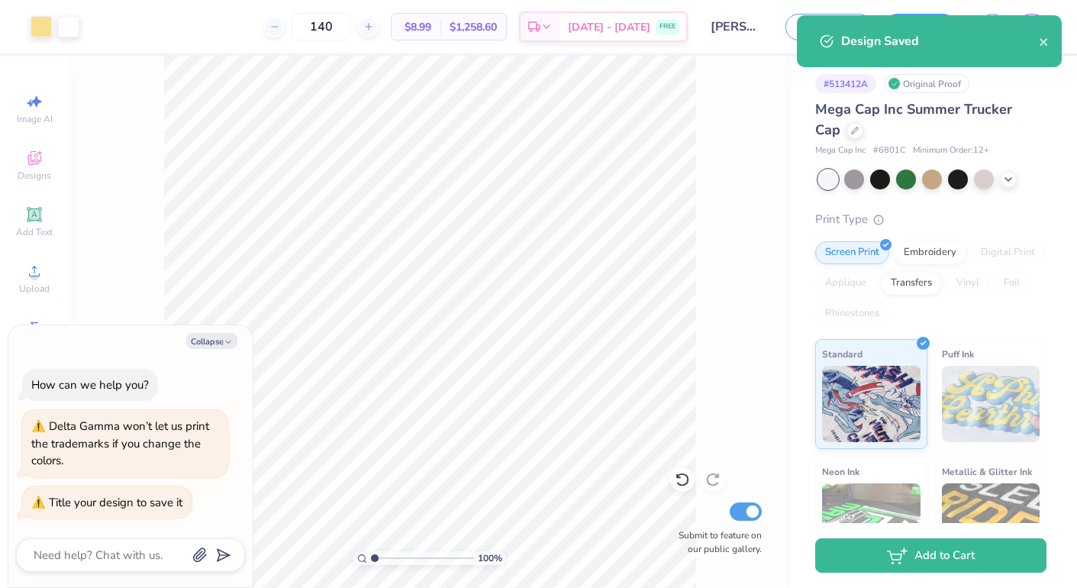
type input "140"
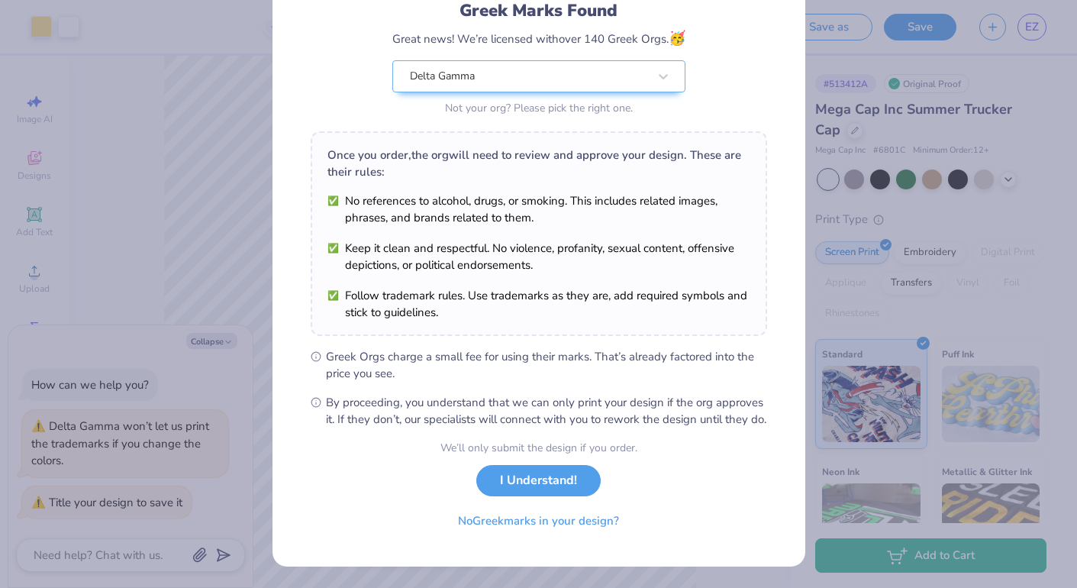
scroll to position [127, 0]
click at [563, 478] on button "I Understand!" at bounding box center [538, 476] width 124 height 31
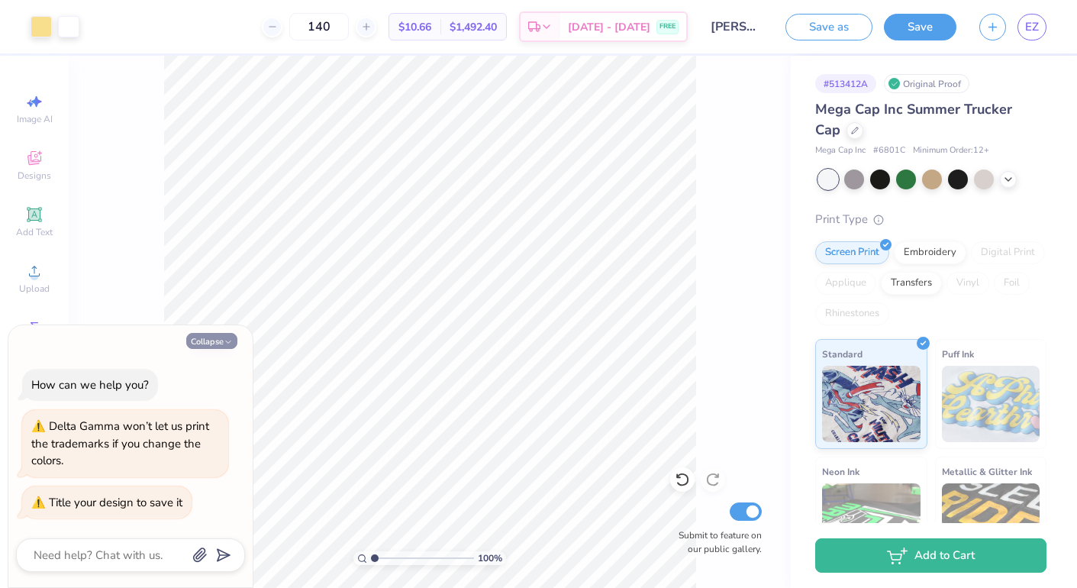
click at [205, 343] on button "Collapse" at bounding box center [211, 341] width 51 height 16
type textarea "x"
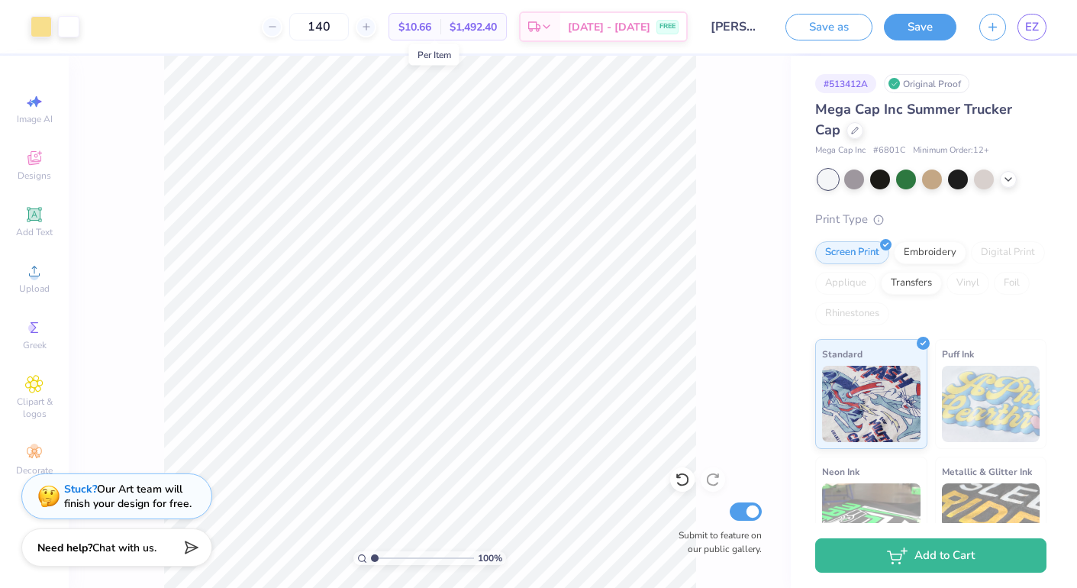
click at [431, 31] on span "$10.66" at bounding box center [414, 27] width 33 height 16
click at [275, 27] on line at bounding box center [272, 27] width 6 height 0
click at [369, 27] on line at bounding box center [365, 27] width 6 height 0
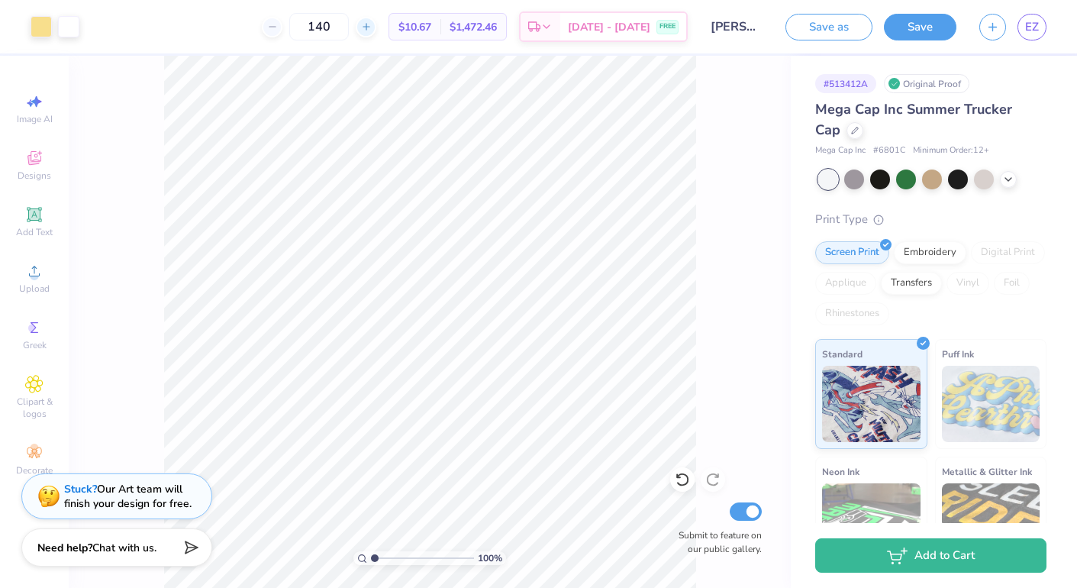
click at [369, 27] on line at bounding box center [365, 27] width 6 height 0
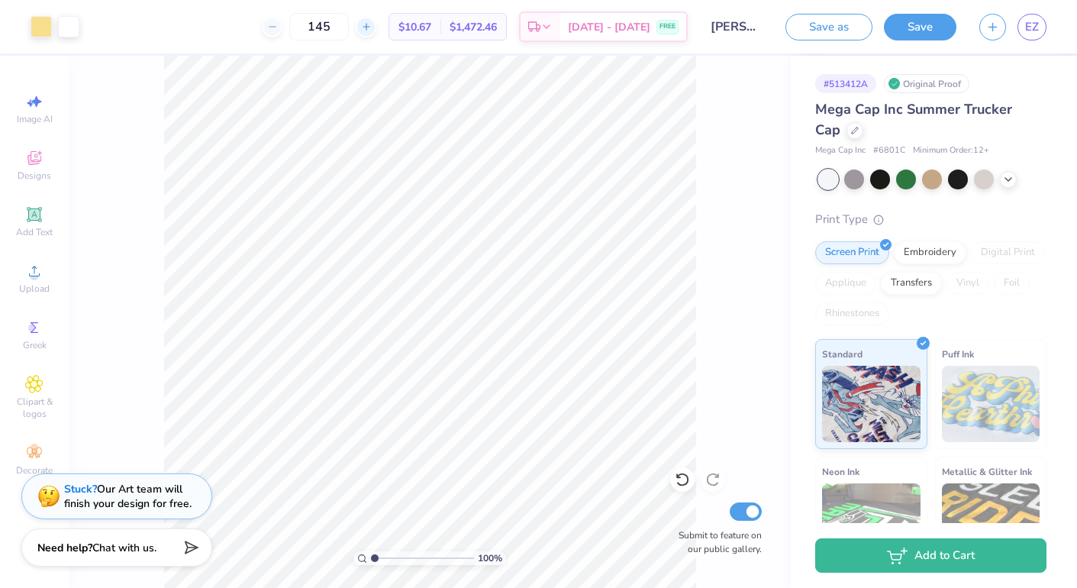
click at [369, 27] on line at bounding box center [365, 27] width 6 height 0
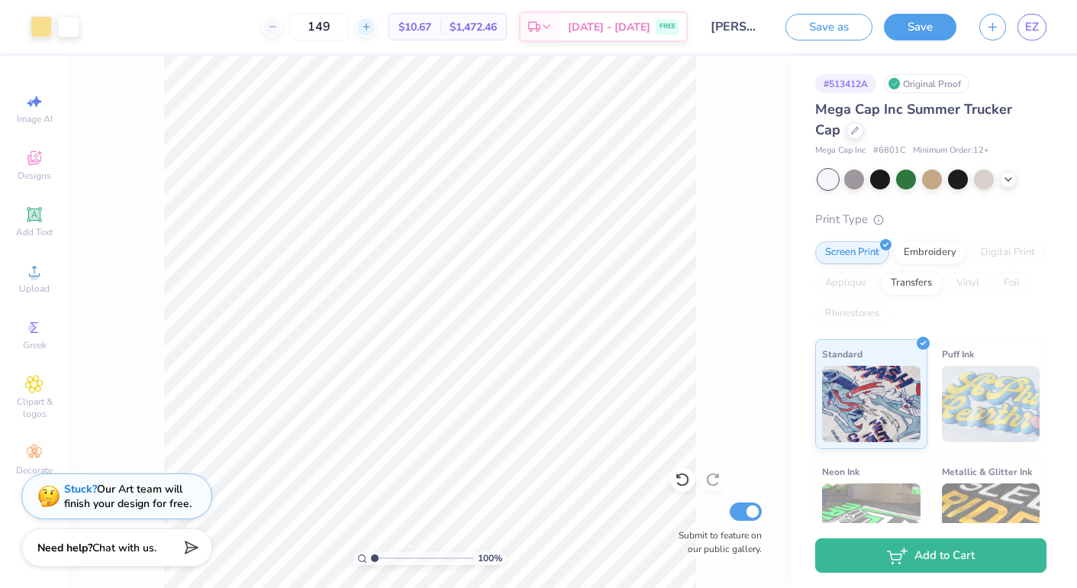
type input "150"
